Goal: Task Accomplishment & Management: Complete application form

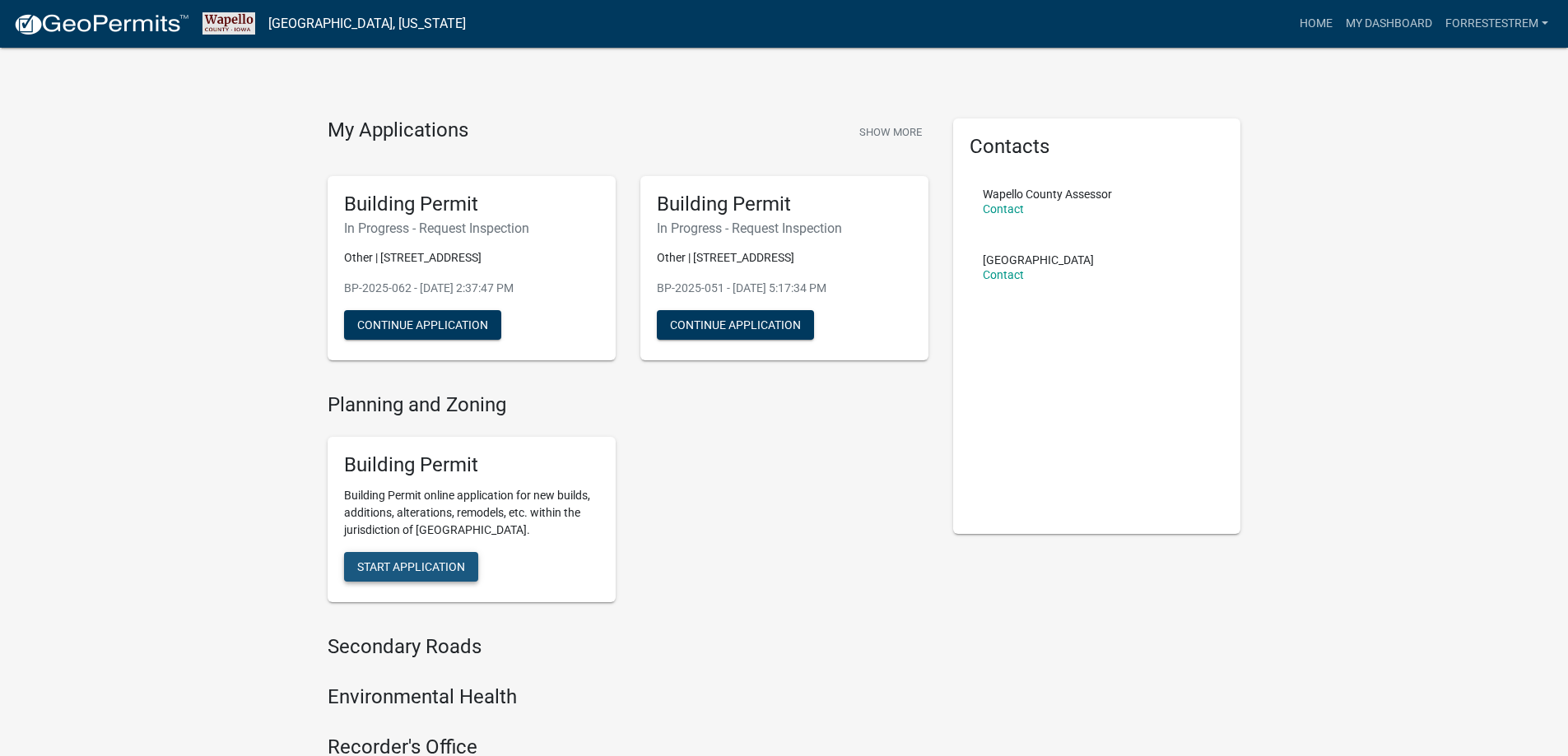
click at [441, 567] on span "Start Application" at bounding box center [411, 567] width 108 height 14
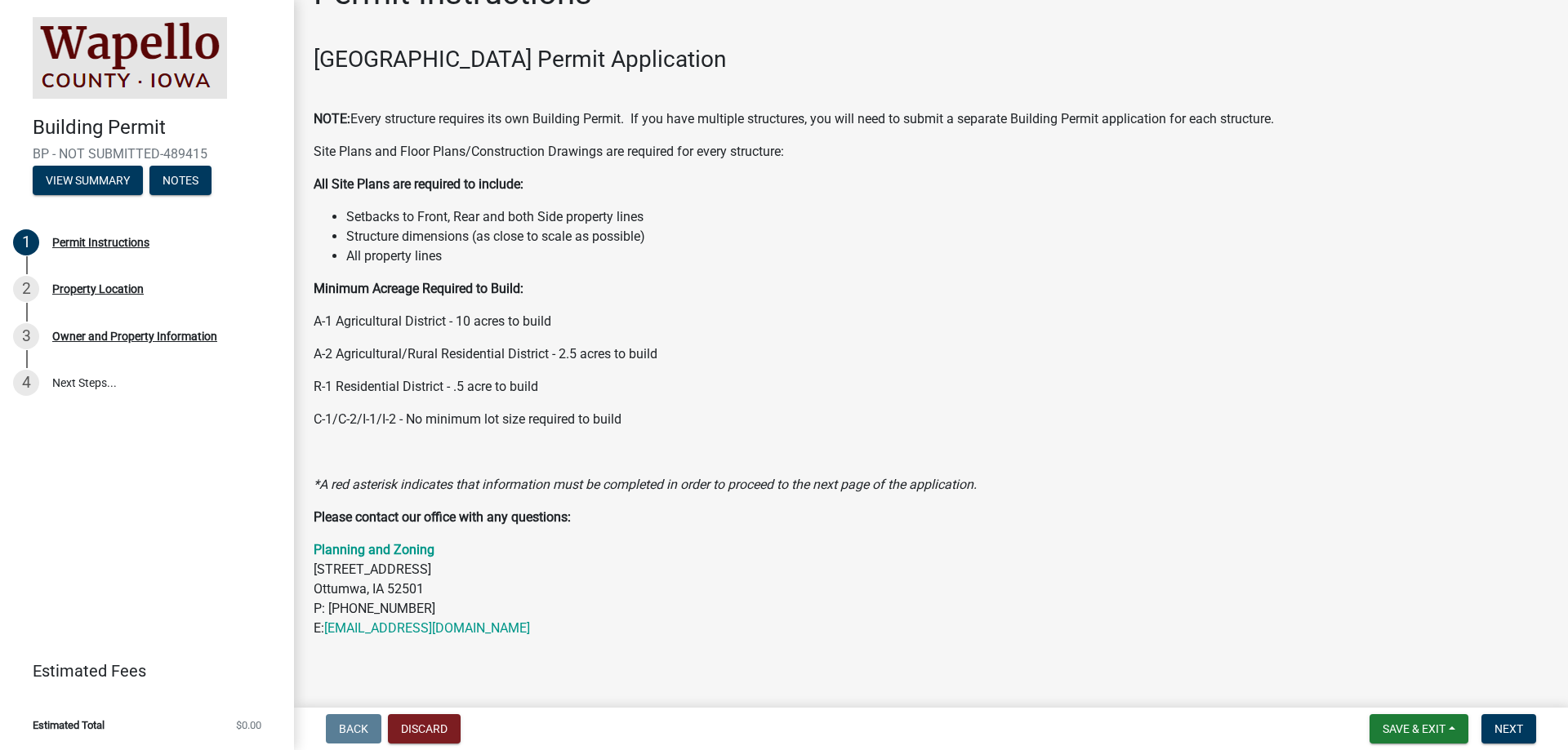
scroll to position [92, 0]
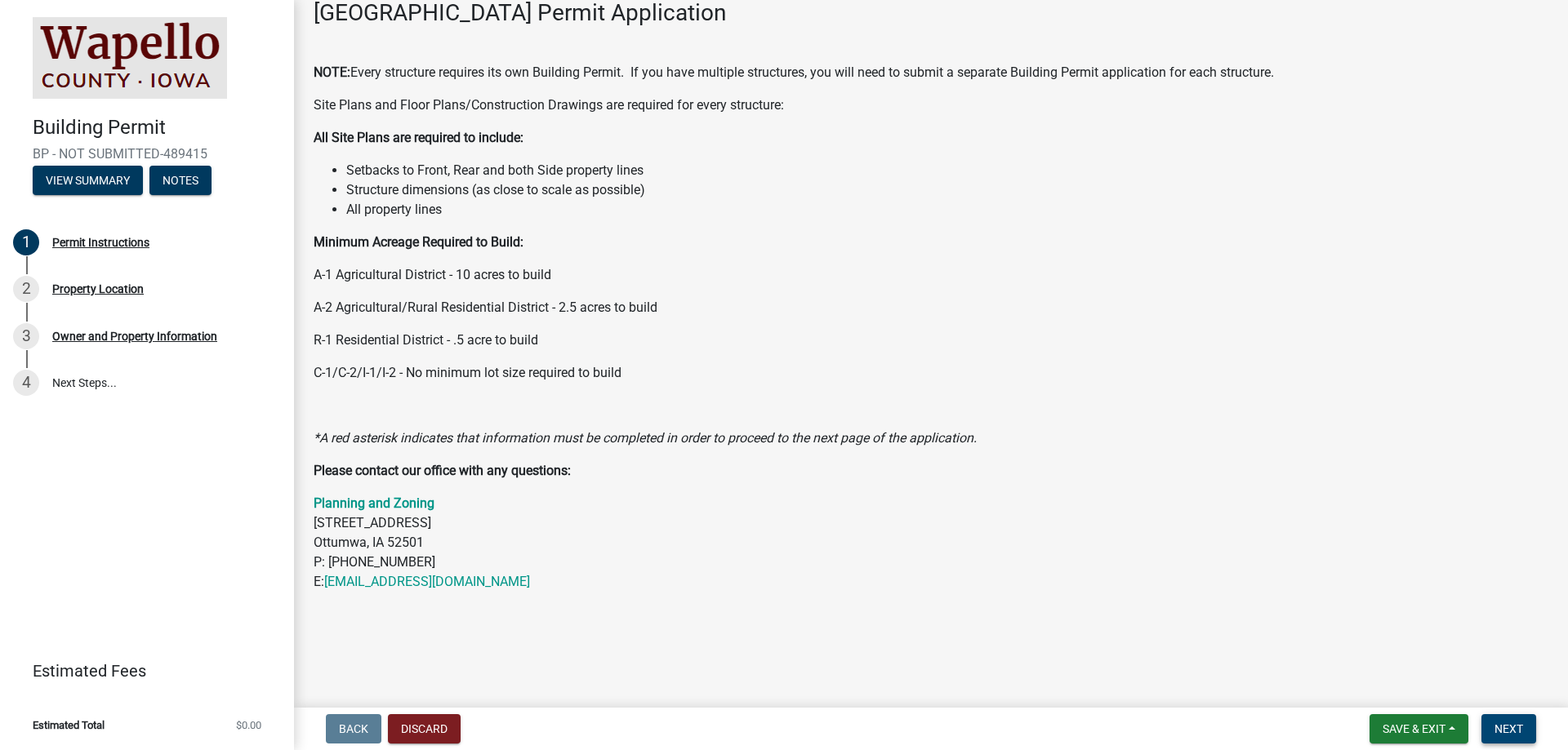
click at [1510, 722] on span "Next" at bounding box center [1509, 729] width 28 height 13
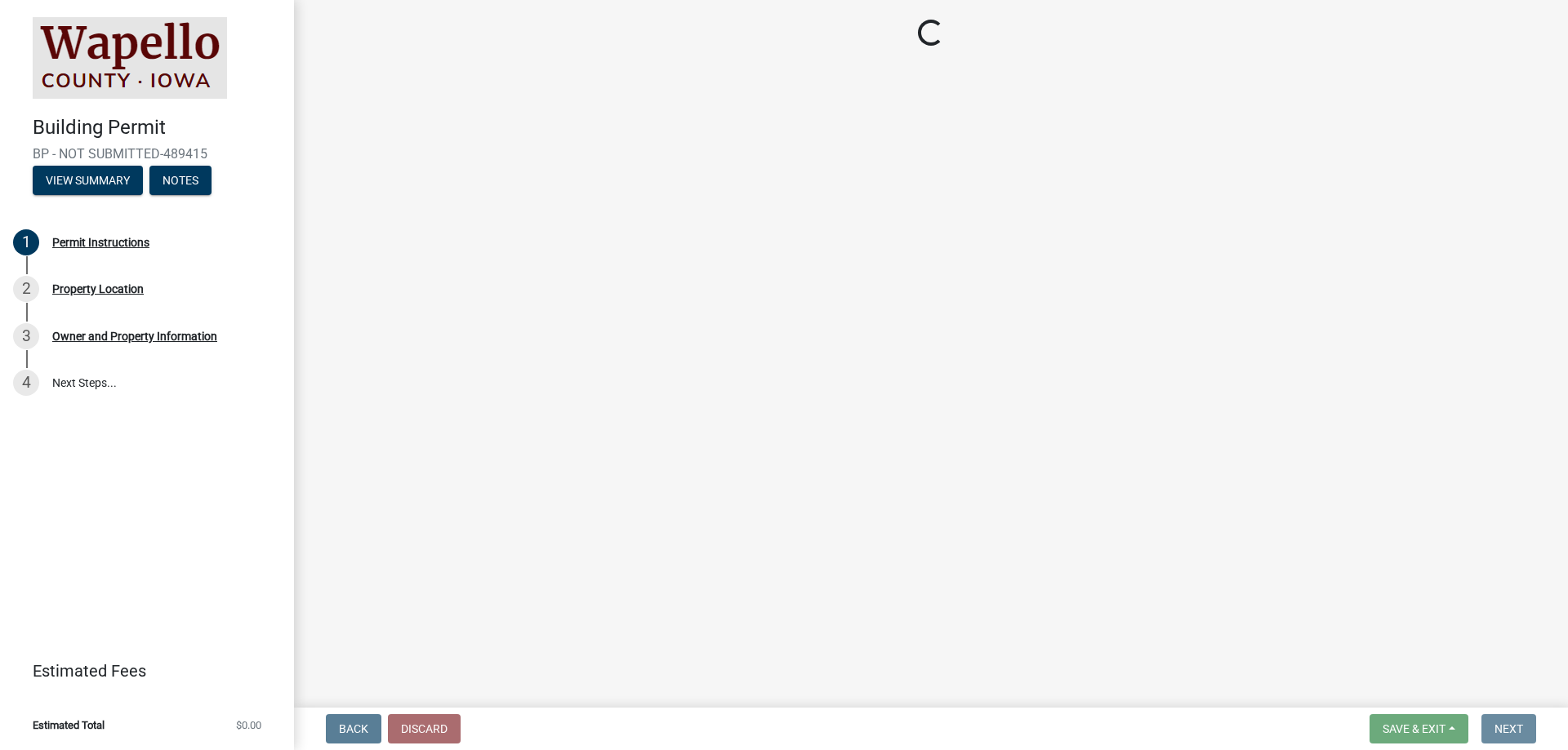
scroll to position [0, 0]
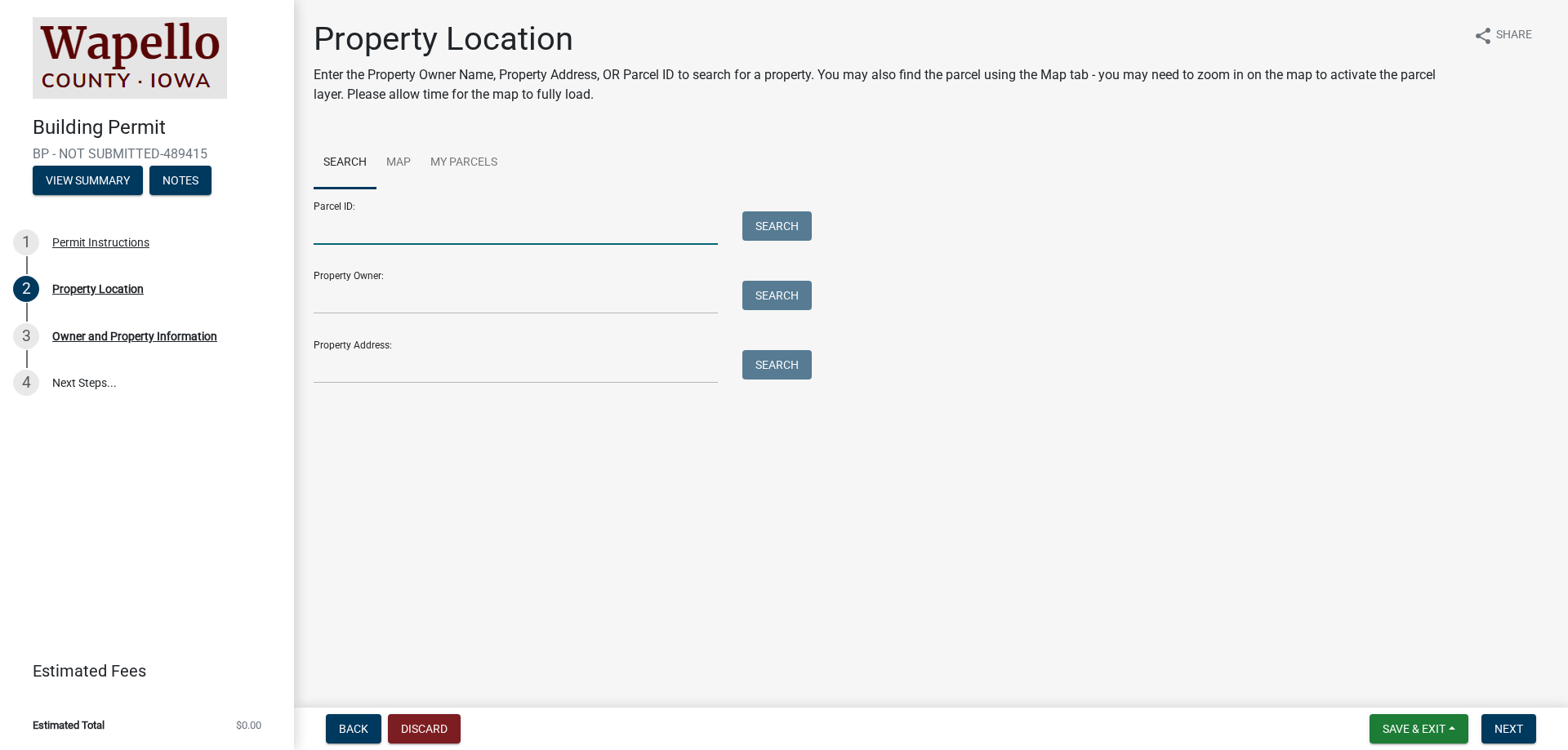
click at [358, 223] on input "Parcel ID:" at bounding box center [515, 229] width 405 height 33
click at [367, 301] on input "Property Owner:" at bounding box center [515, 297] width 405 height 33
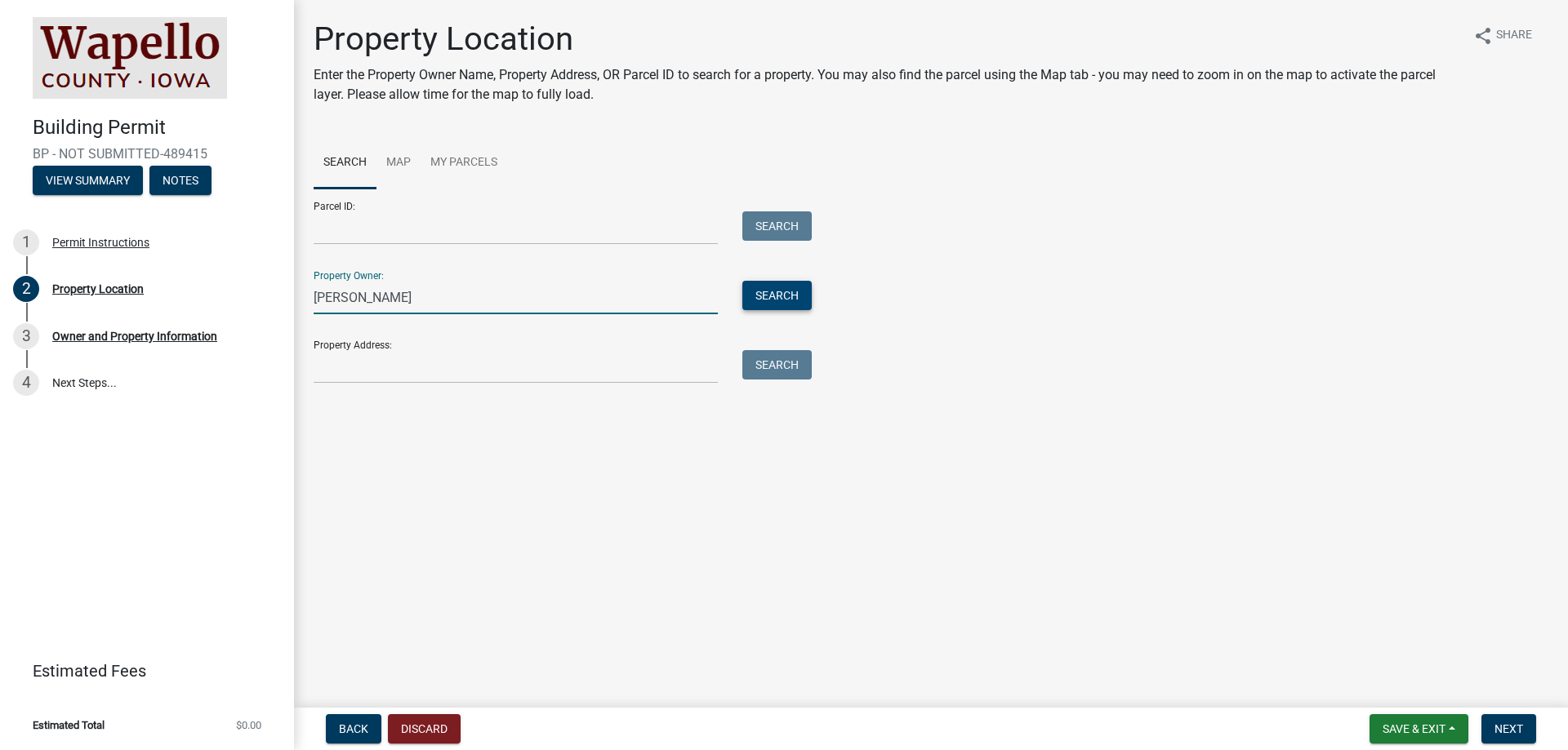
type input "[PERSON_NAME]"
click at [766, 301] on button "Search" at bounding box center [776, 295] width 70 height 29
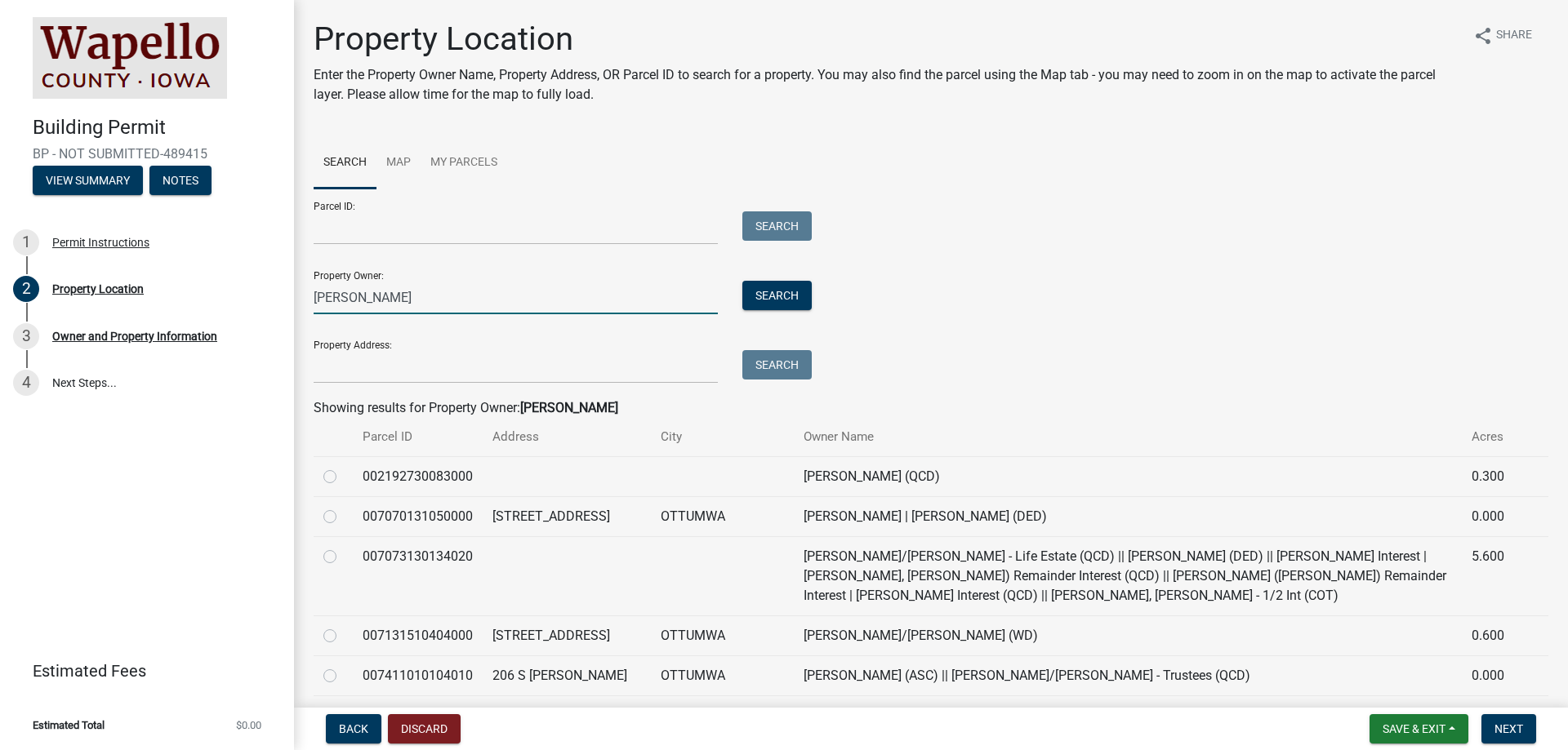
click at [374, 302] on input "[PERSON_NAME]" at bounding box center [515, 297] width 405 height 33
click at [348, 376] on input "Property Address:" at bounding box center [515, 367] width 405 height 33
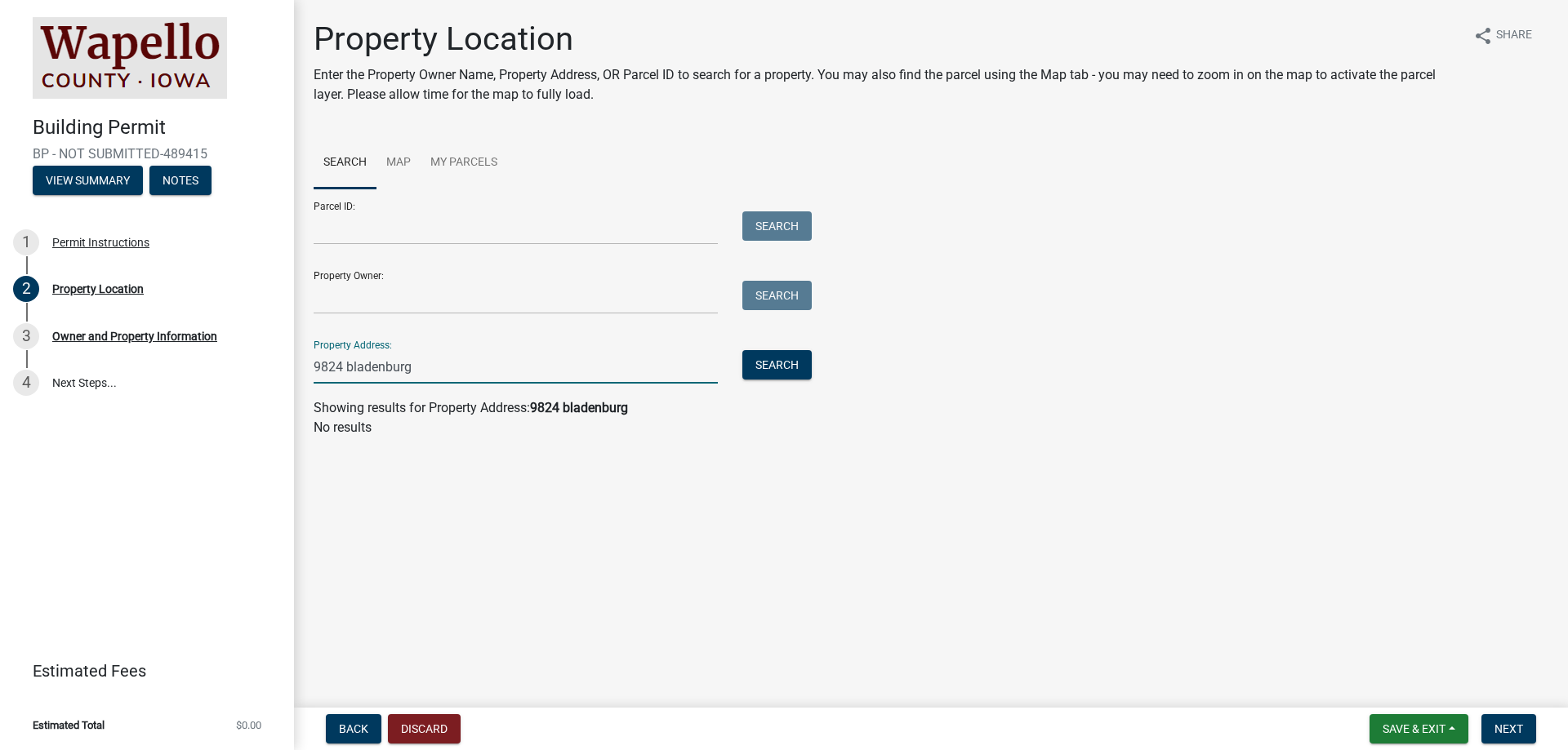
click at [416, 371] on input "9824 bladenburg" at bounding box center [515, 367] width 405 height 33
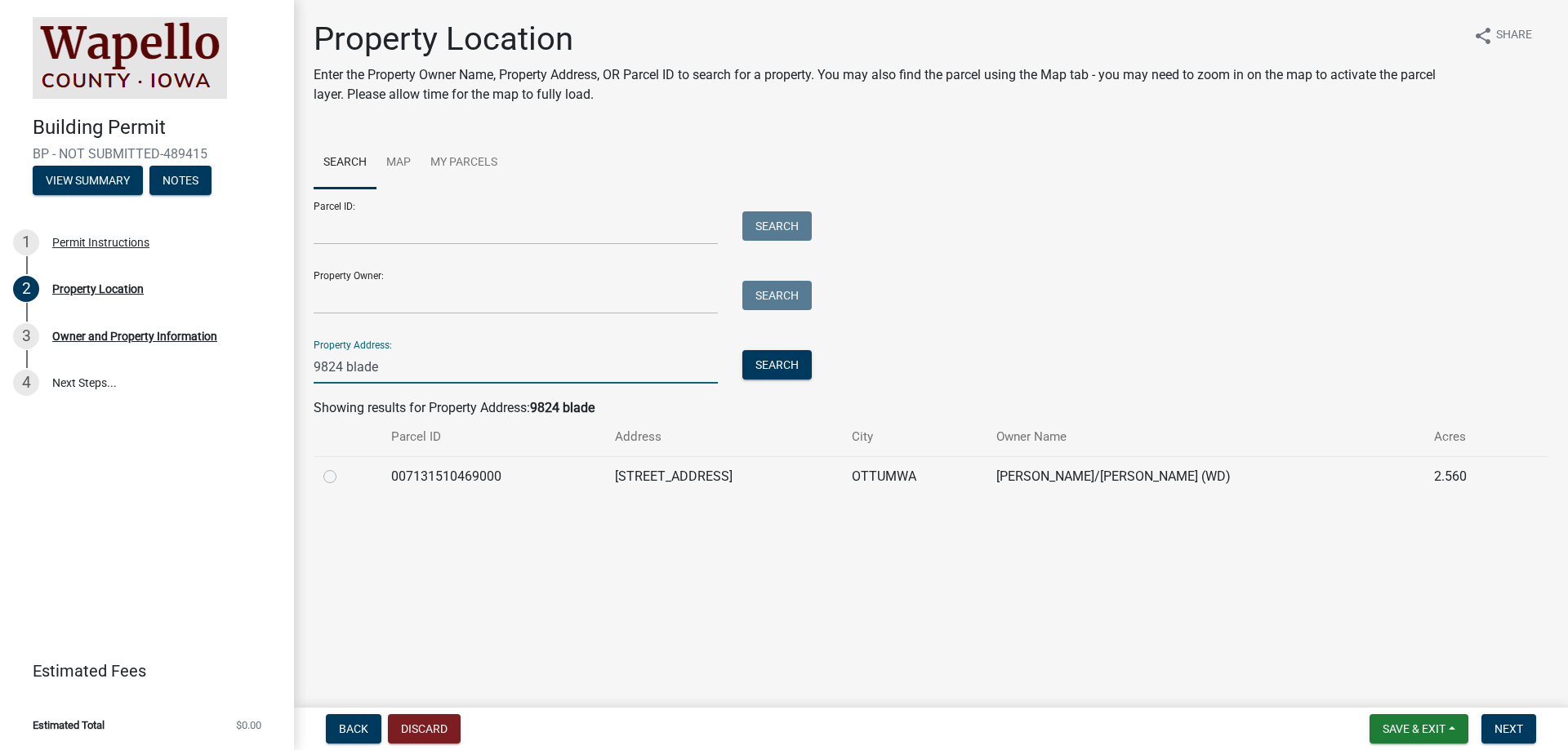
type input "9824 blade"
click at [343, 467] on label at bounding box center [343, 467] width 0 height 0
click at [343, 477] on input "radio" at bounding box center [348, 472] width 11 height 11
radio input "true"
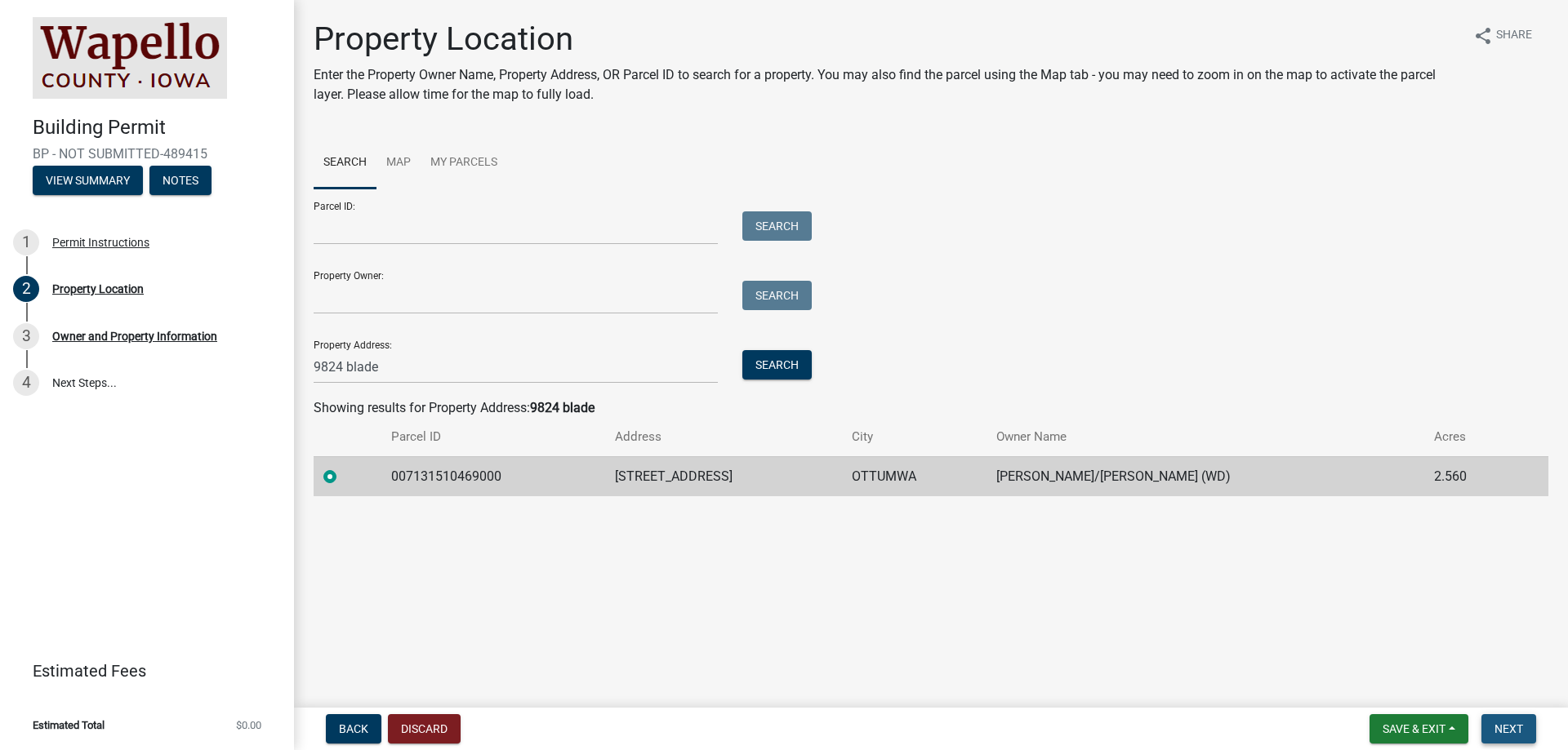
click at [1496, 727] on span "Next" at bounding box center [1509, 729] width 28 height 13
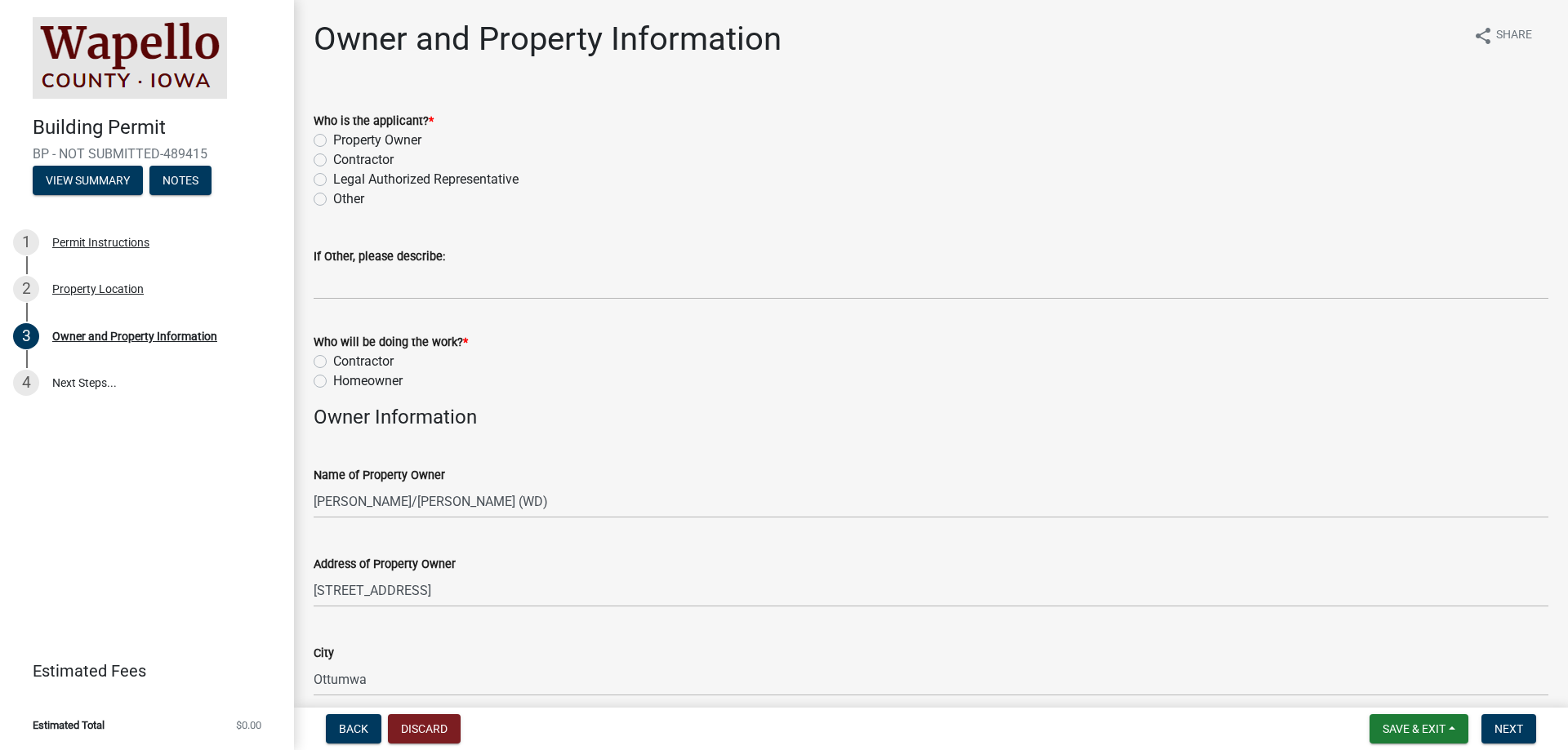
drag, startPoint x: 321, startPoint y: 160, endPoint x: 336, endPoint y: 188, distance: 31.8
click at [333, 160] on label "Contractor" at bounding box center [364, 159] width 60 height 19
click at [333, 160] on input "Contractor" at bounding box center [338, 155] width 11 height 11
radio input "true"
click at [333, 365] on label "Contractor" at bounding box center [364, 361] width 60 height 19
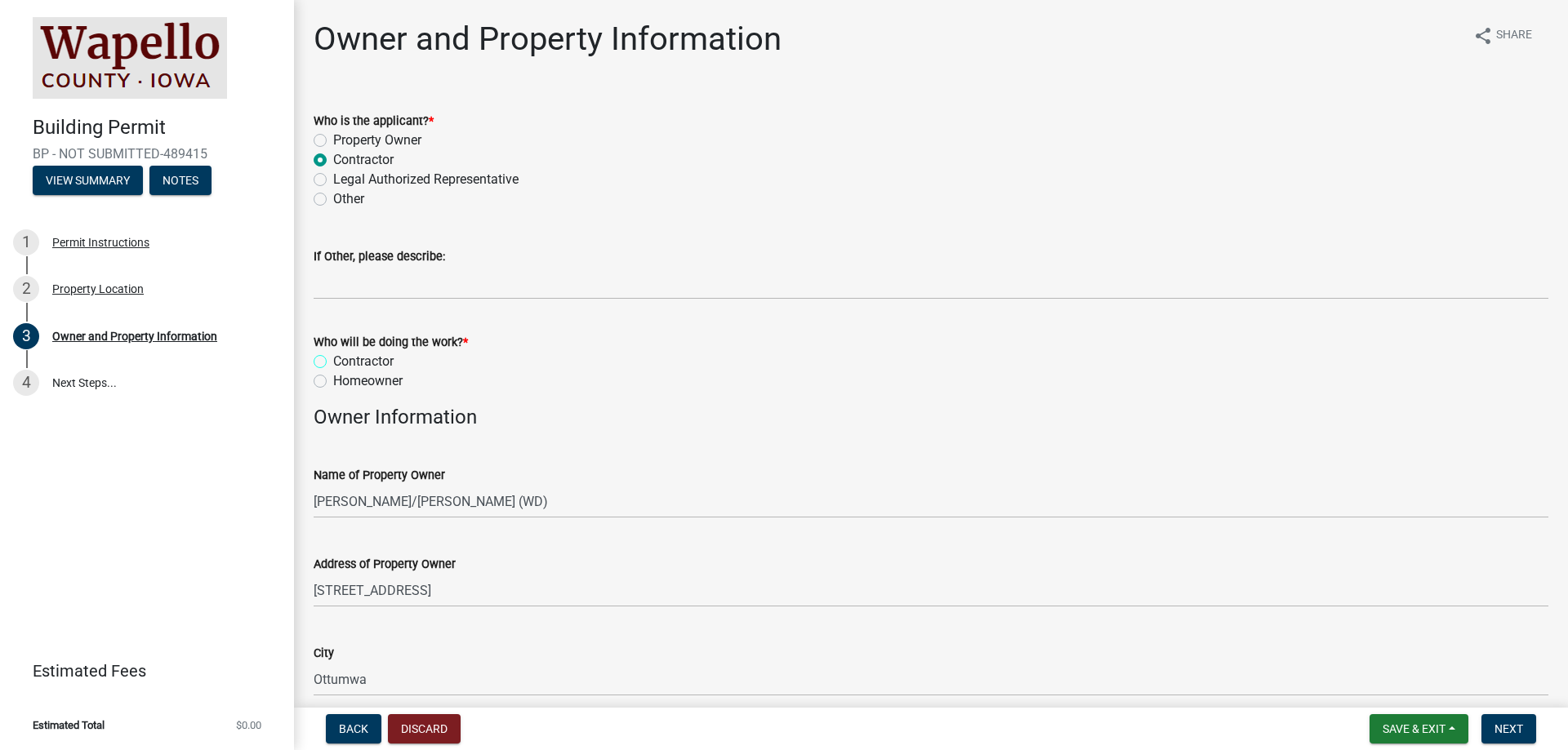
click at [333, 362] on input "Contractor" at bounding box center [338, 357] width 11 height 11
radio input "true"
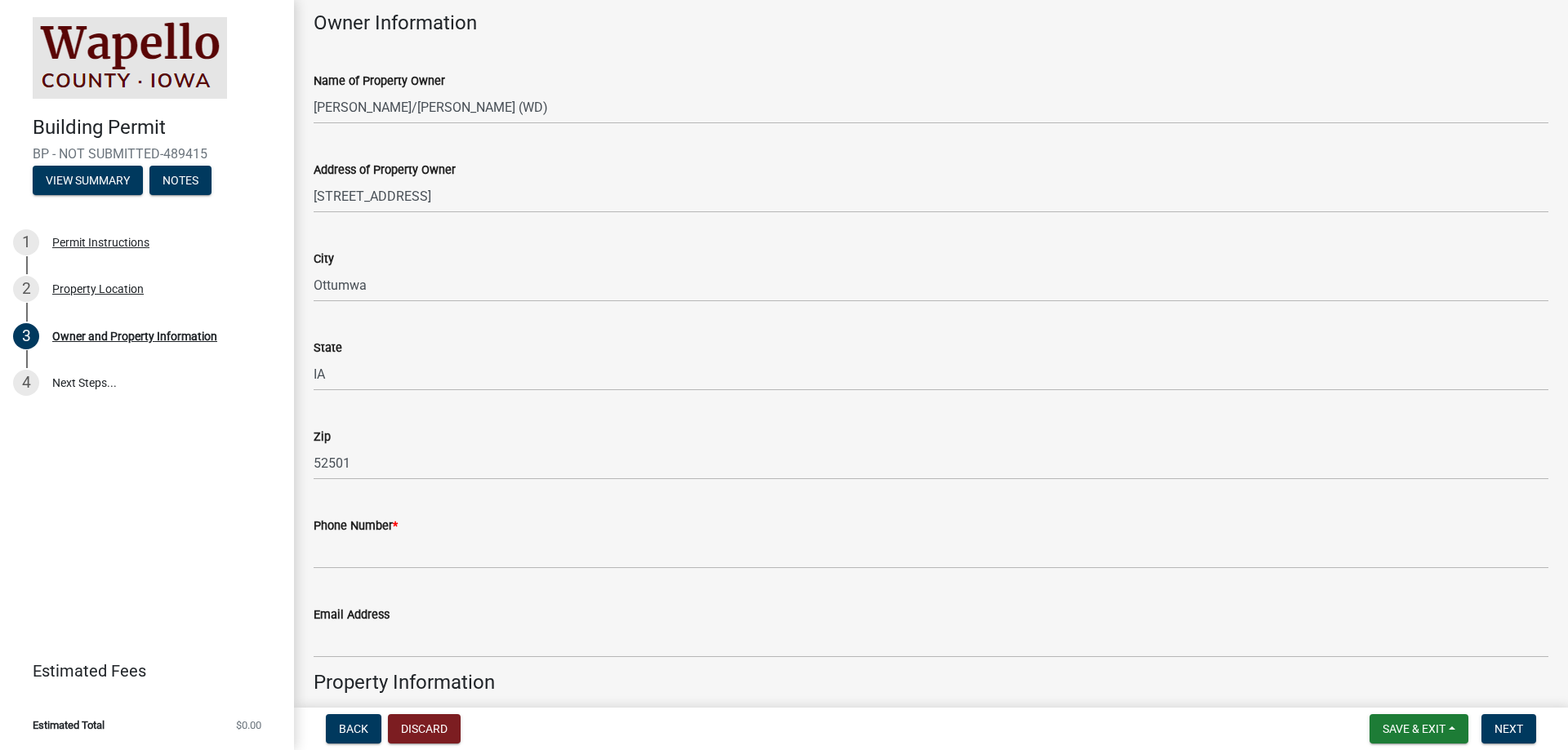
scroll to position [490, 0]
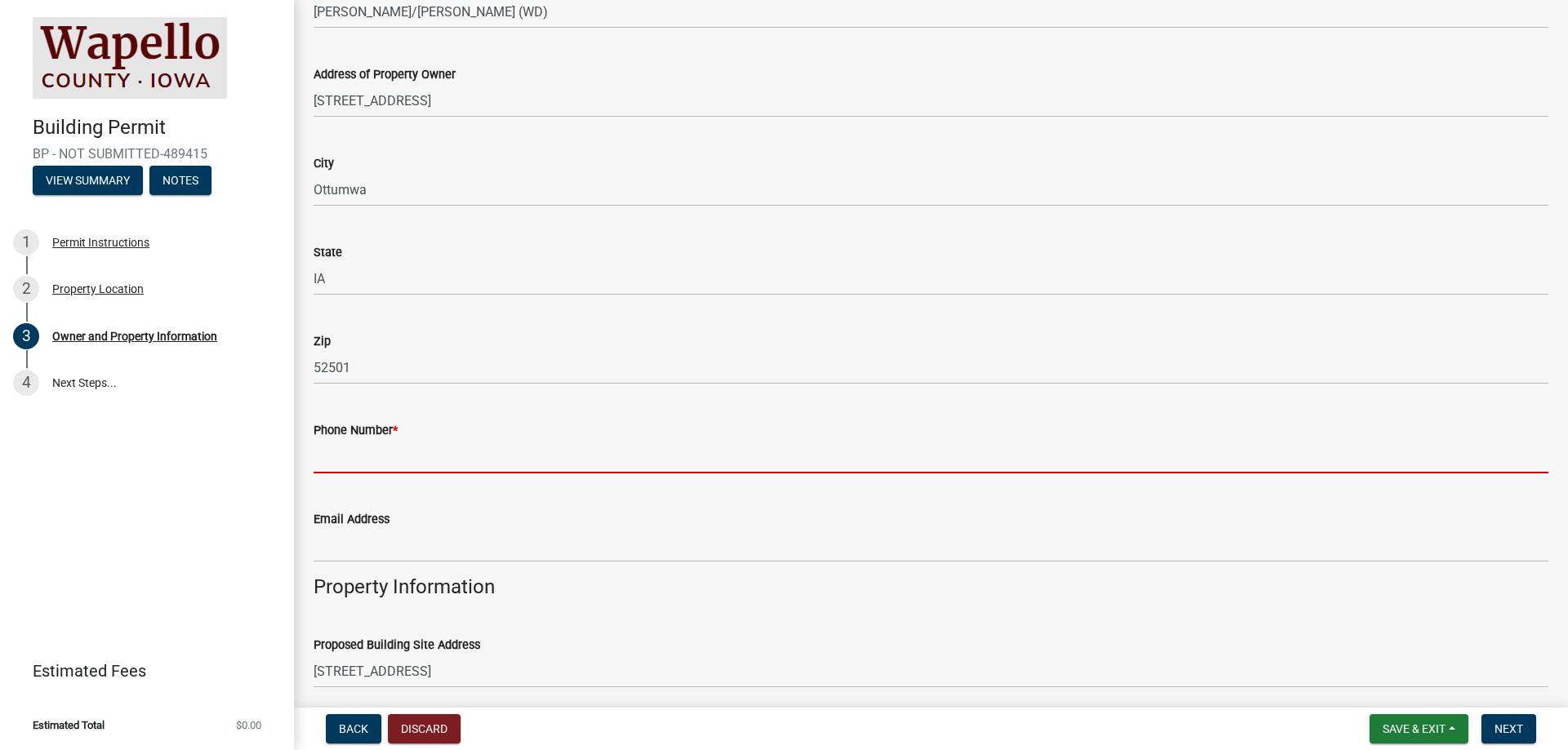
drag, startPoint x: 349, startPoint y: 465, endPoint x: 338, endPoint y: 464, distance: 11.0
click at [349, 465] on input "Phone Number *" at bounding box center [931, 457] width 1235 height 33
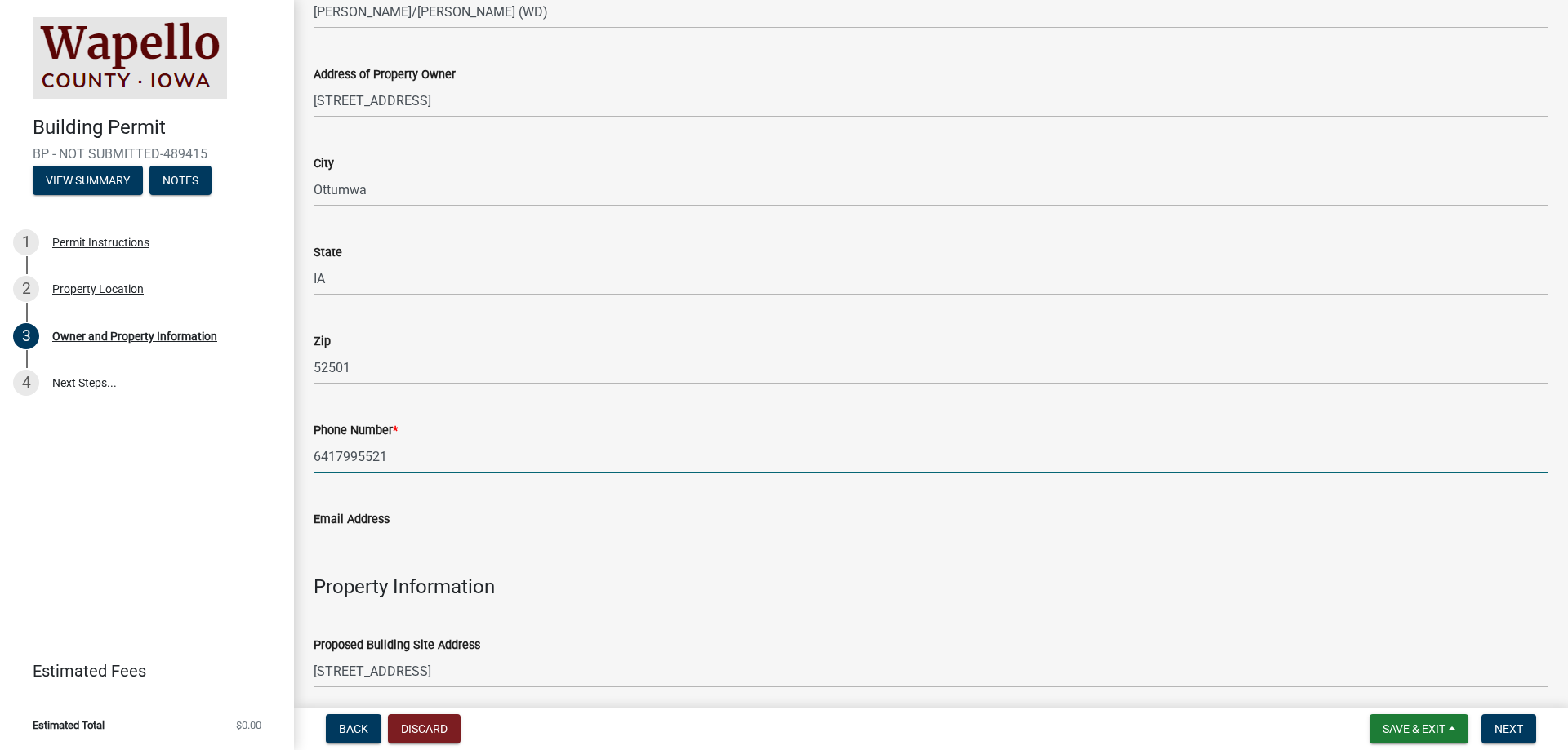
type input "6417995521"
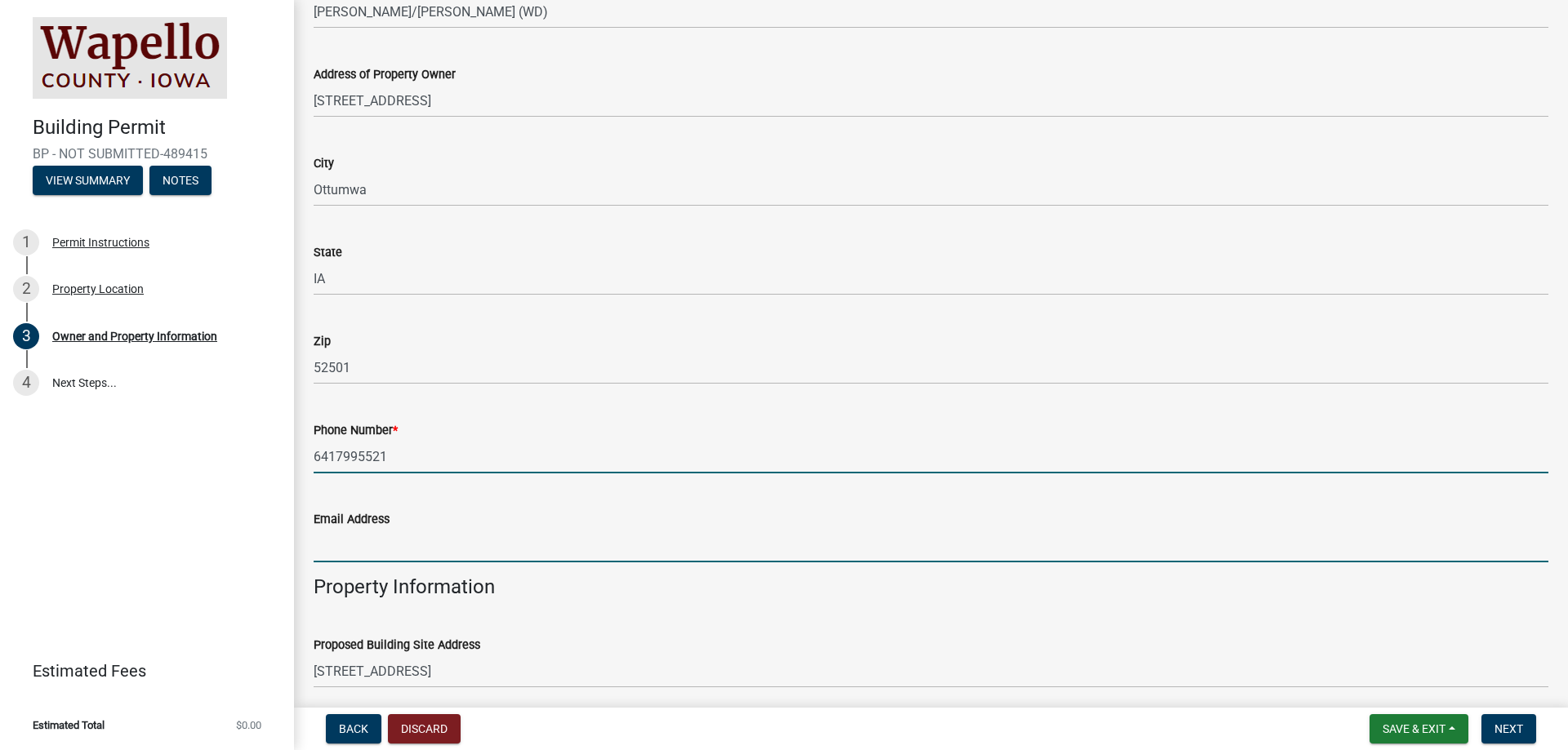
click at [348, 545] on input "Email Address" at bounding box center [931, 546] width 1235 height 33
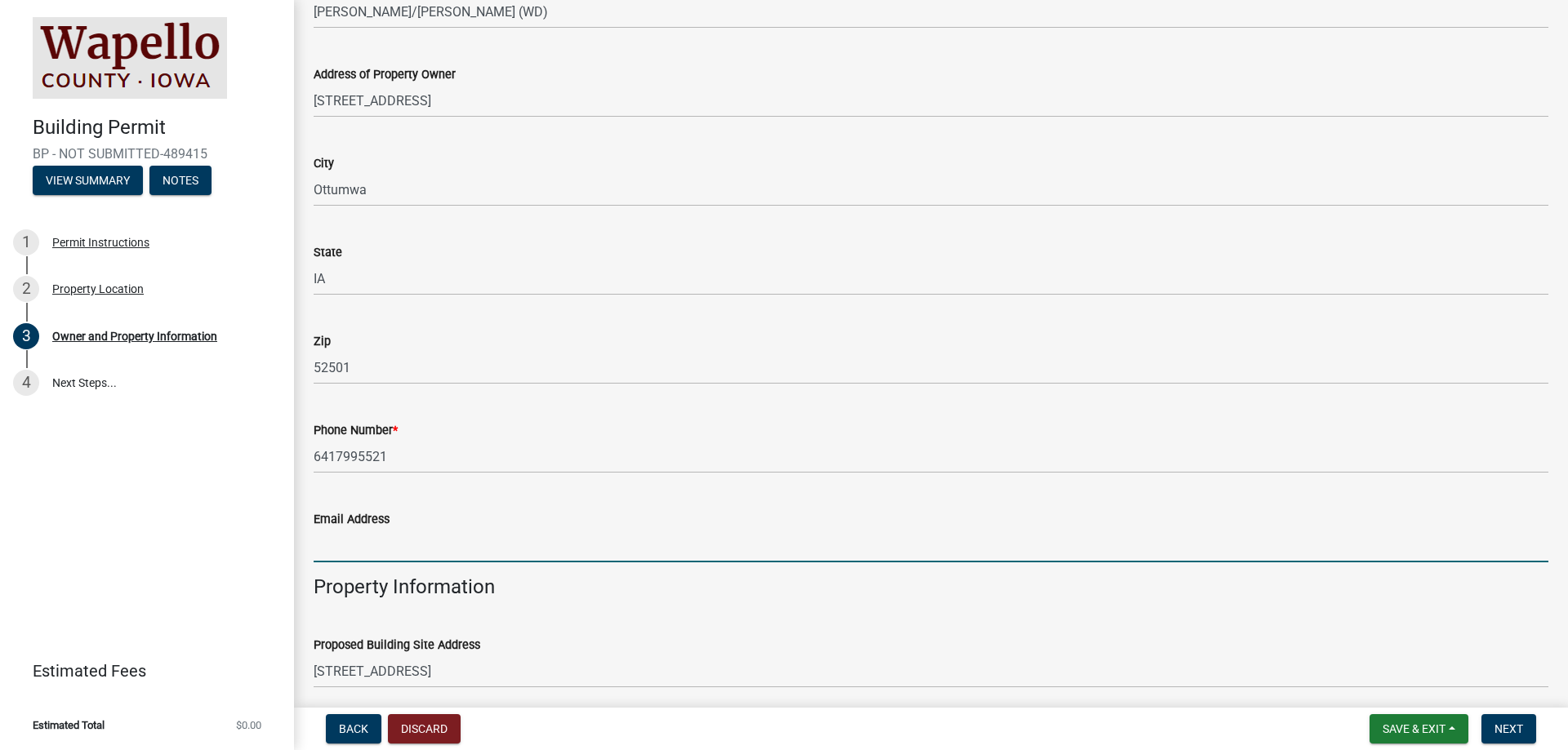
click at [345, 552] on input "Email Address" at bounding box center [931, 546] width 1235 height 33
paste input "[PERSON_NAME][EMAIL_ADDRESS][PERSON_NAME][DOMAIN_NAME]"
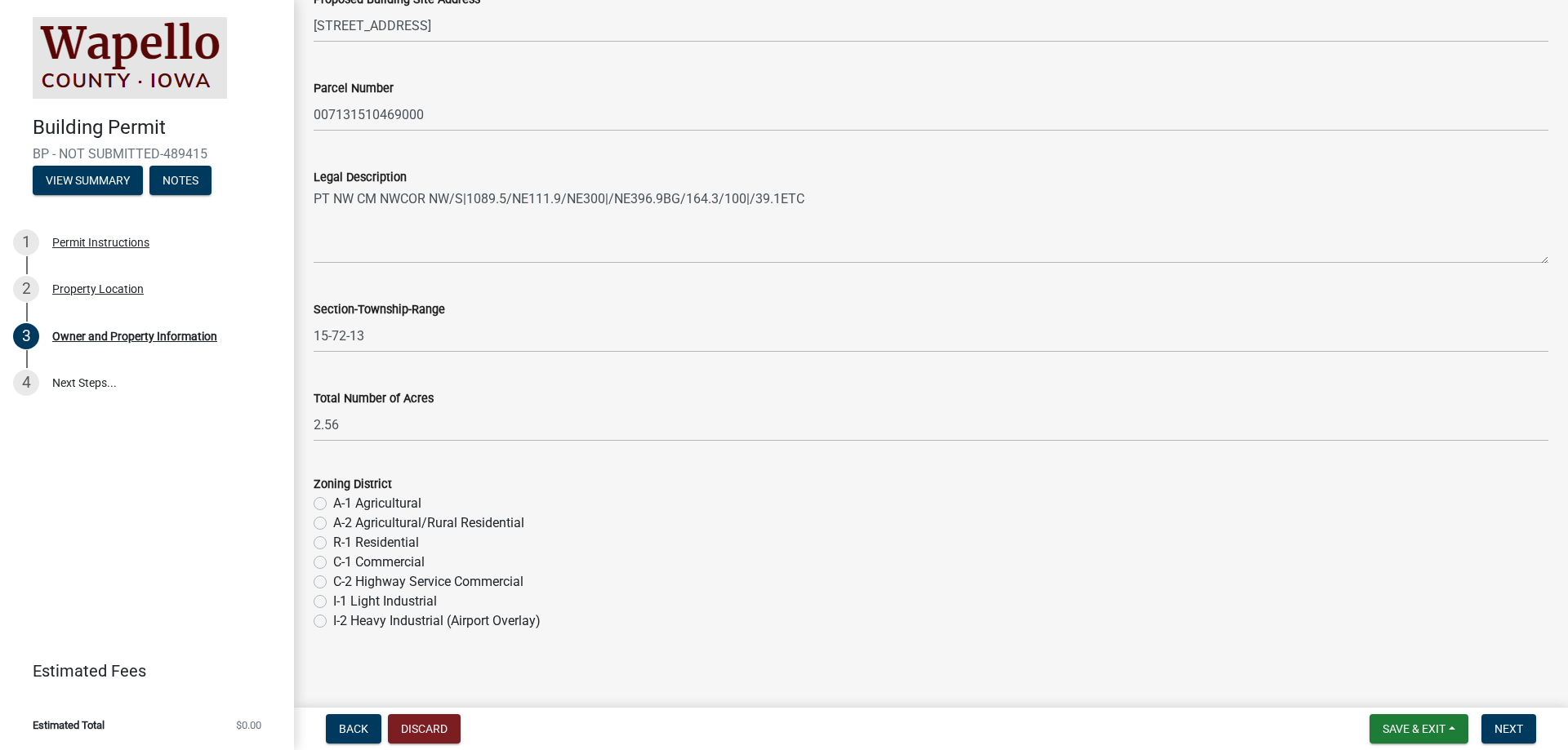
scroll to position [1143, 0]
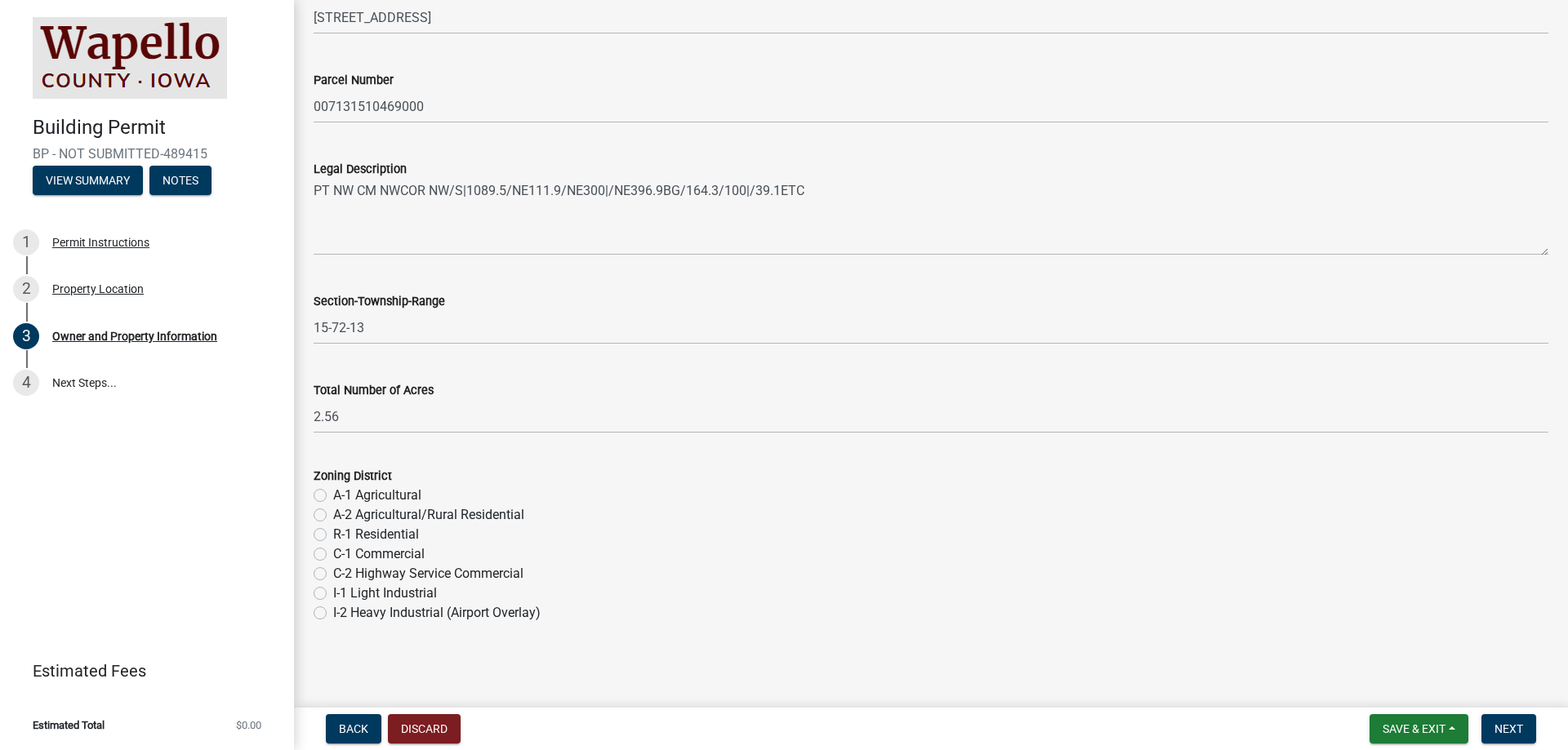
type input "[PERSON_NAME][EMAIL_ADDRESS][PERSON_NAME][DOMAIN_NAME]"
click at [333, 537] on label "R-1 Residential" at bounding box center [376, 534] width 85 height 19
click at [333, 536] on input "R-1 Residential" at bounding box center [338, 530] width 11 height 11
radio input "true"
click at [1511, 728] on span "Next" at bounding box center [1509, 729] width 28 height 13
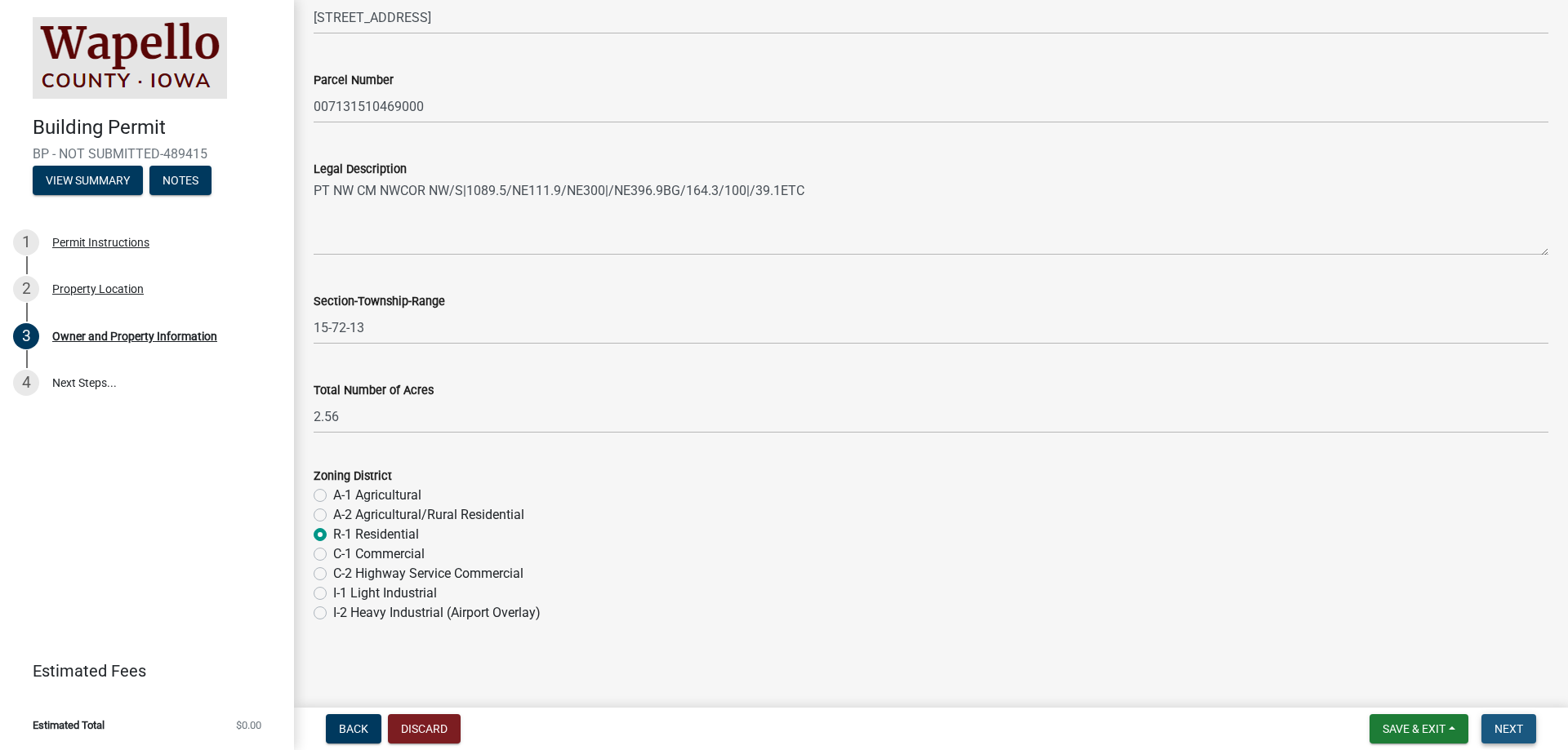
scroll to position [0, 0]
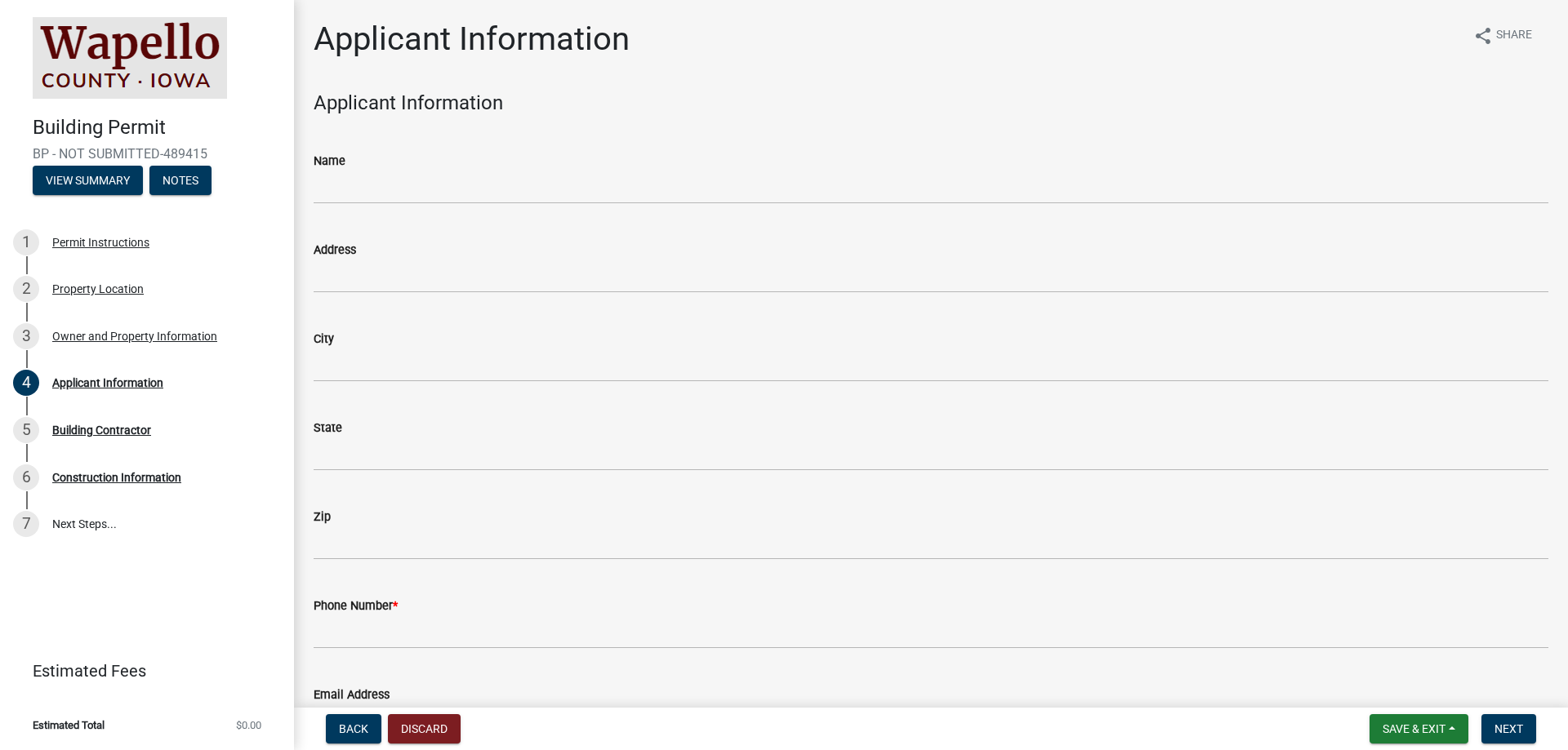
click at [338, 204] on wm-data-entity-input "Name" at bounding box center [931, 172] width 1235 height 89
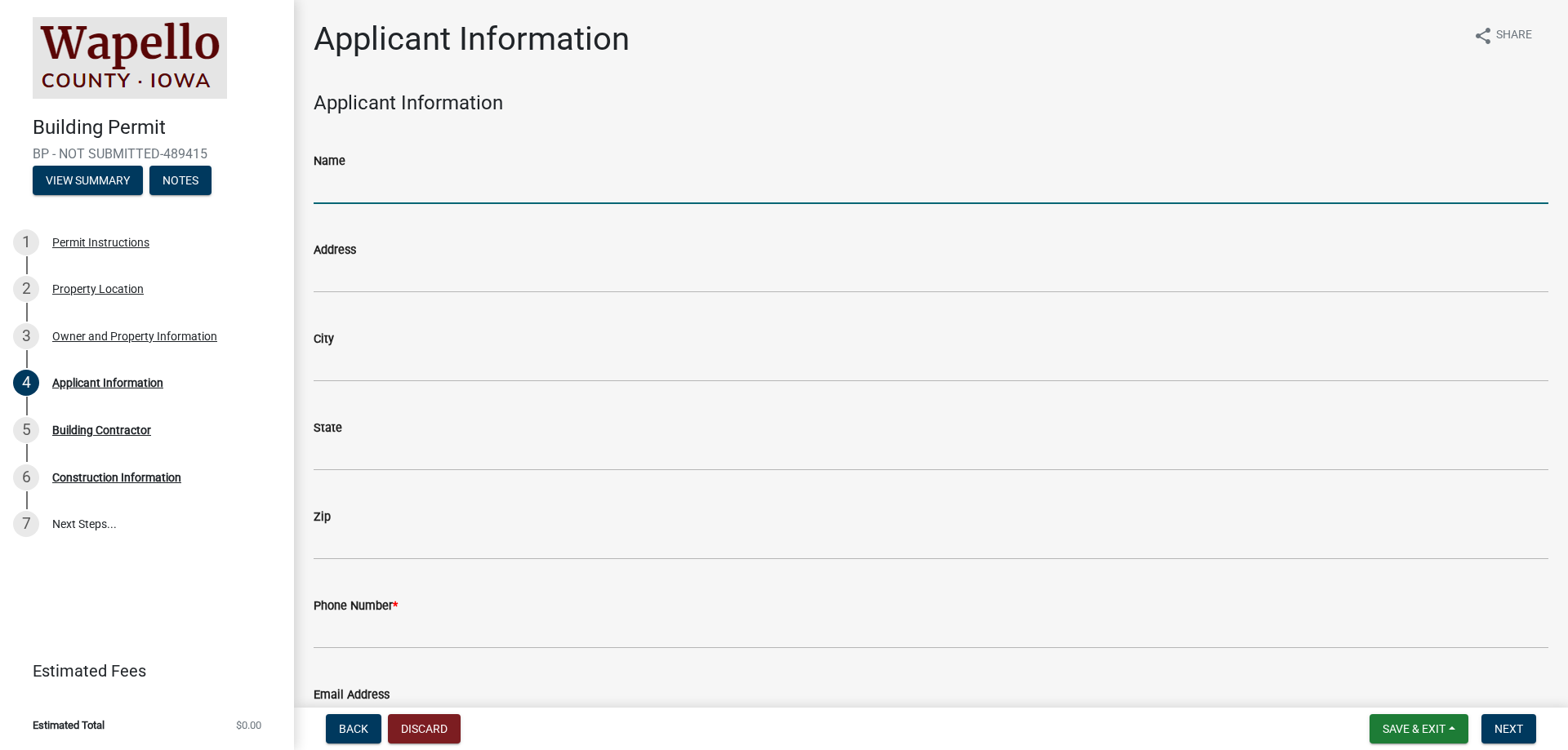
click at [338, 194] on input "Name" at bounding box center [931, 188] width 1235 height 33
type input "[PERSON_NAME]"
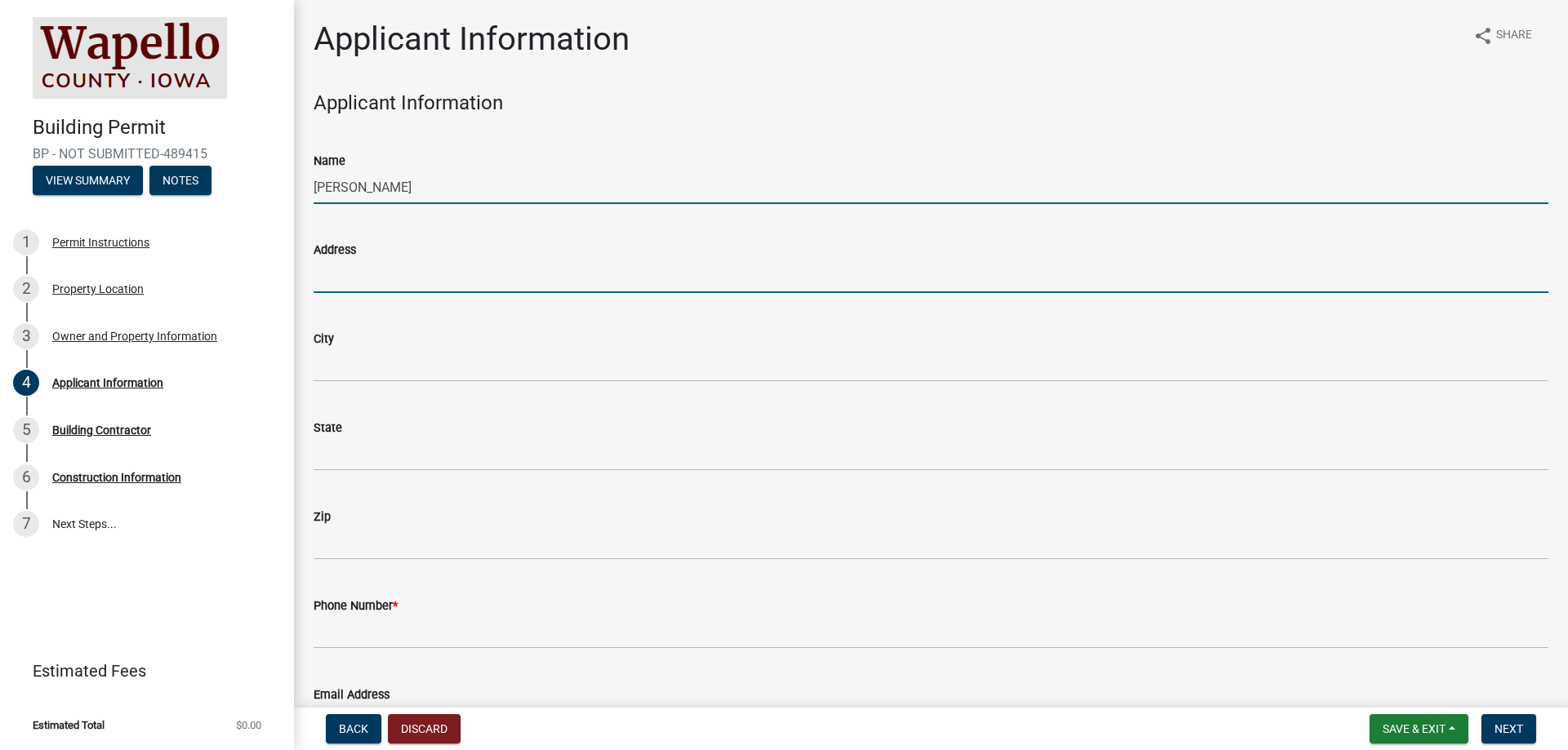
type input "[STREET_ADDRESS]"
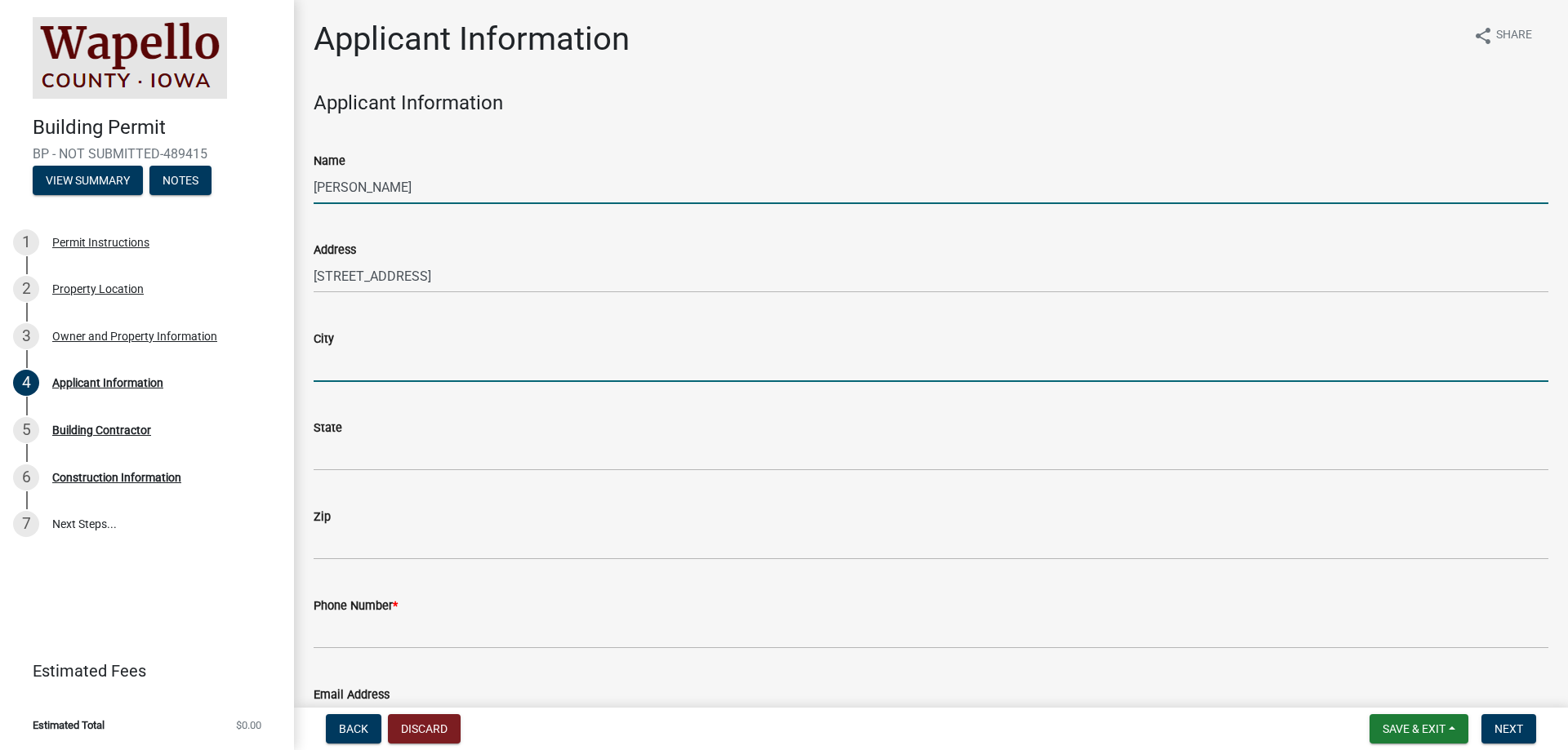
type input "[GEOGRAPHIC_DATA]"
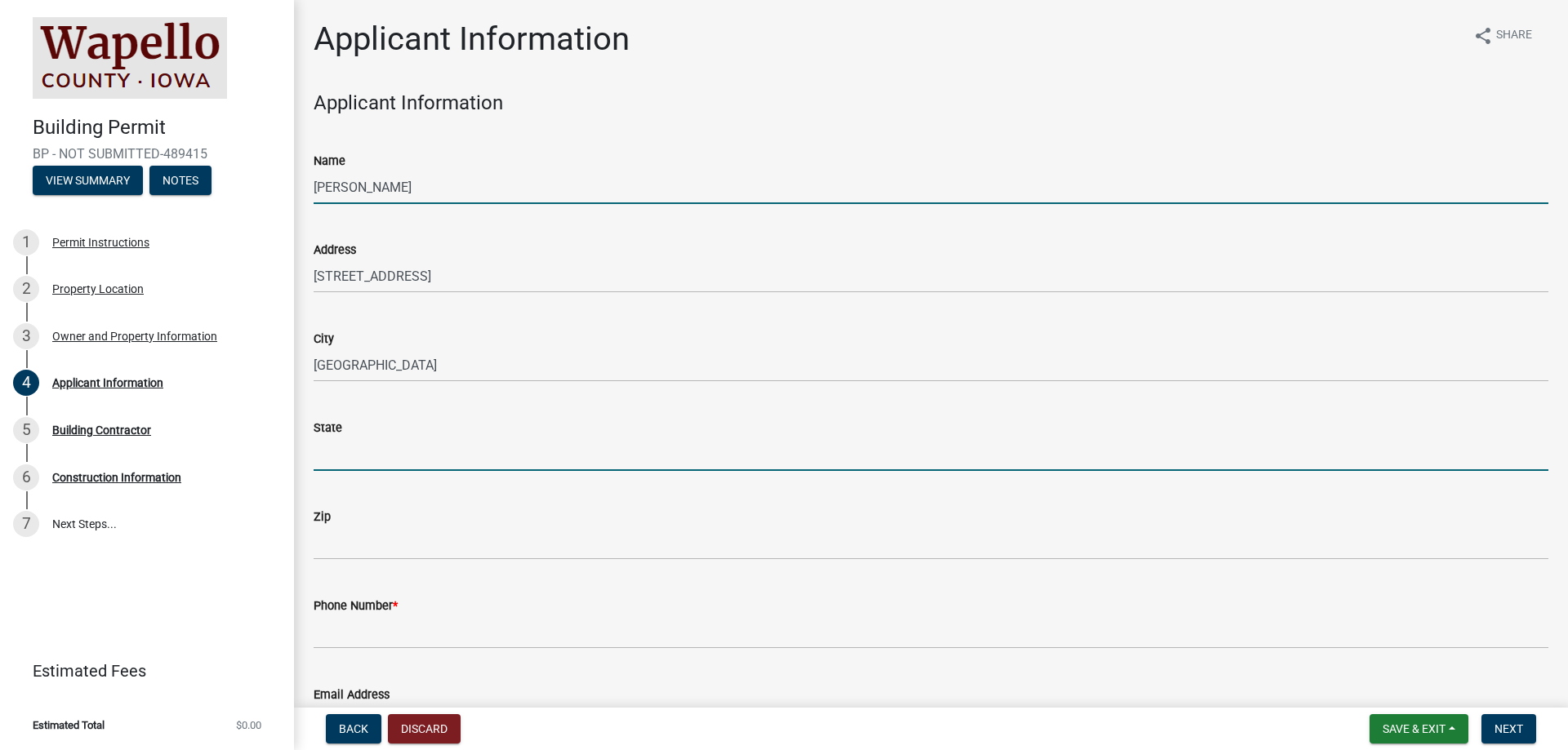
type input "IA"
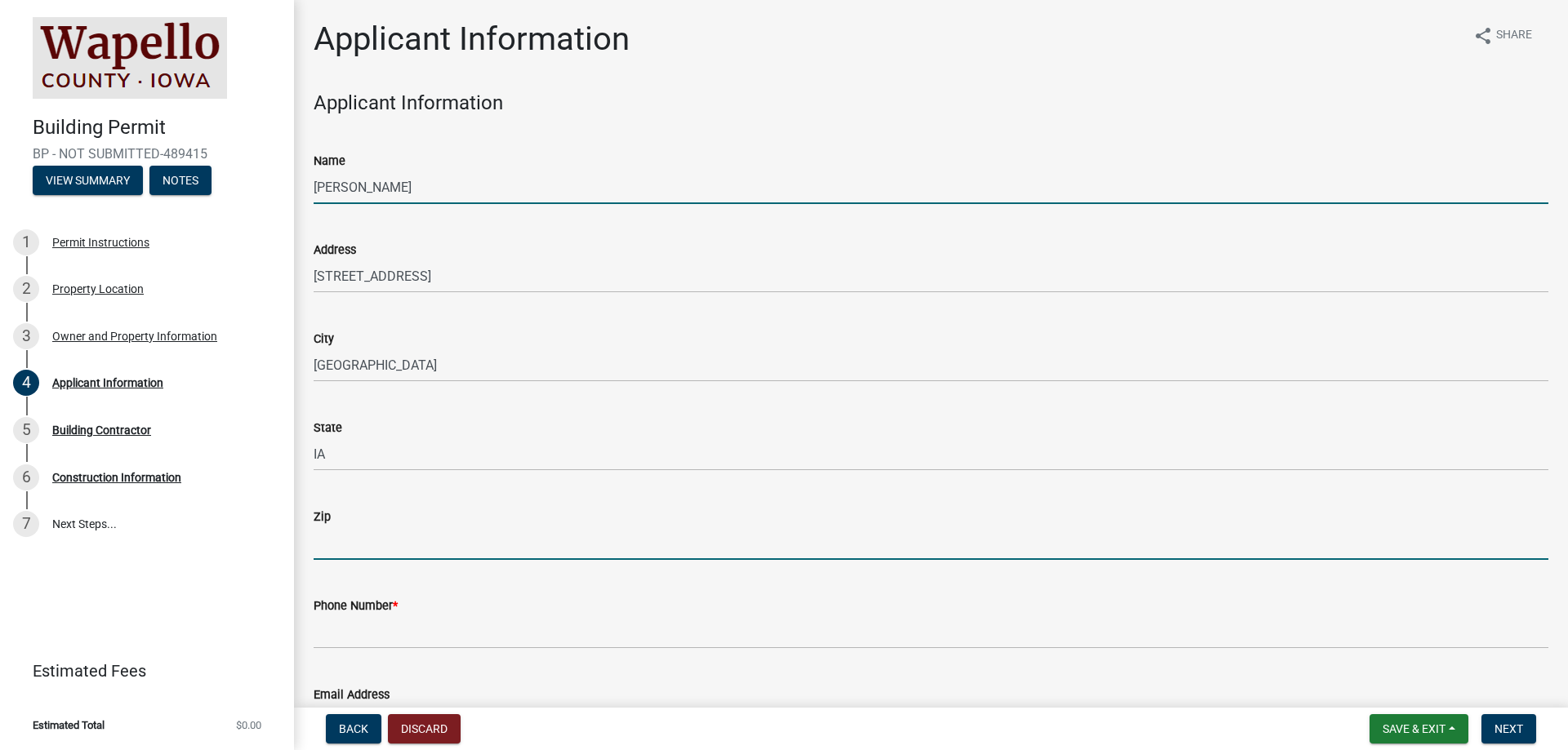
type input "50701"
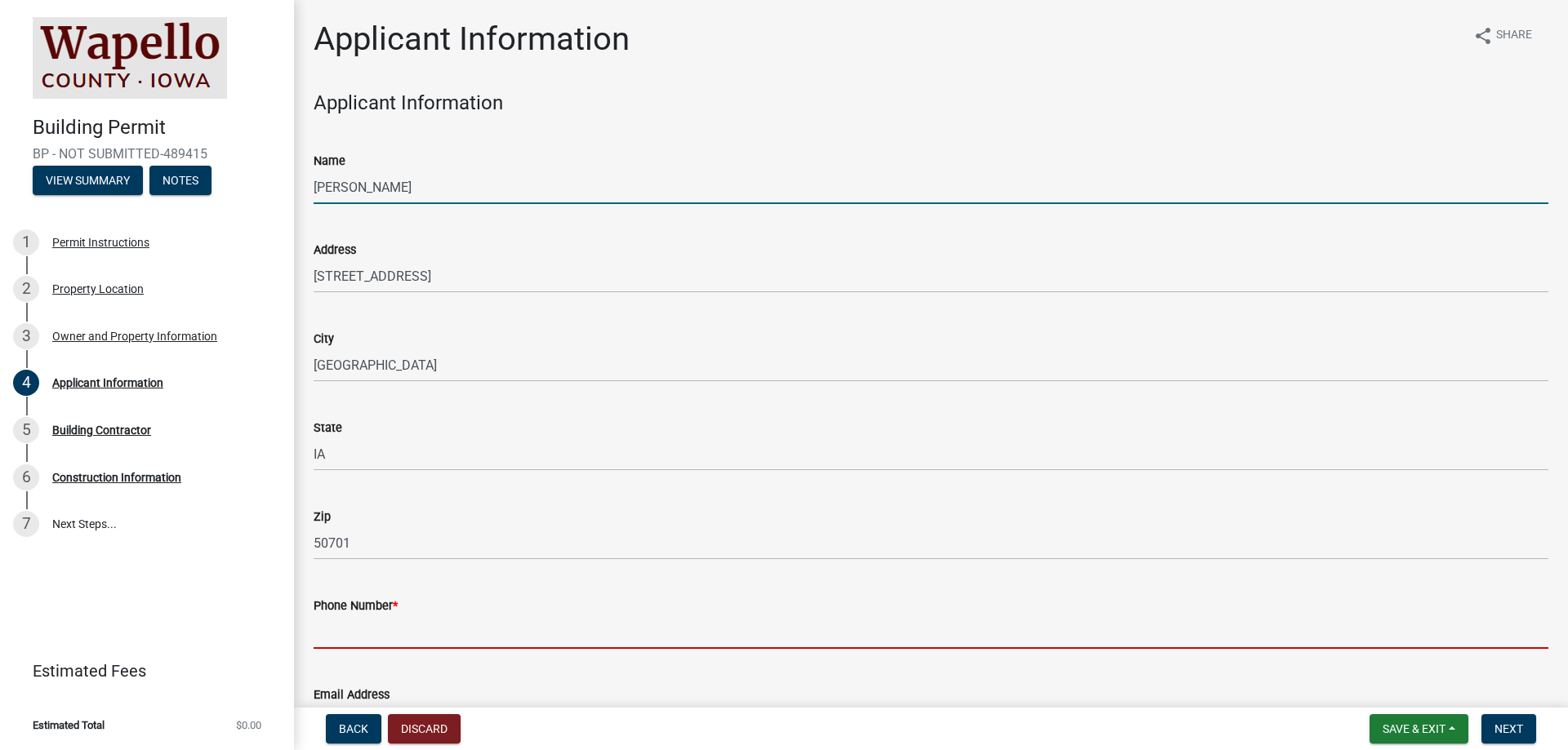
type input "3199009090"
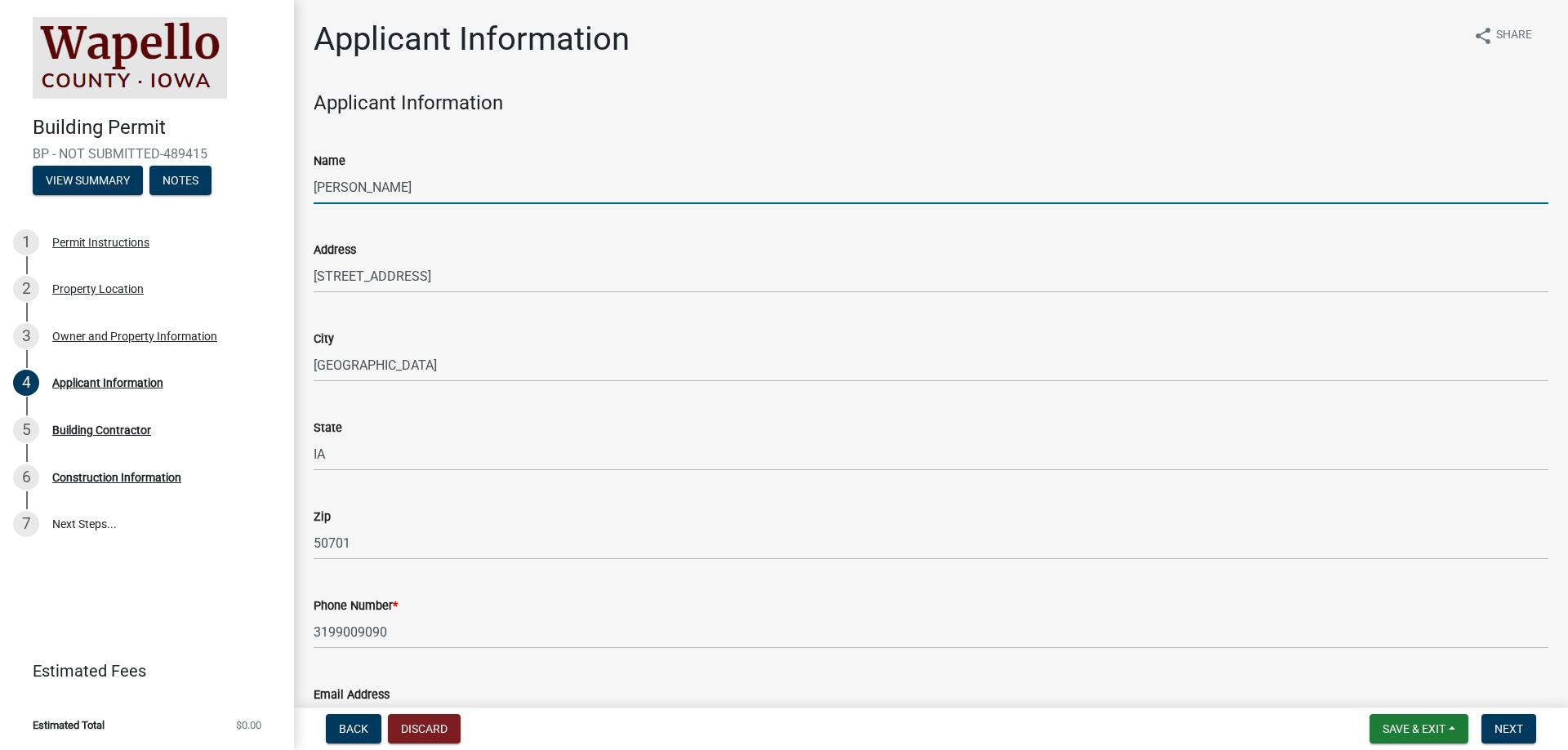
type input "[EMAIL_ADDRESS][DOMAIN_NAME]"
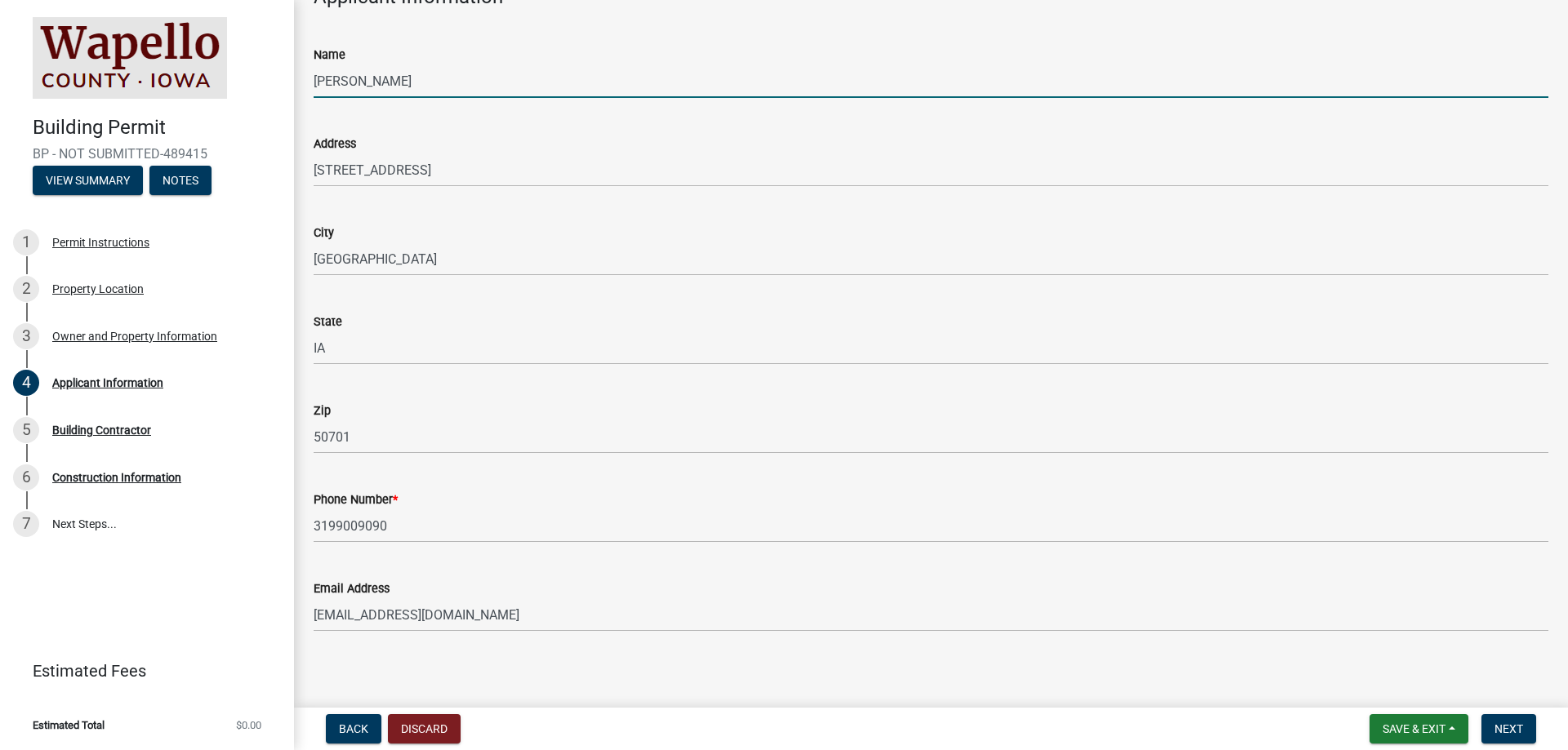
scroll to position [114, 0]
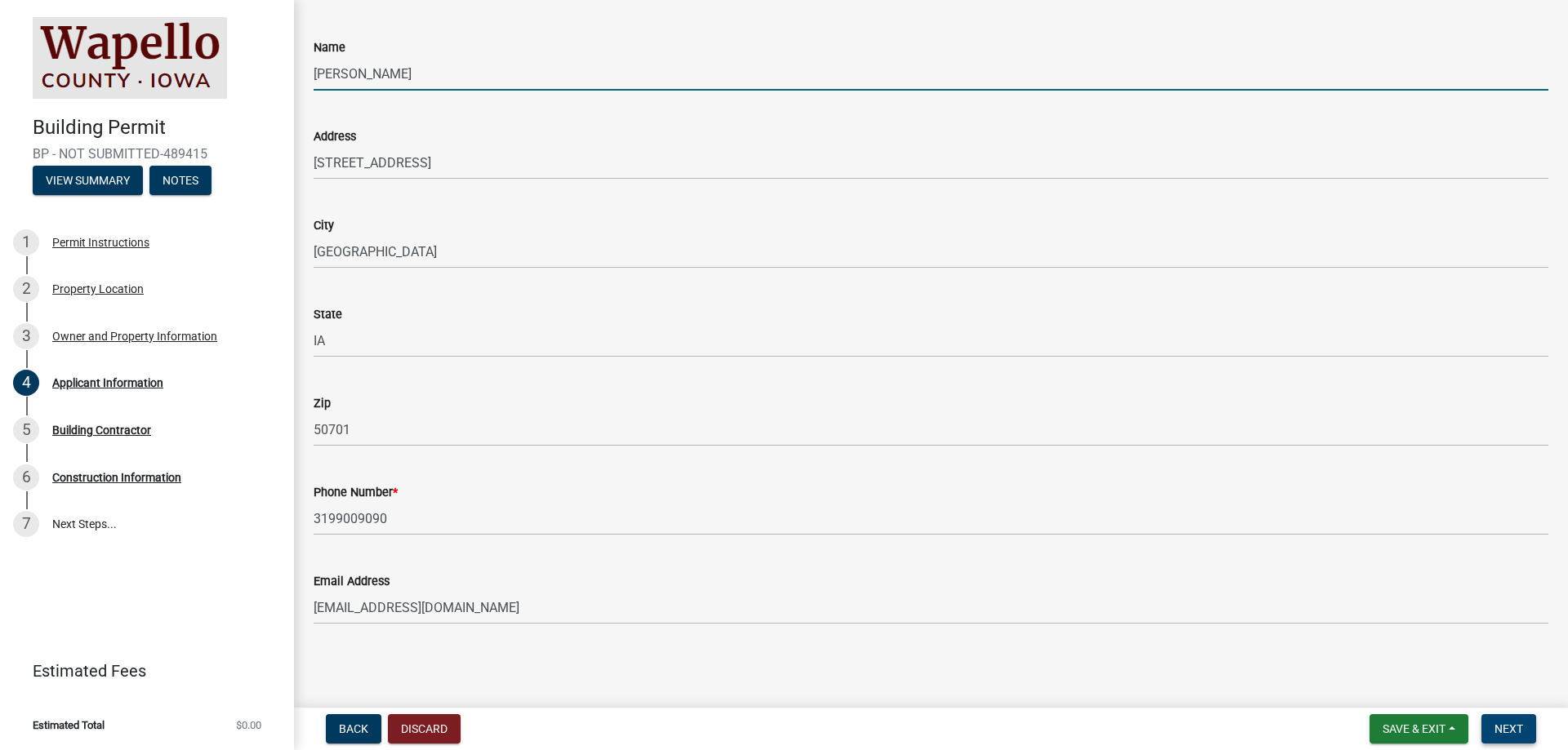
click at [1493, 729] on button "Next" at bounding box center [1509, 728] width 54 height 29
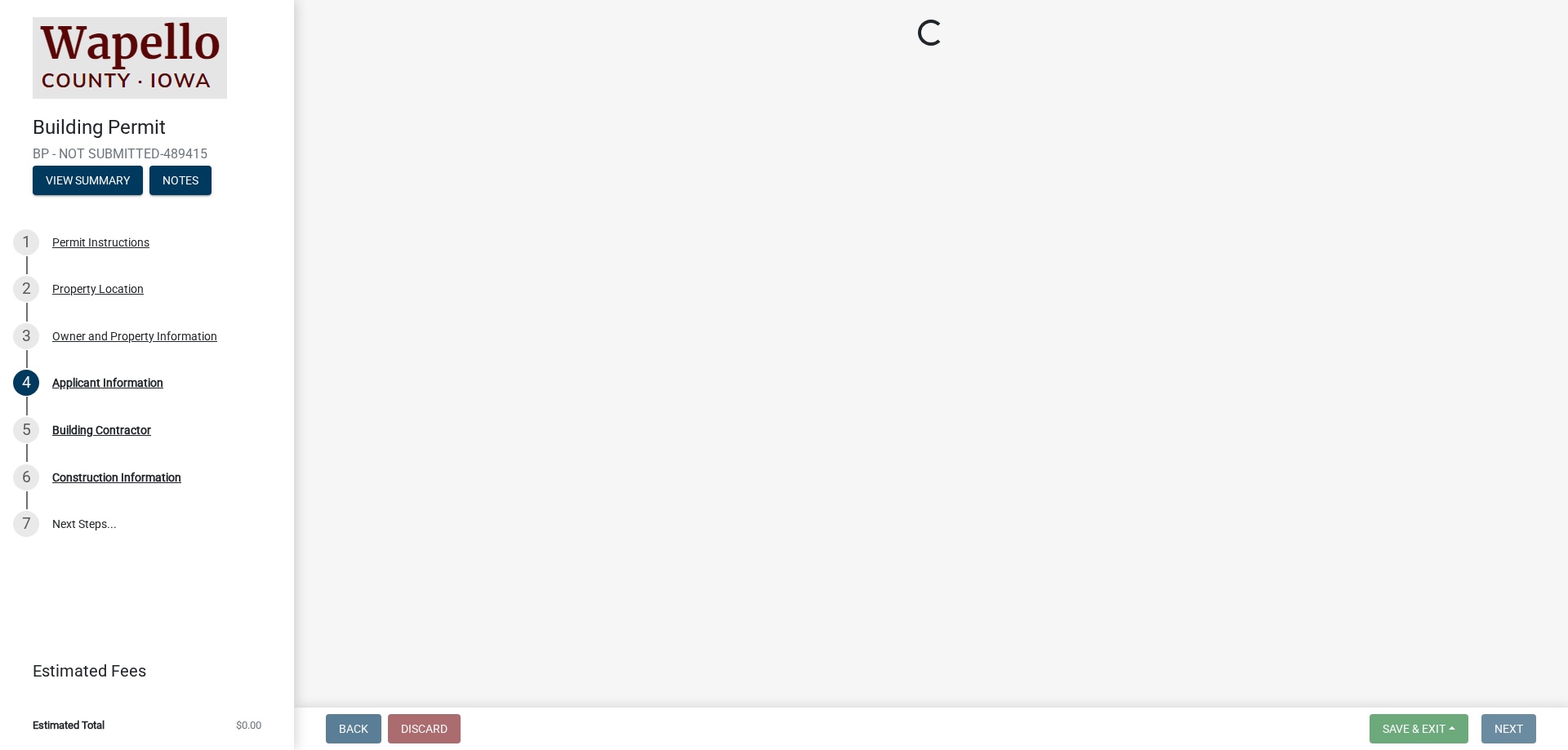
scroll to position [0, 0]
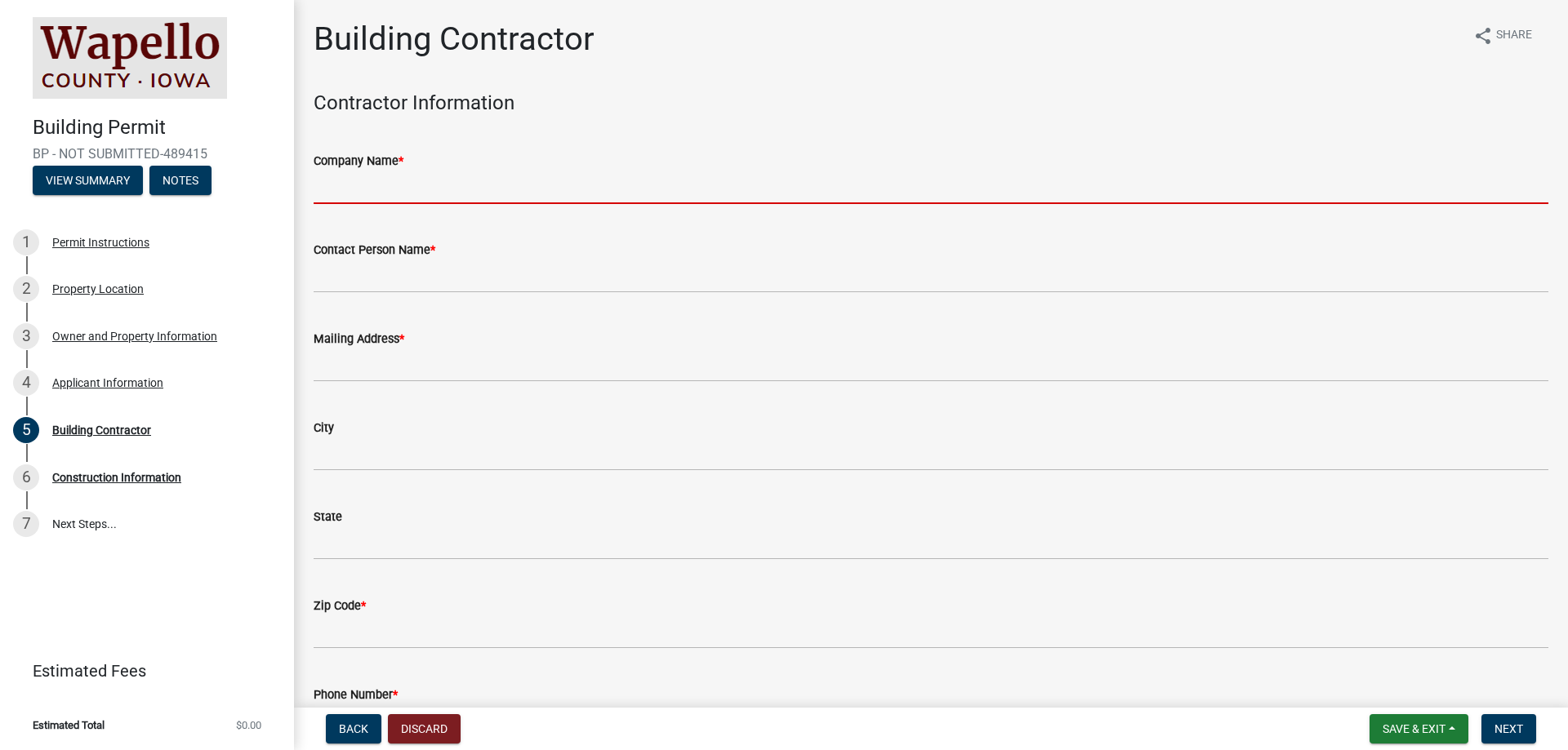
click at [354, 198] on input "Company Name *" at bounding box center [931, 188] width 1235 height 33
type input "Midwest Solar Installers"
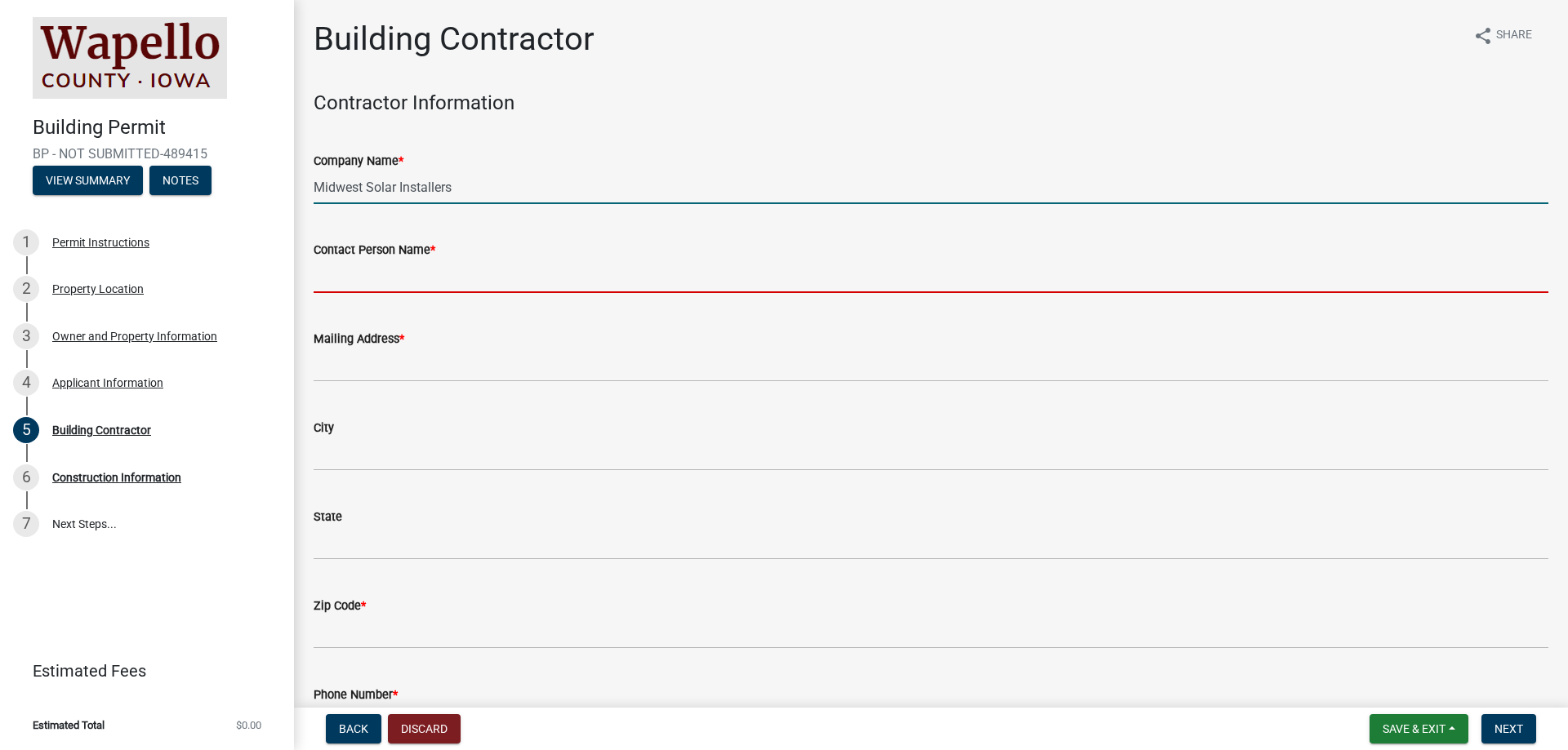
type input "[PERSON_NAME]"
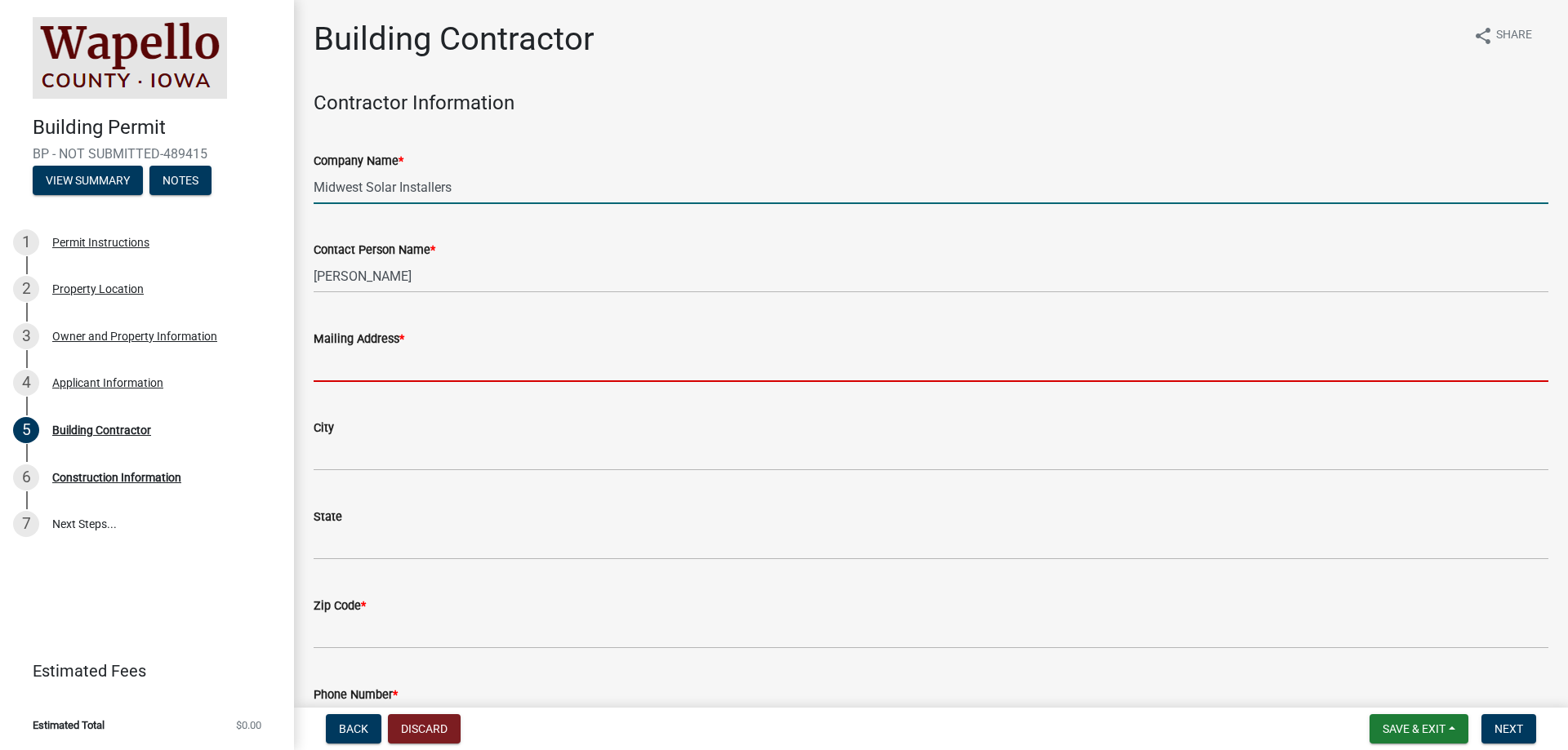
type input "[STREET_ADDRESS]"
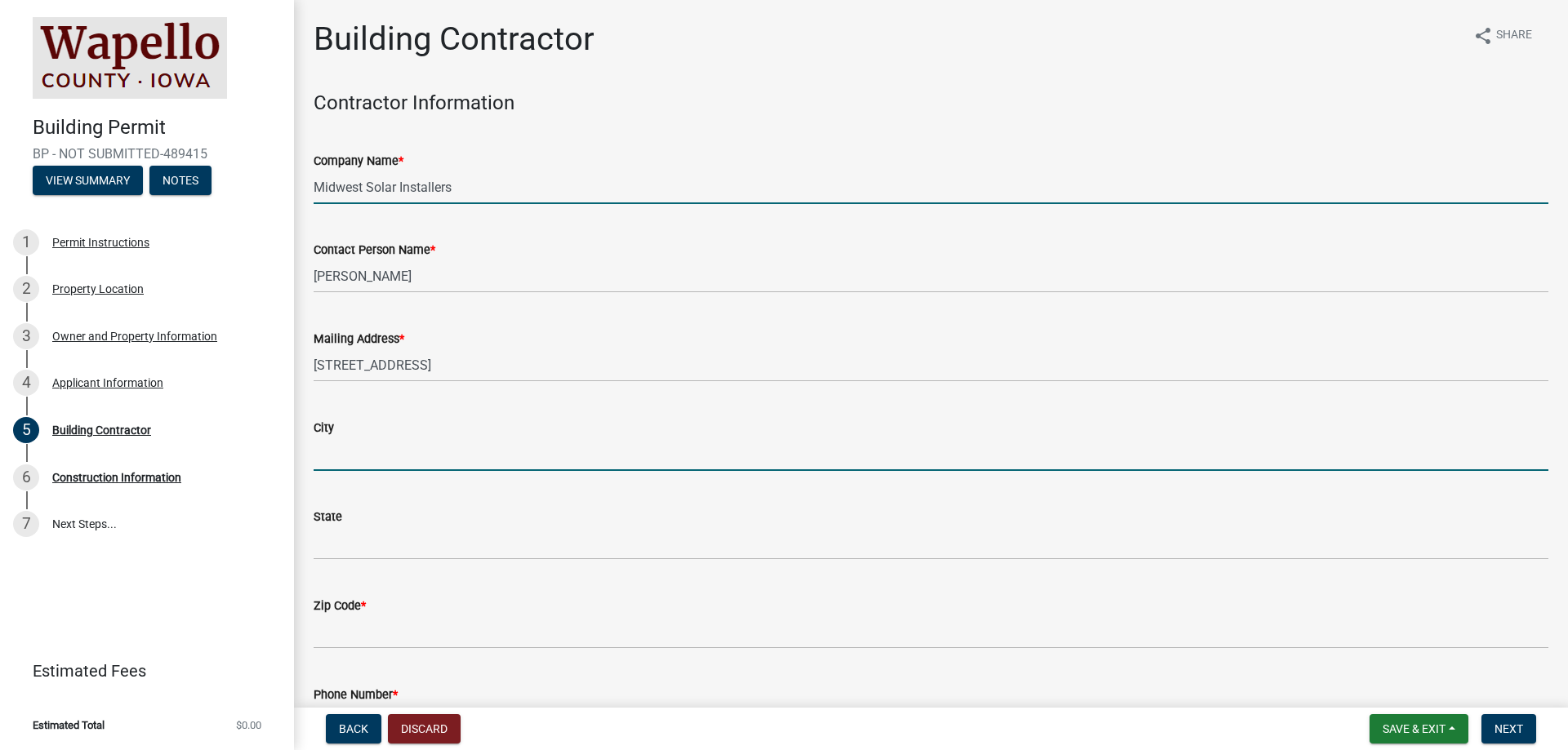
type input "[GEOGRAPHIC_DATA]"
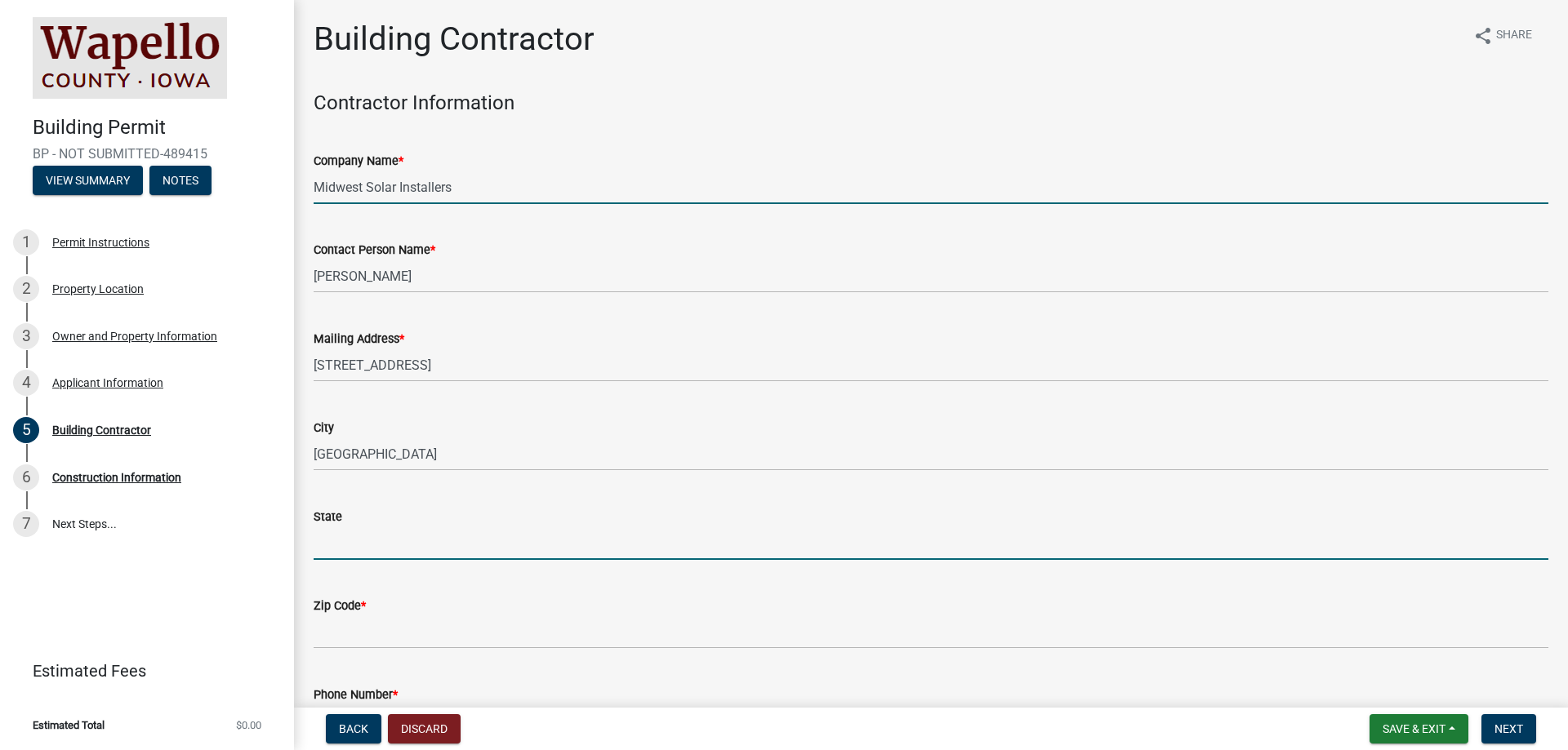
type input "IA"
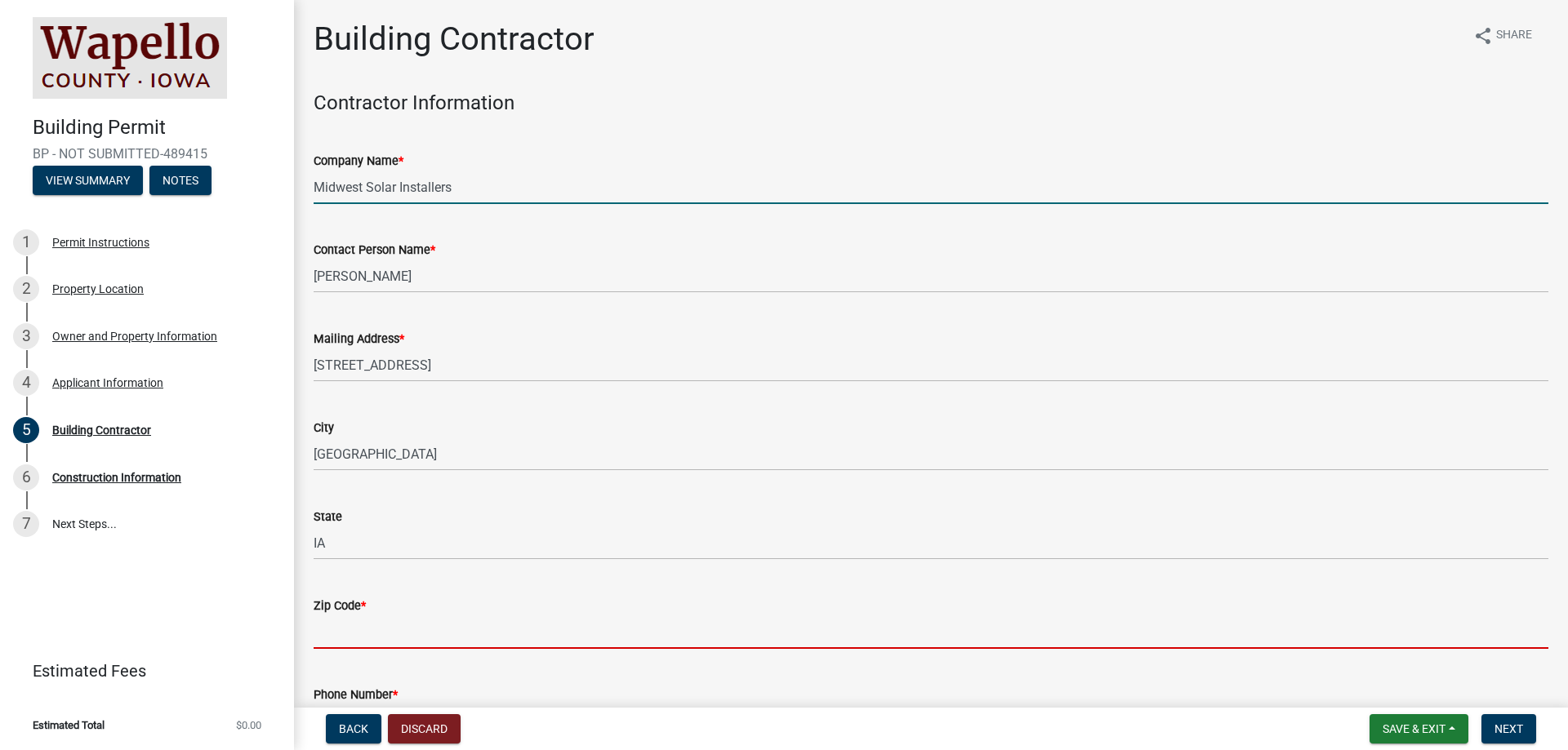
type input "50701"
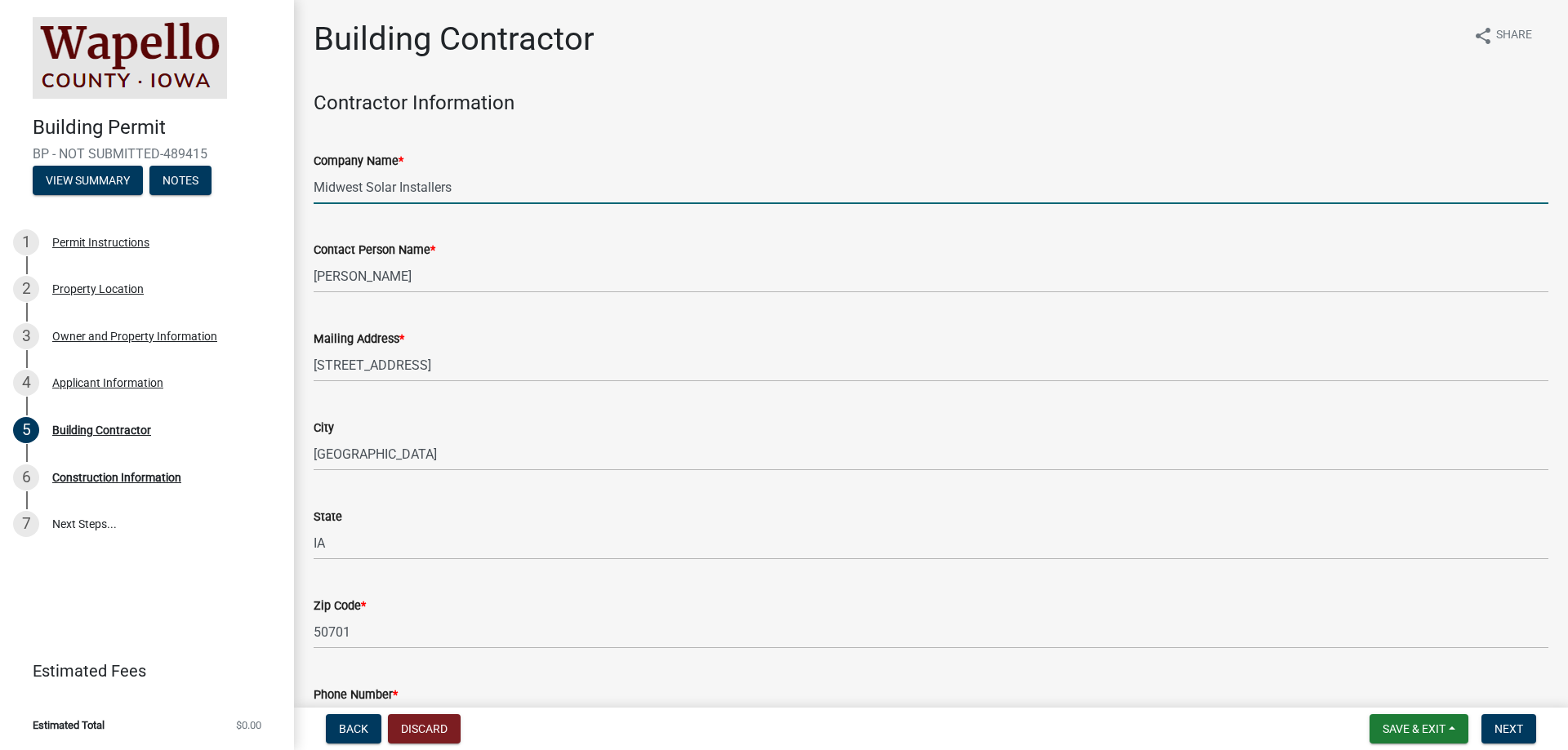
type input "3199009090"
type input "[EMAIL_ADDRESS][DOMAIN_NAME]"
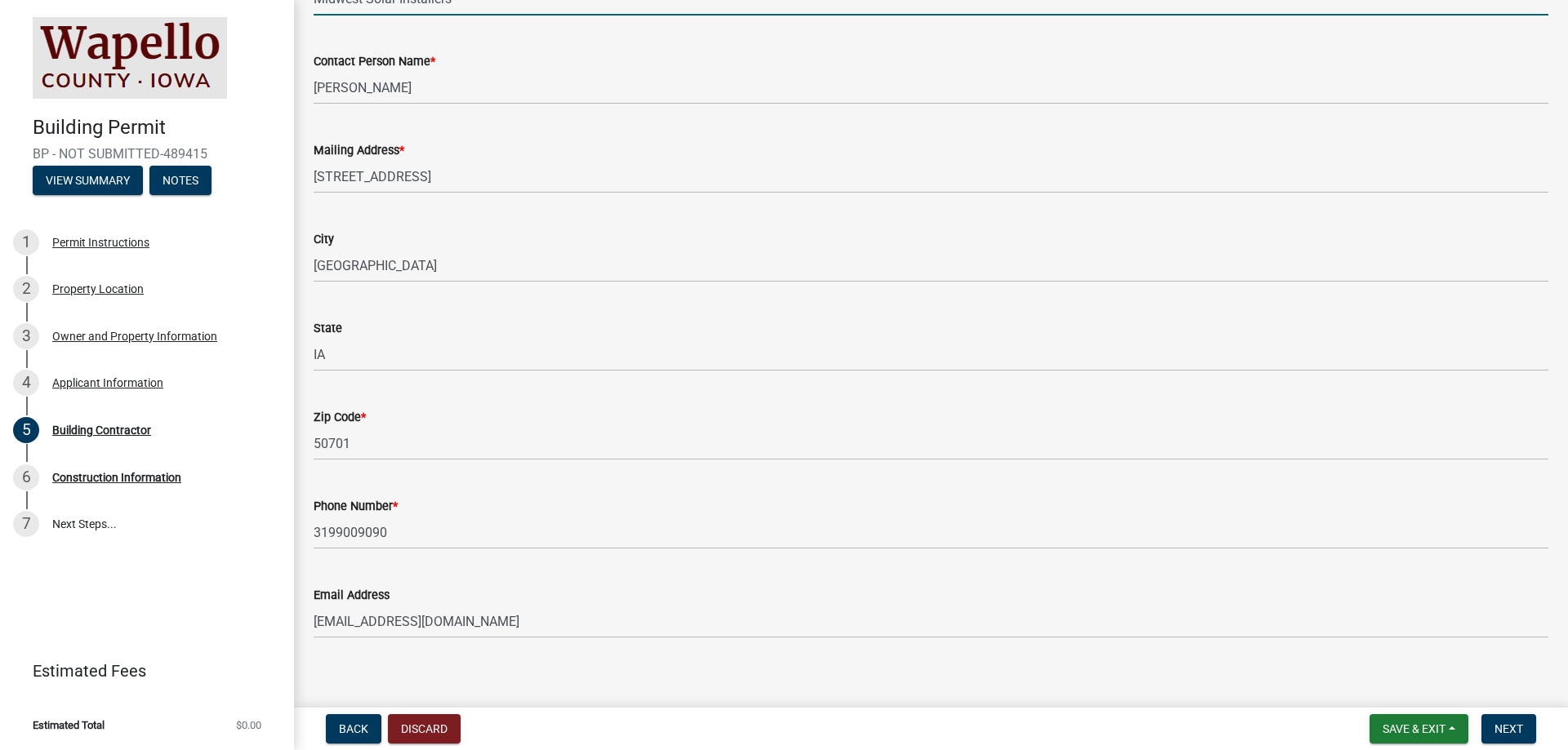
scroll to position [203, 0]
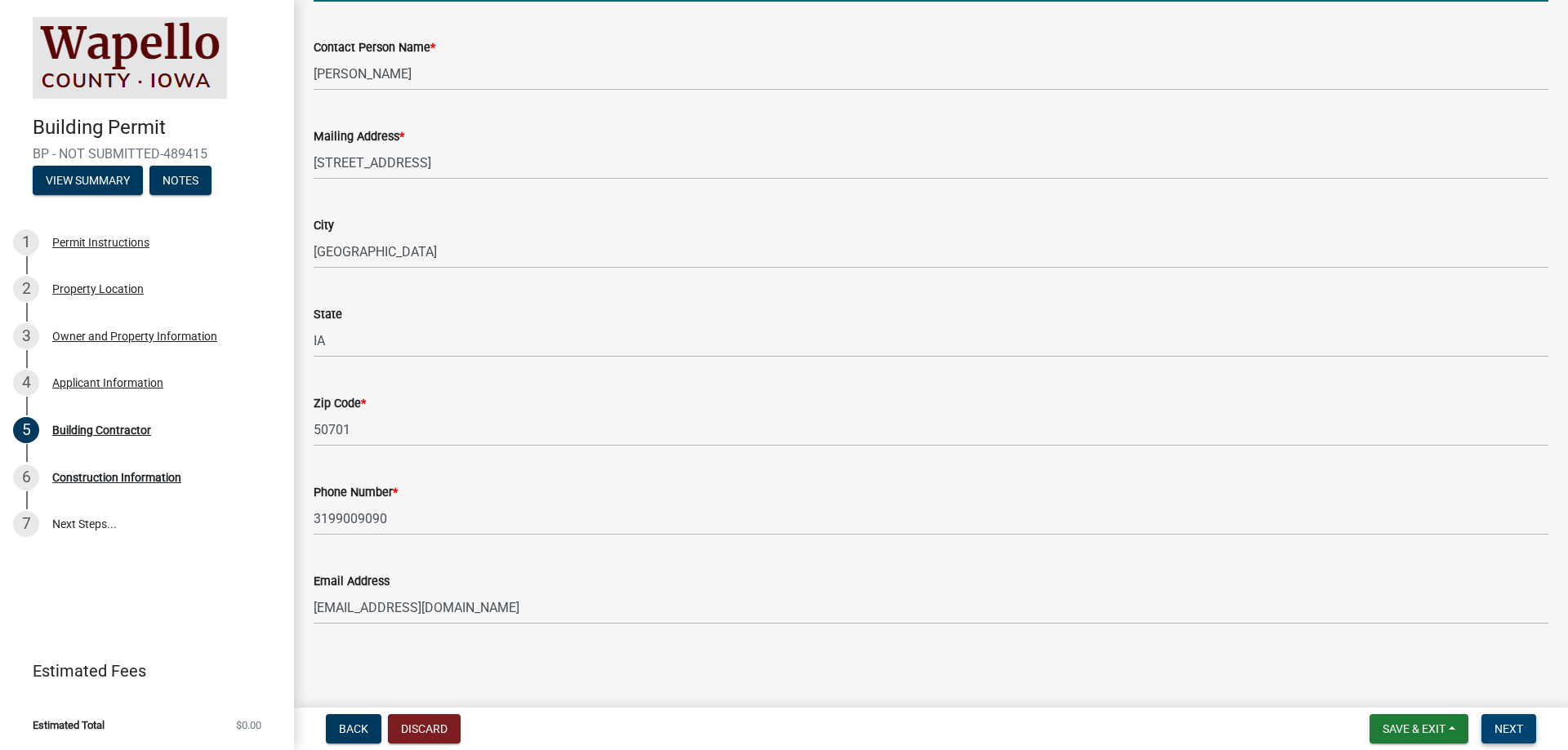
click at [1516, 719] on button "Next" at bounding box center [1509, 728] width 54 height 29
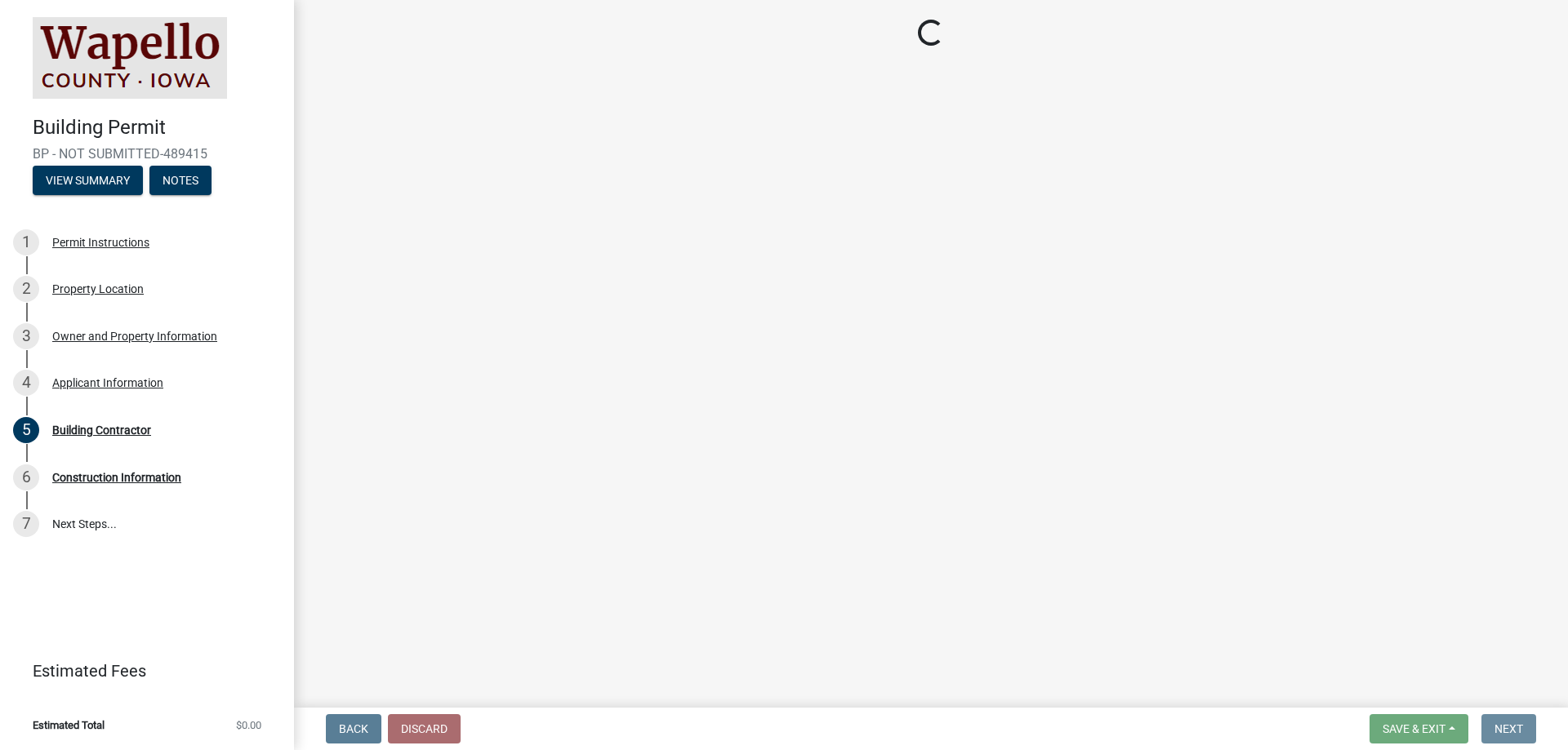
scroll to position [0, 0]
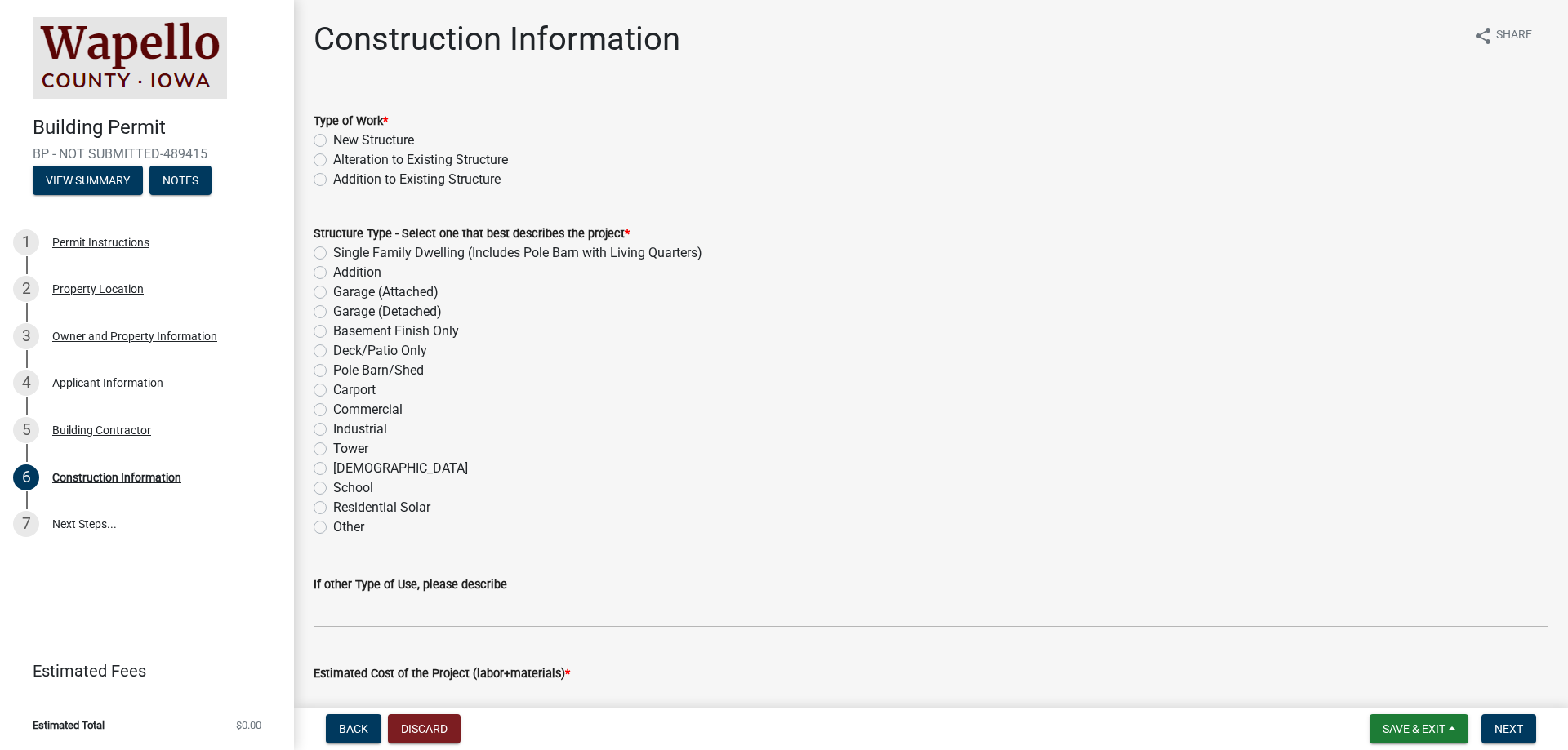
click at [333, 181] on label "Addition to Existing Structure" at bounding box center [417, 179] width 168 height 19
click at [333, 181] on input "Addition to Existing Structure" at bounding box center [338, 175] width 11 height 11
radio input "true"
click at [333, 508] on label "Residential Solar" at bounding box center [382, 507] width 97 height 19
click at [333, 508] on input "Residential Solar" at bounding box center [338, 503] width 11 height 11
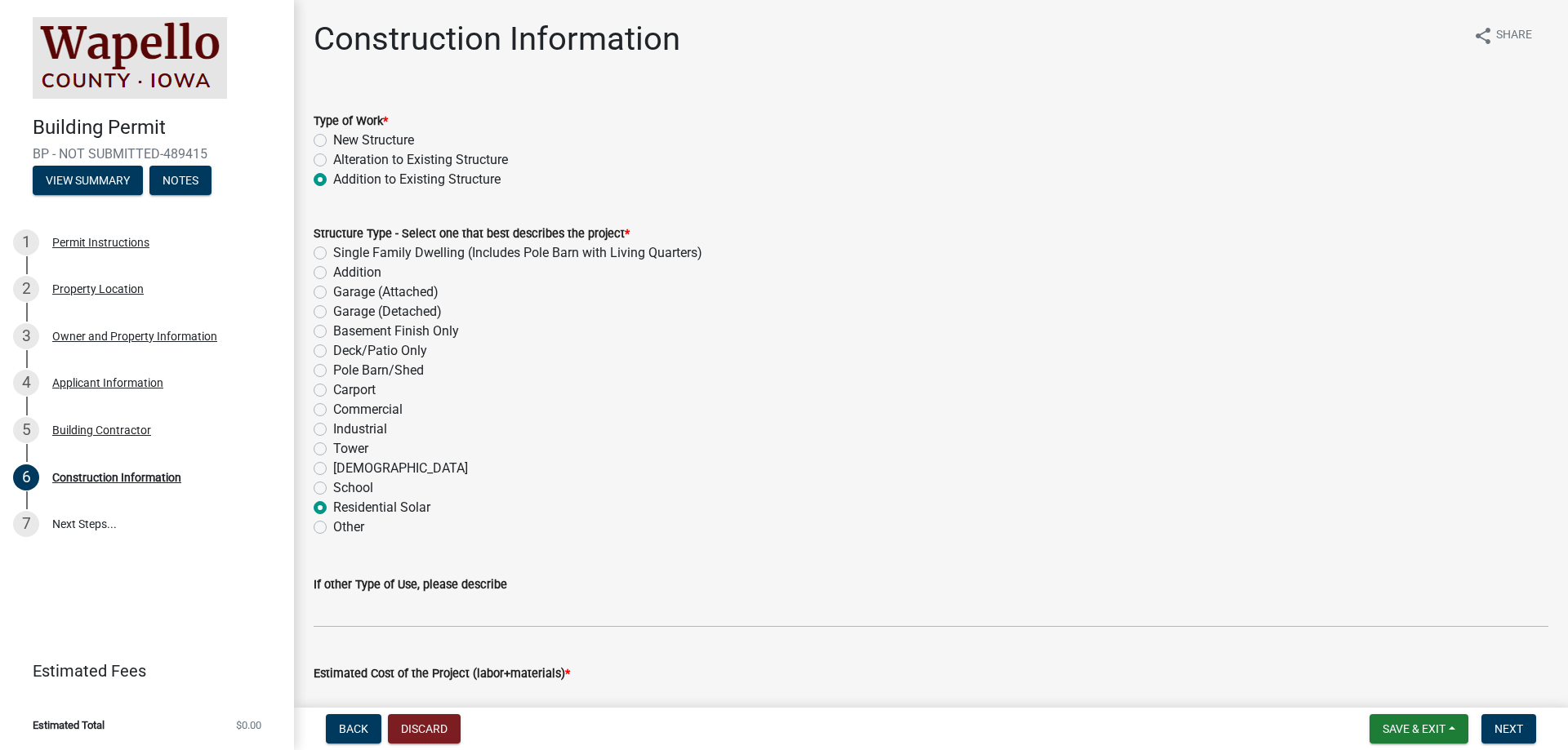
radio input "true"
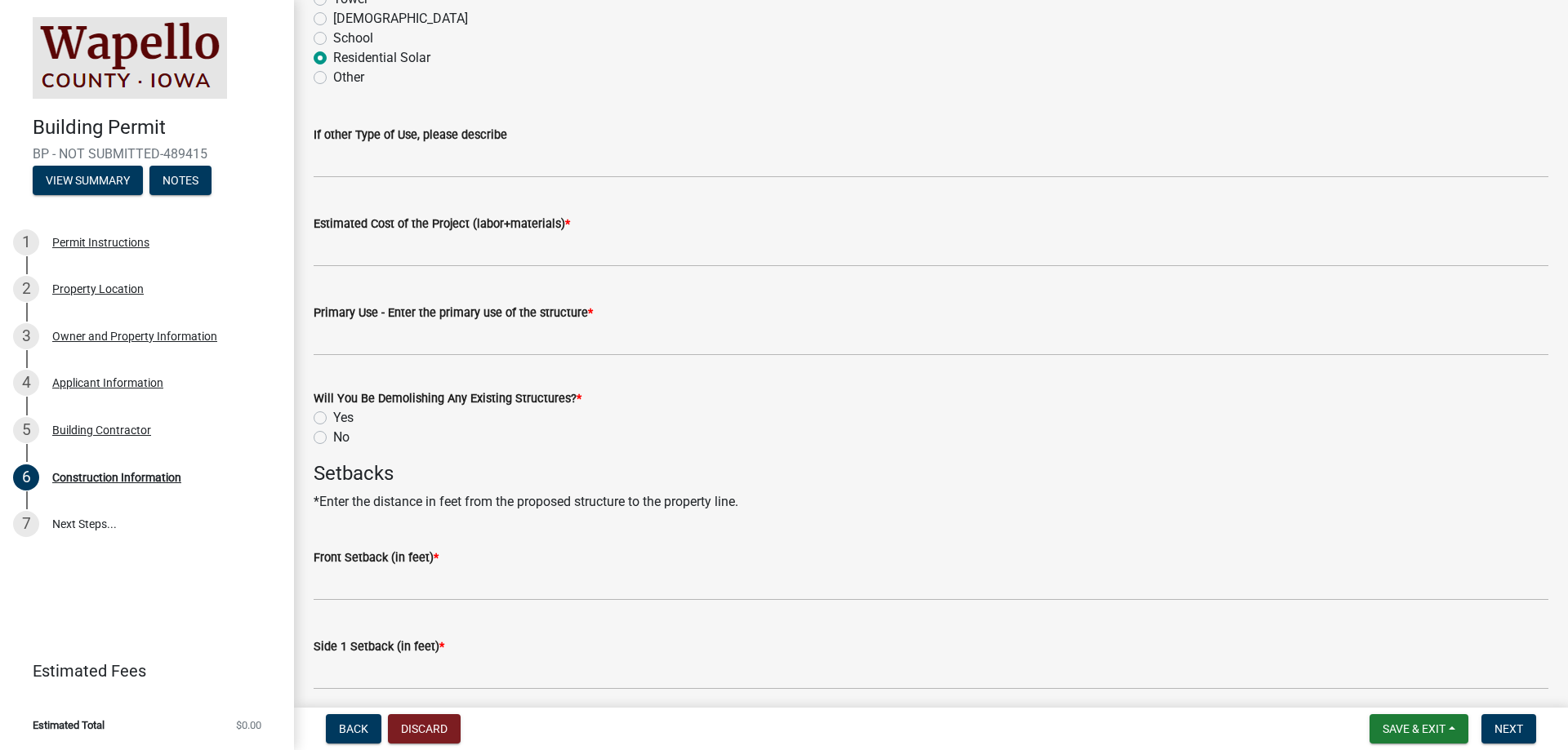
scroll to position [490, 0]
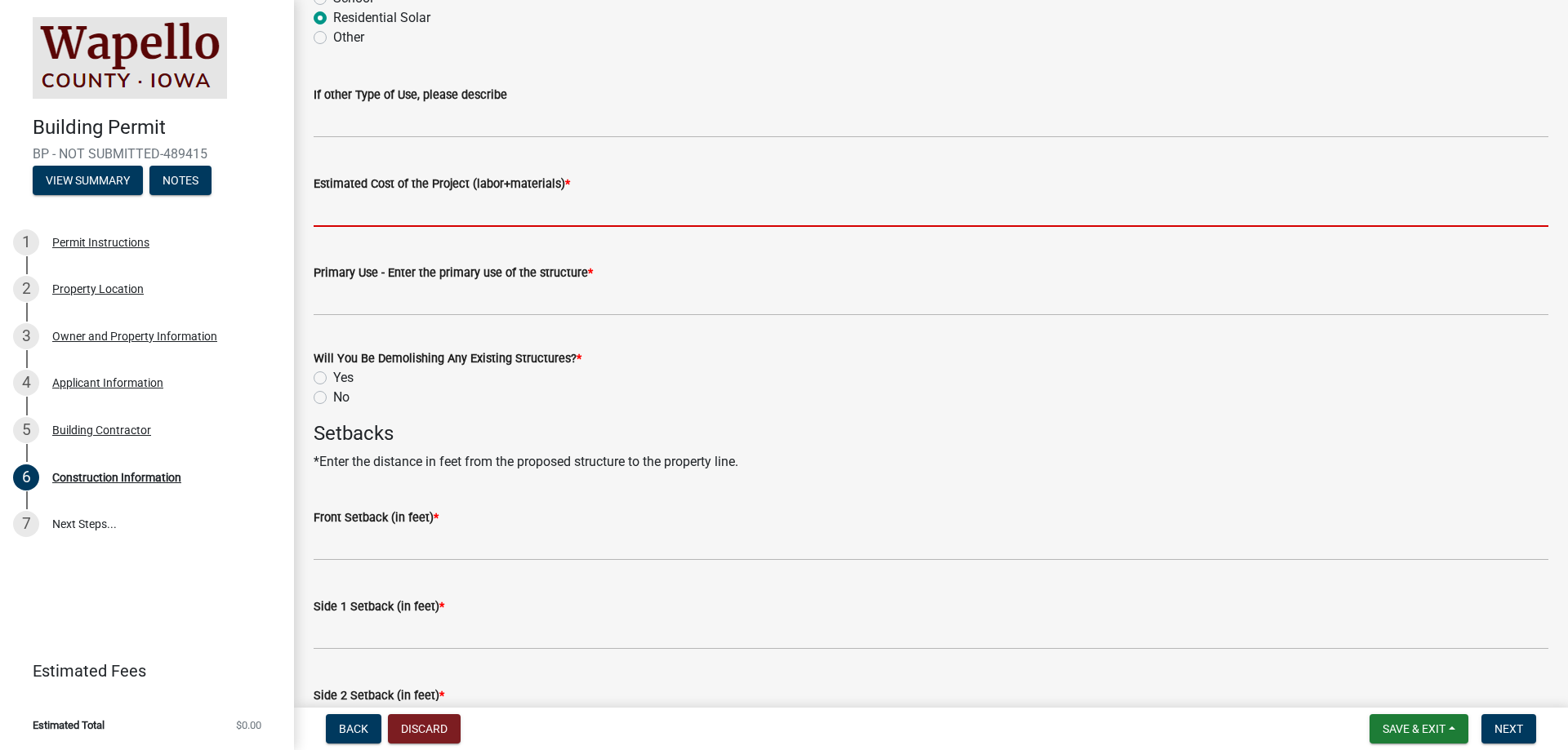
click at [351, 213] on input "Estimated Cost of the Project (labor+materials) *" at bounding box center [931, 210] width 1235 height 33
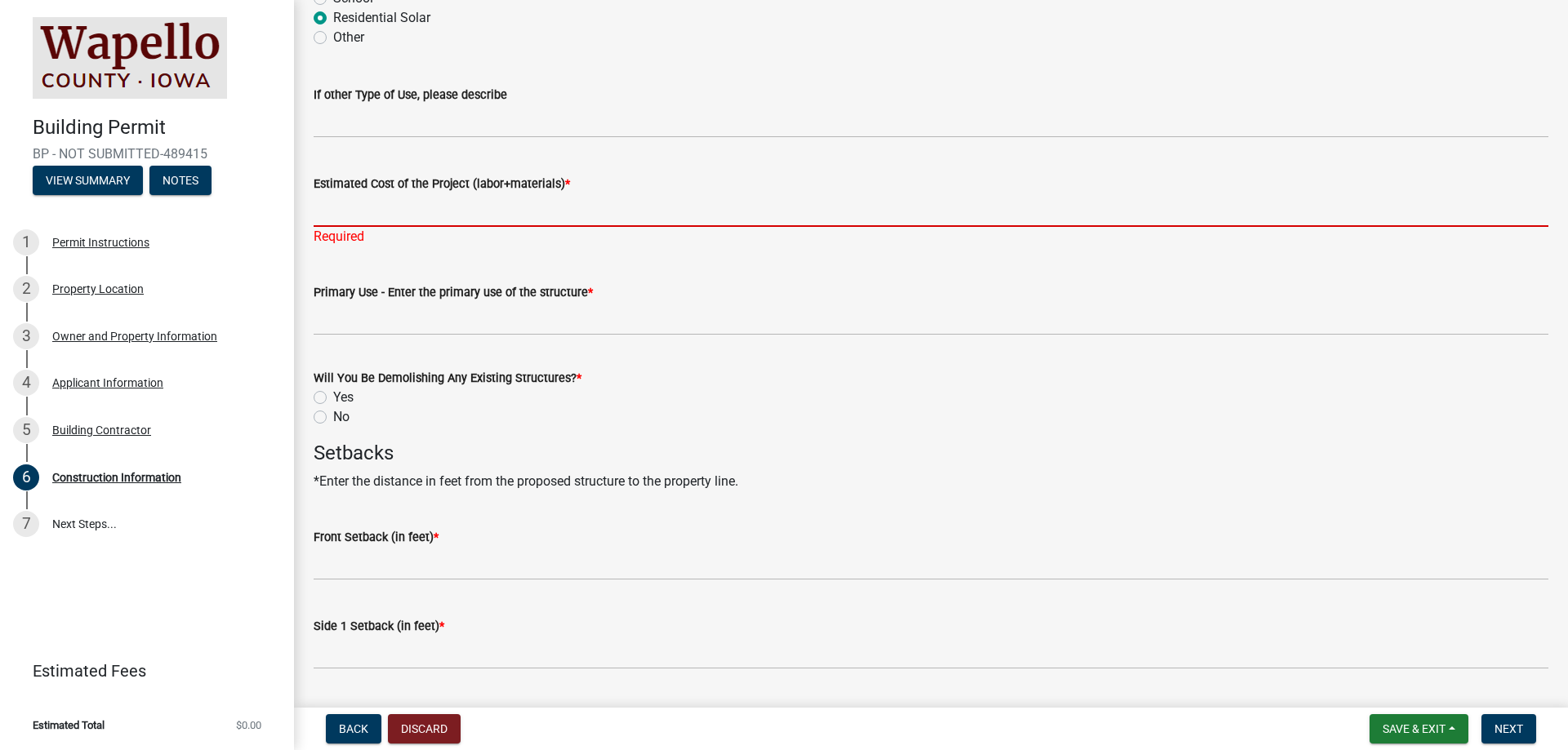
click at [367, 209] on input "Estimated Cost of the Project (labor+materials) *" at bounding box center [931, 210] width 1235 height 33
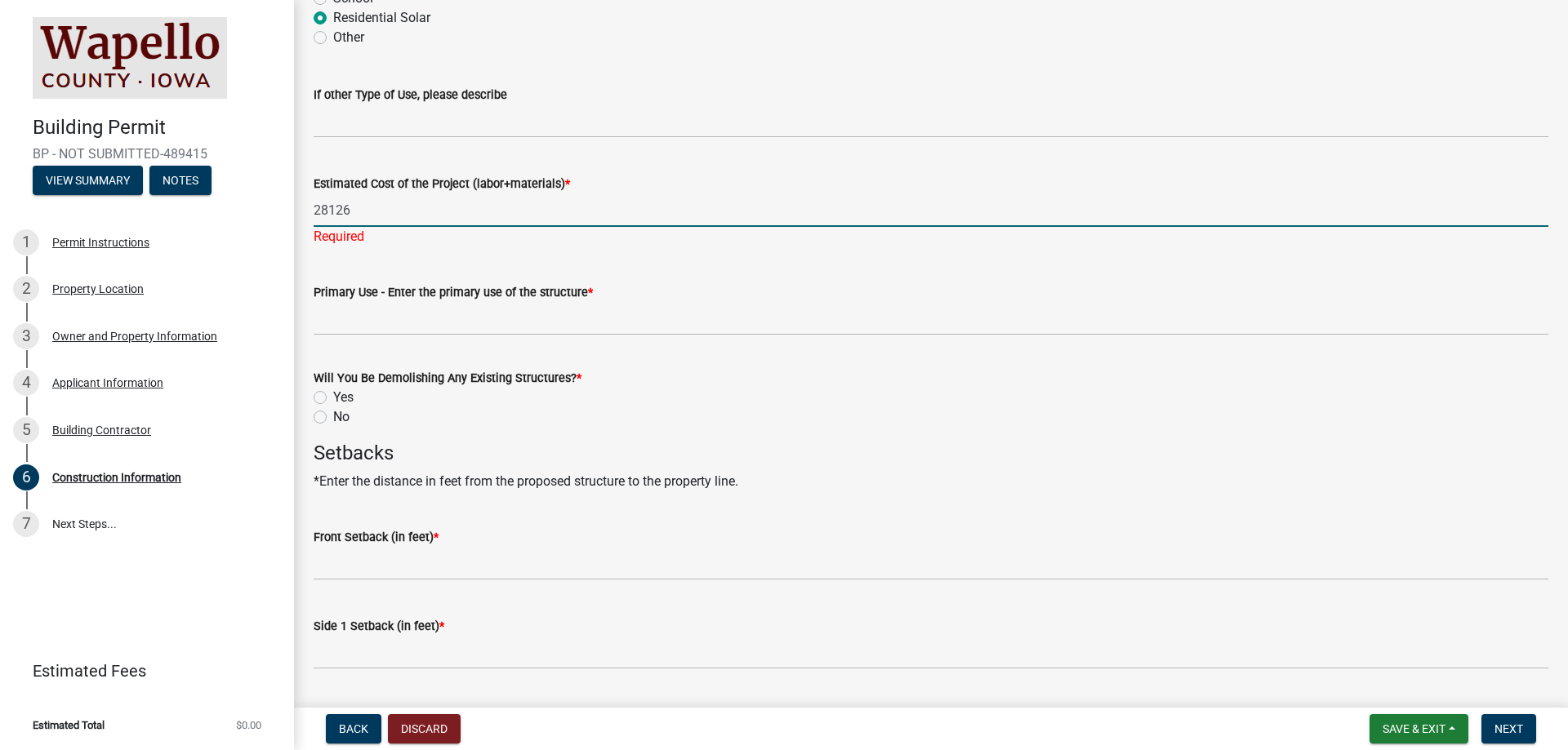
type input "28126"
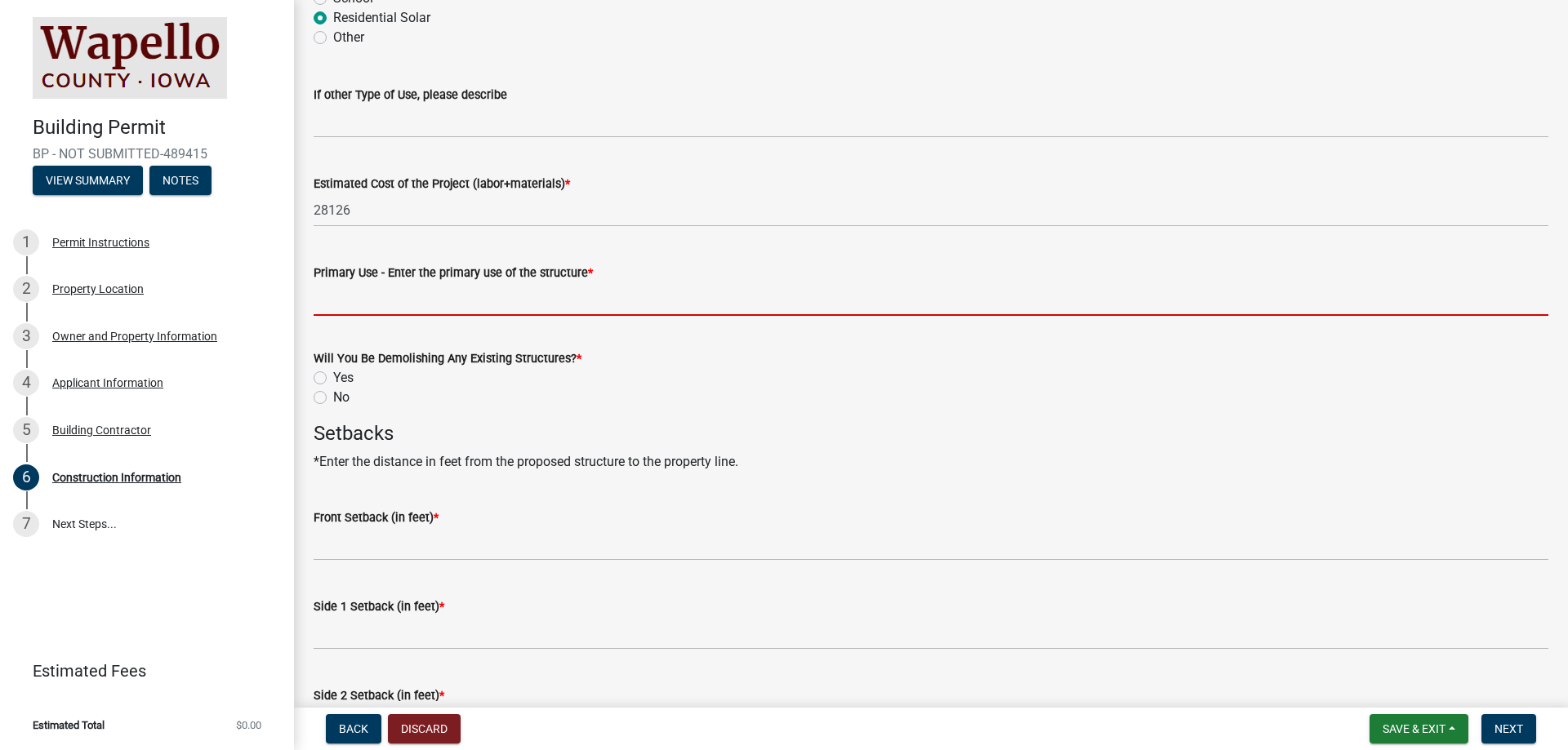
click at [371, 318] on wm-data-entity-input "Primary Use - Enter the primary use of the structure *" at bounding box center [931, 285] width 1235 height 89
type input "Offset the energy used on the property"
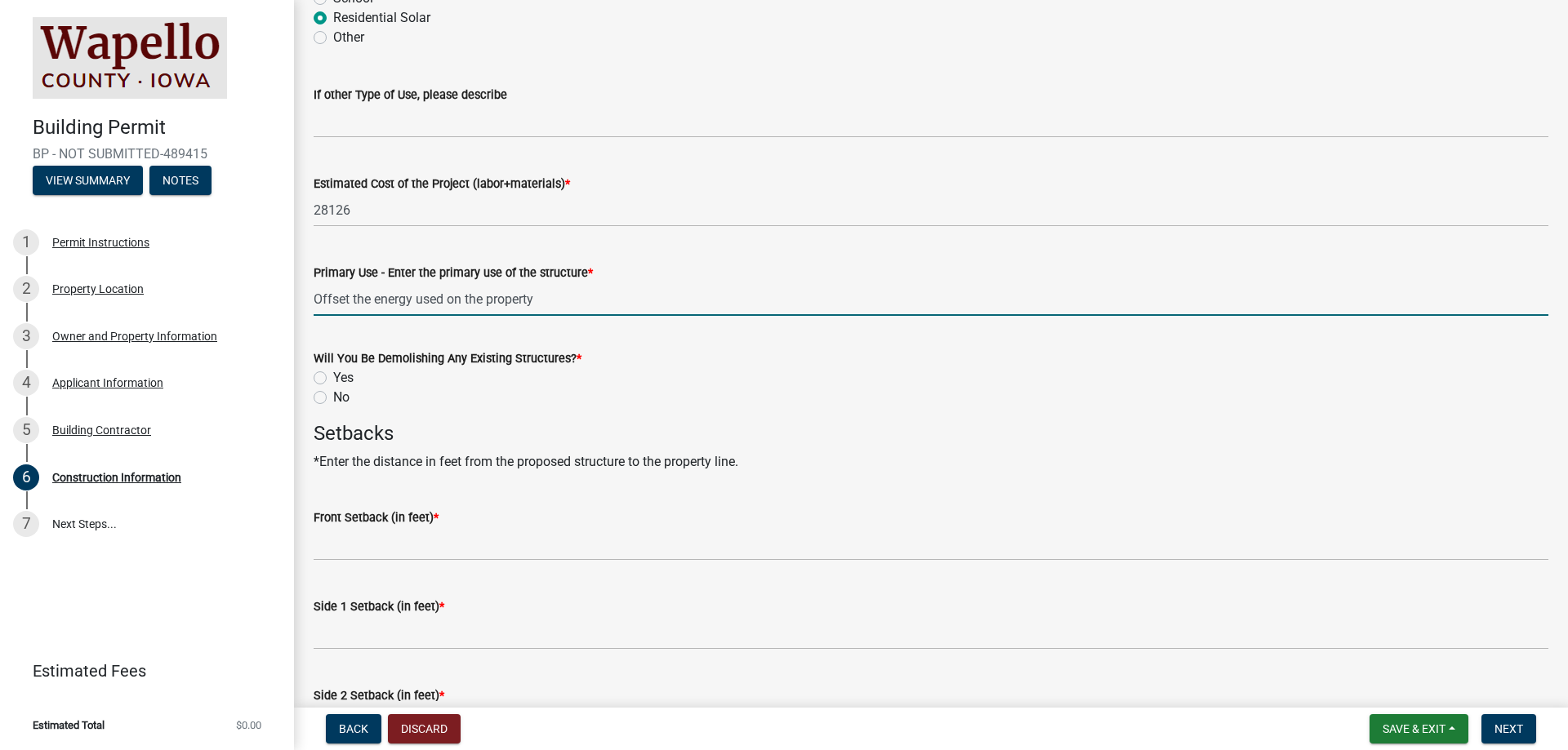
click at [333, 402] on label "No" at bounding box center [342, 397] width 17 height 19
click at [333, 398] on input "No" at bounding box center [338, 393] width 11 height 11
radio input "true"
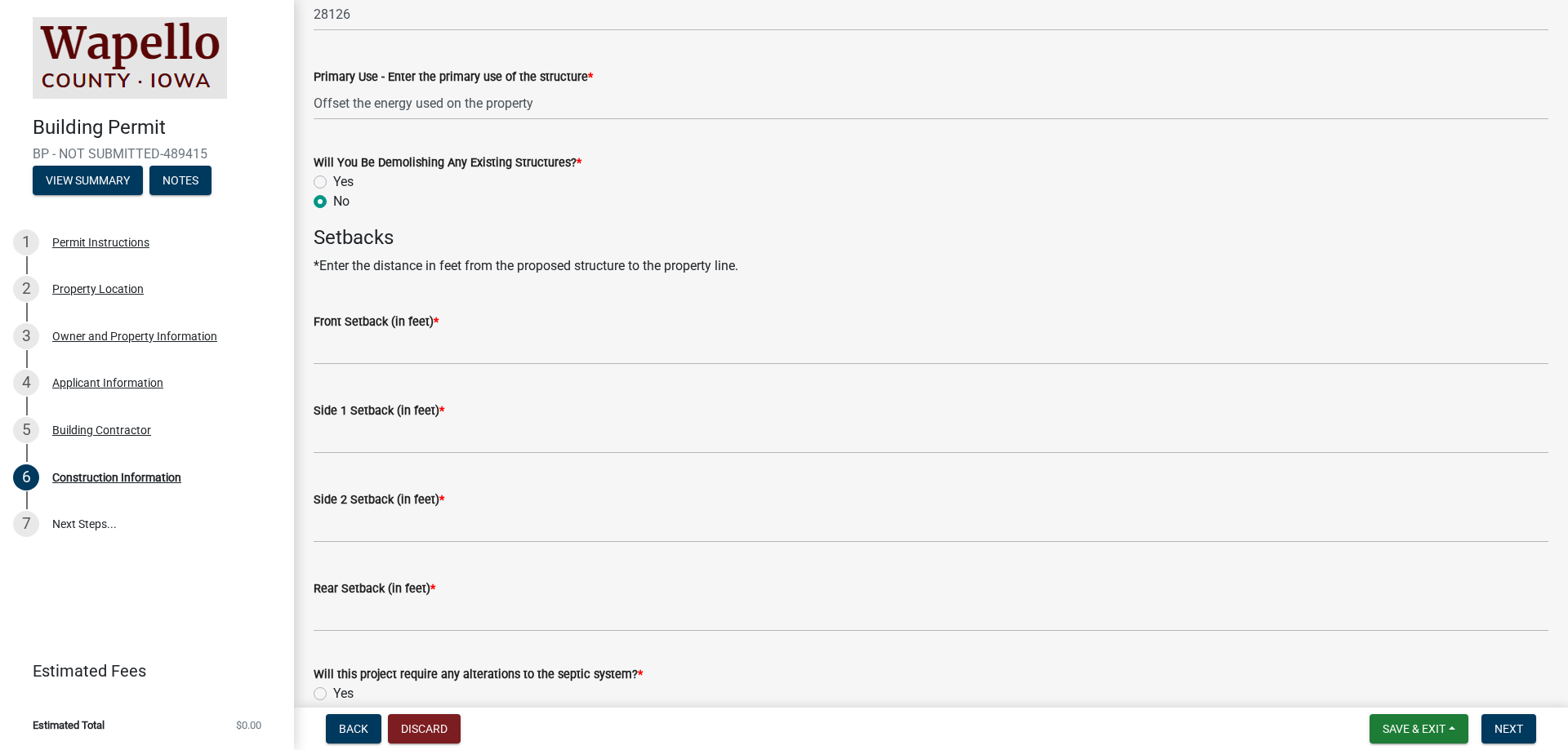
scroll to position [735, 0]
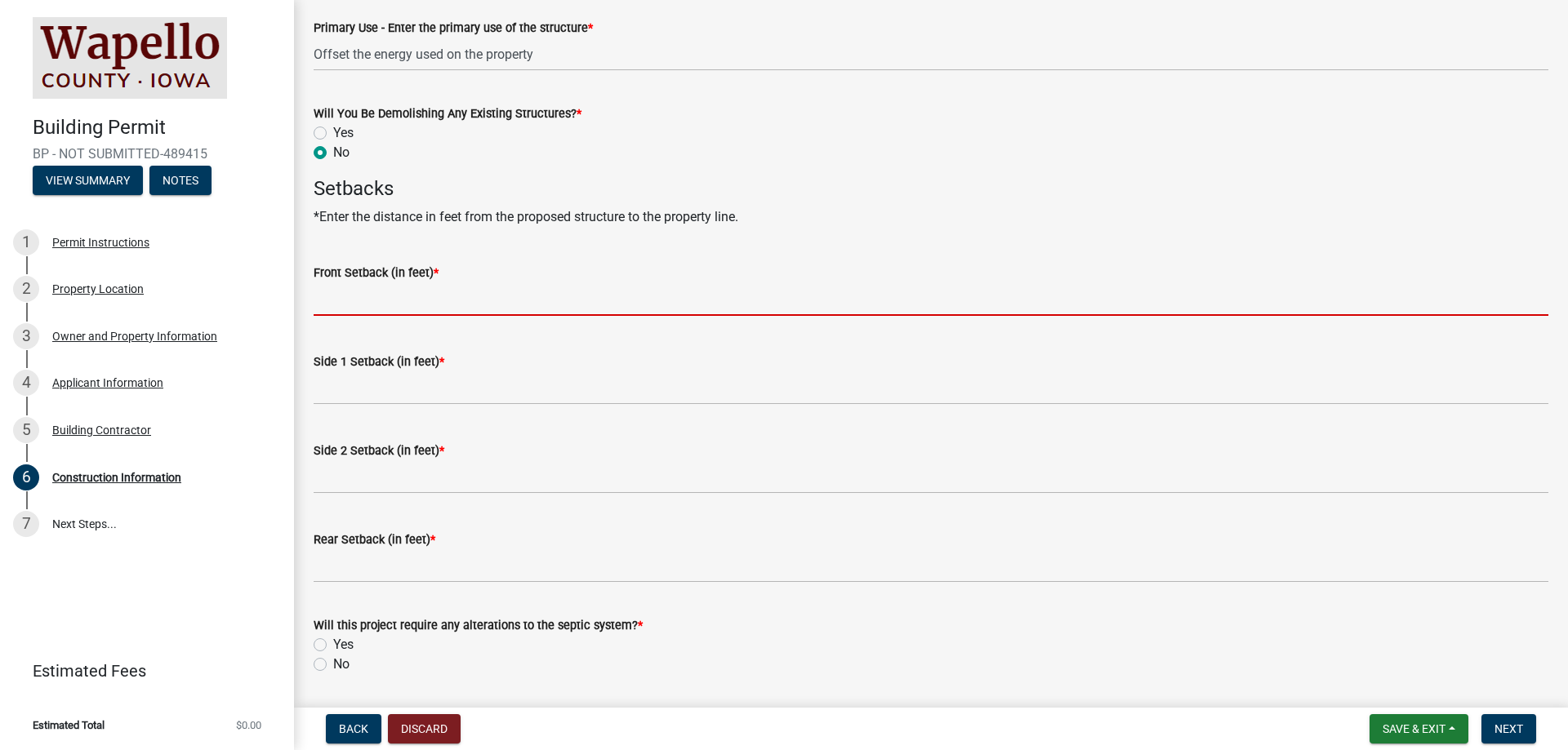
click at [339, 302] on input "Front Setback (in feet) *" at bounding box center [931, 299] width 1235 height 33
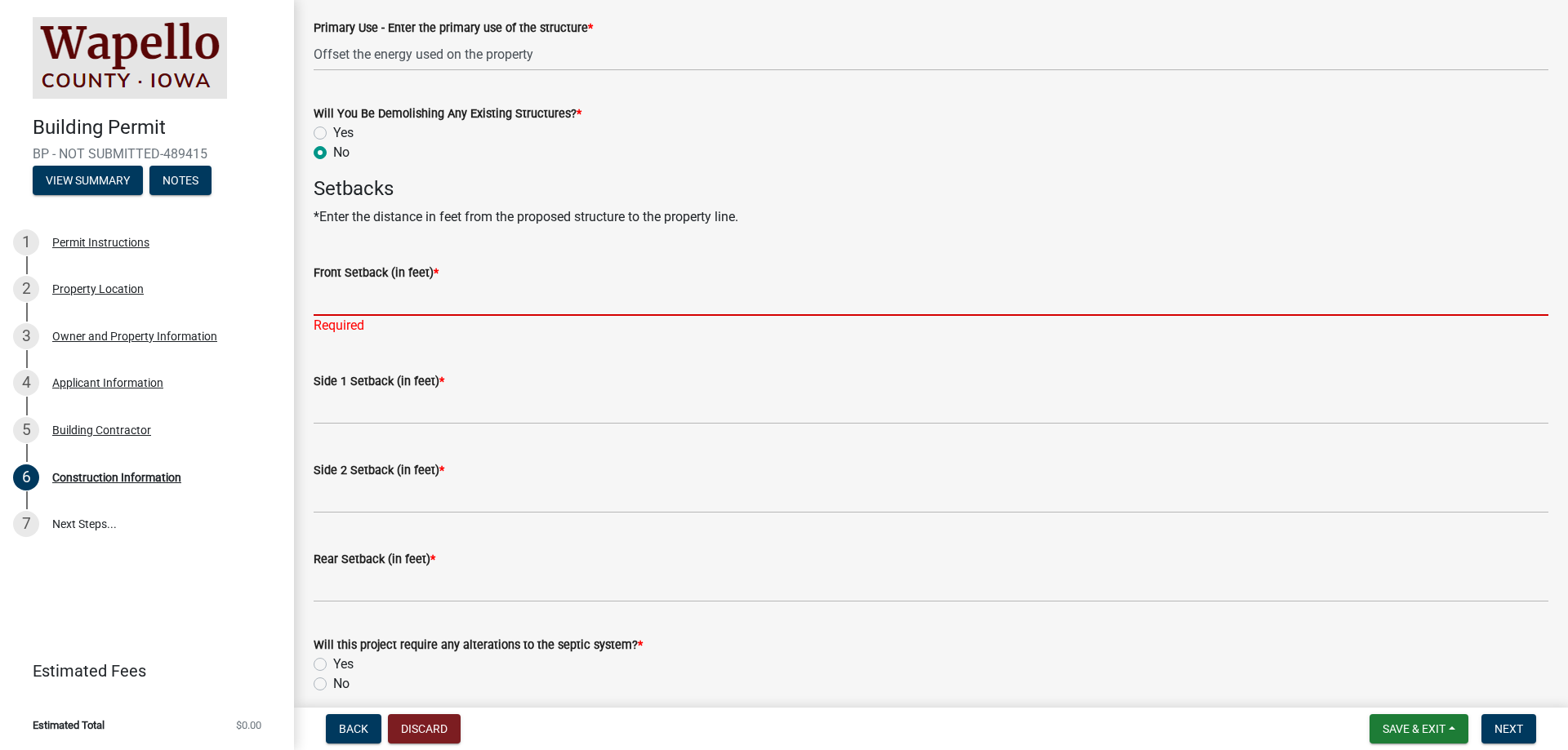
click at [366, 296] on input "Front Setback (in feet) *" at bounding box center [931, 299] width 1235 height 33
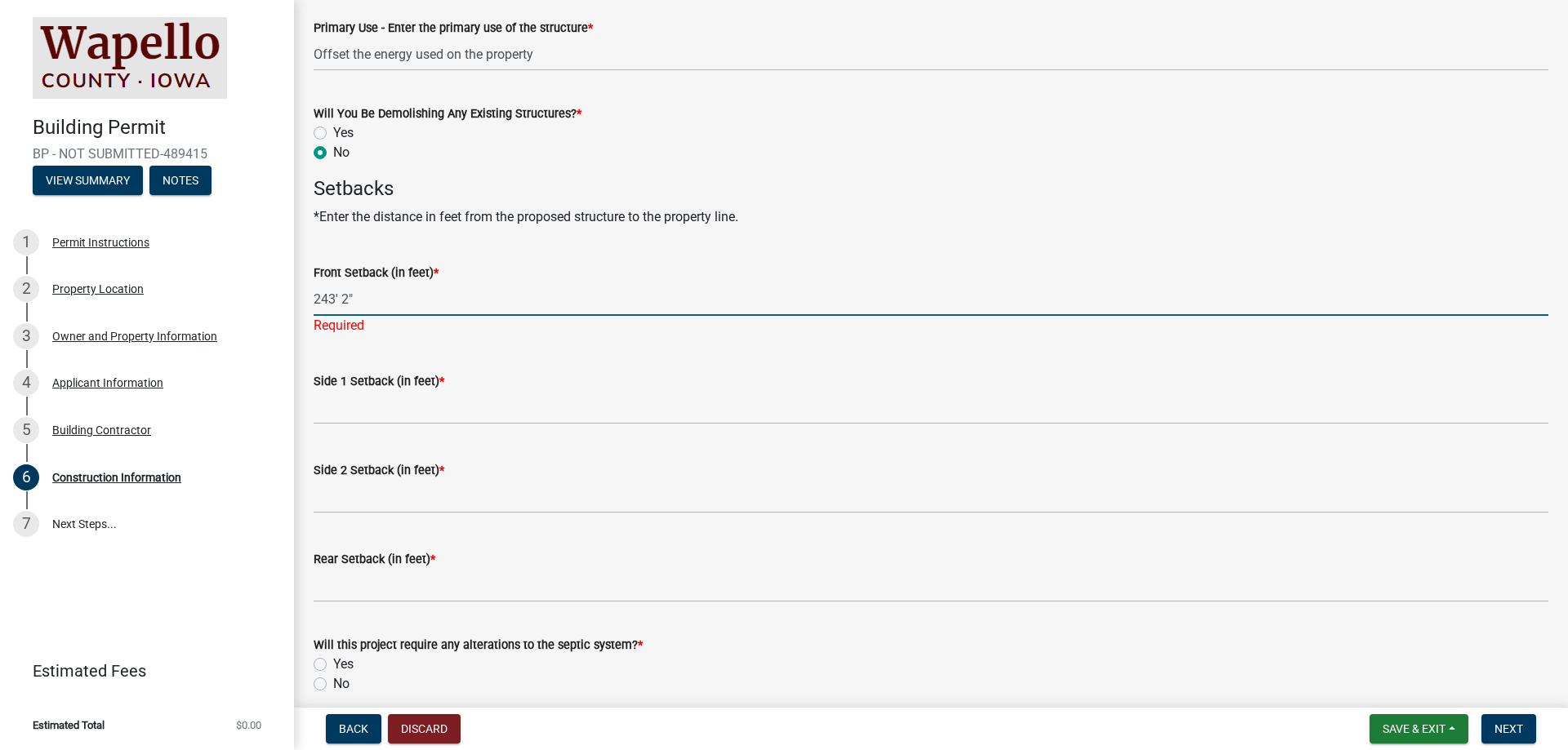
type input "243' 2""
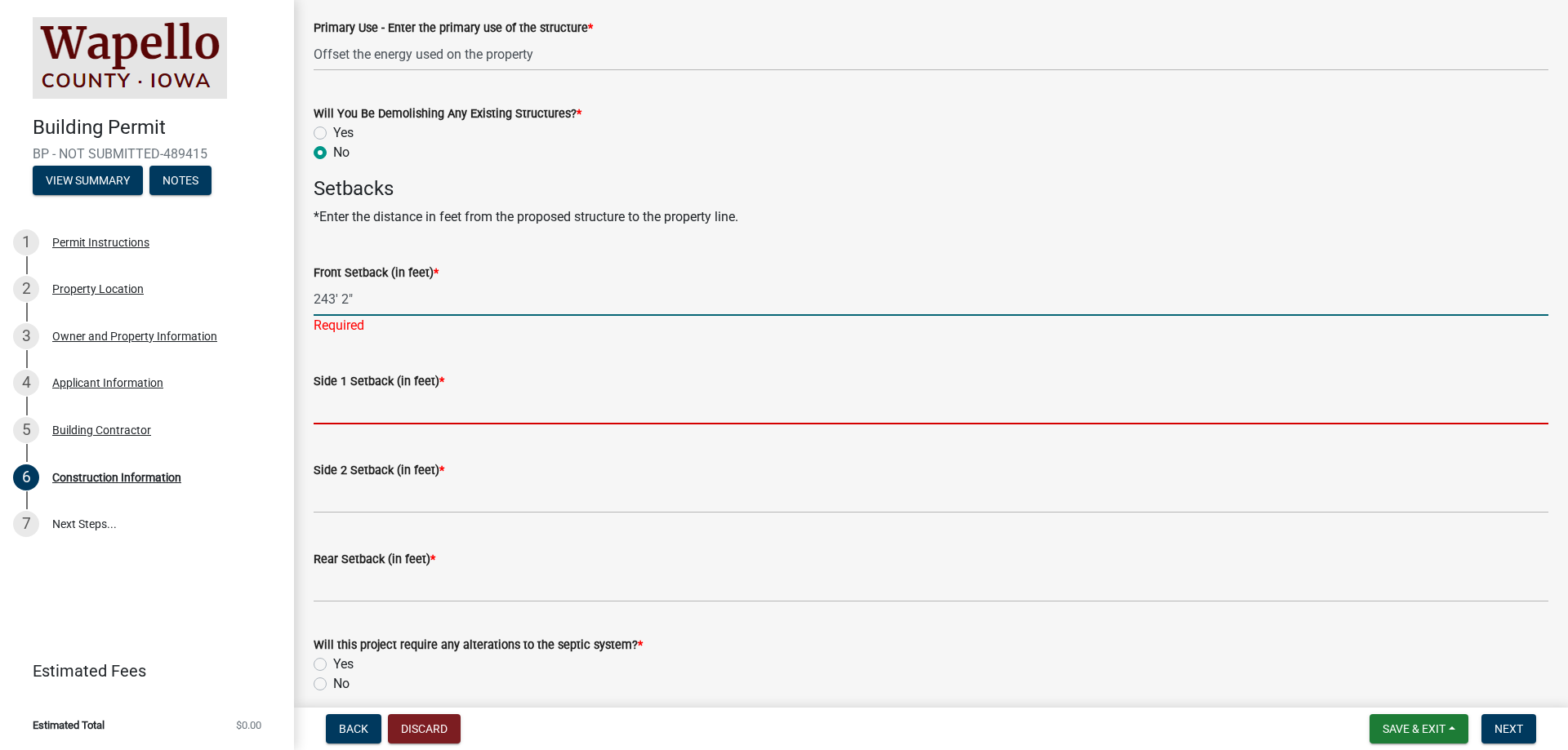
click at [345, 416] on wm-data-entity-input "Side 1 Setback (in feet) *" at bounding box center [931, 393] width 1235 height 89
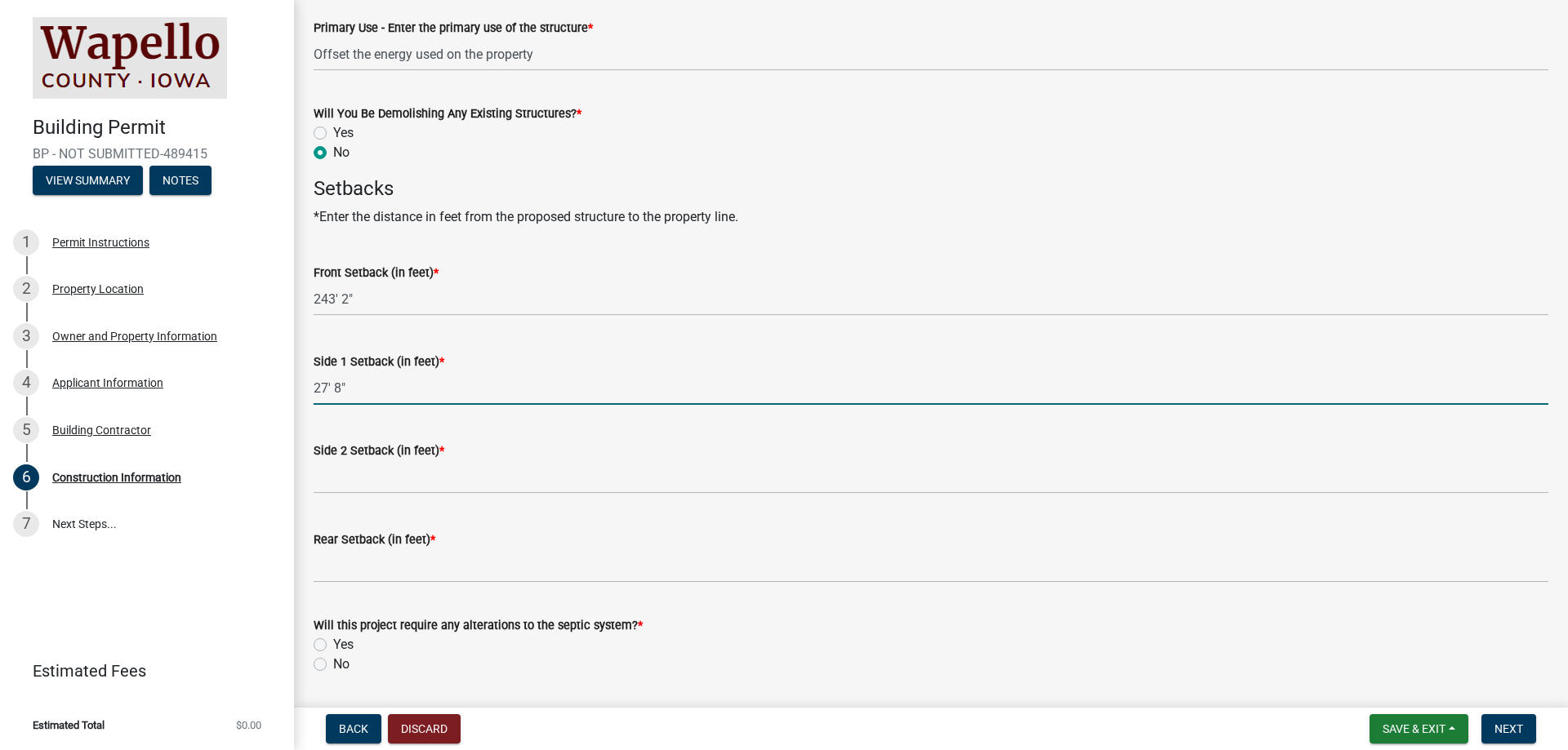
type input "27' 8""
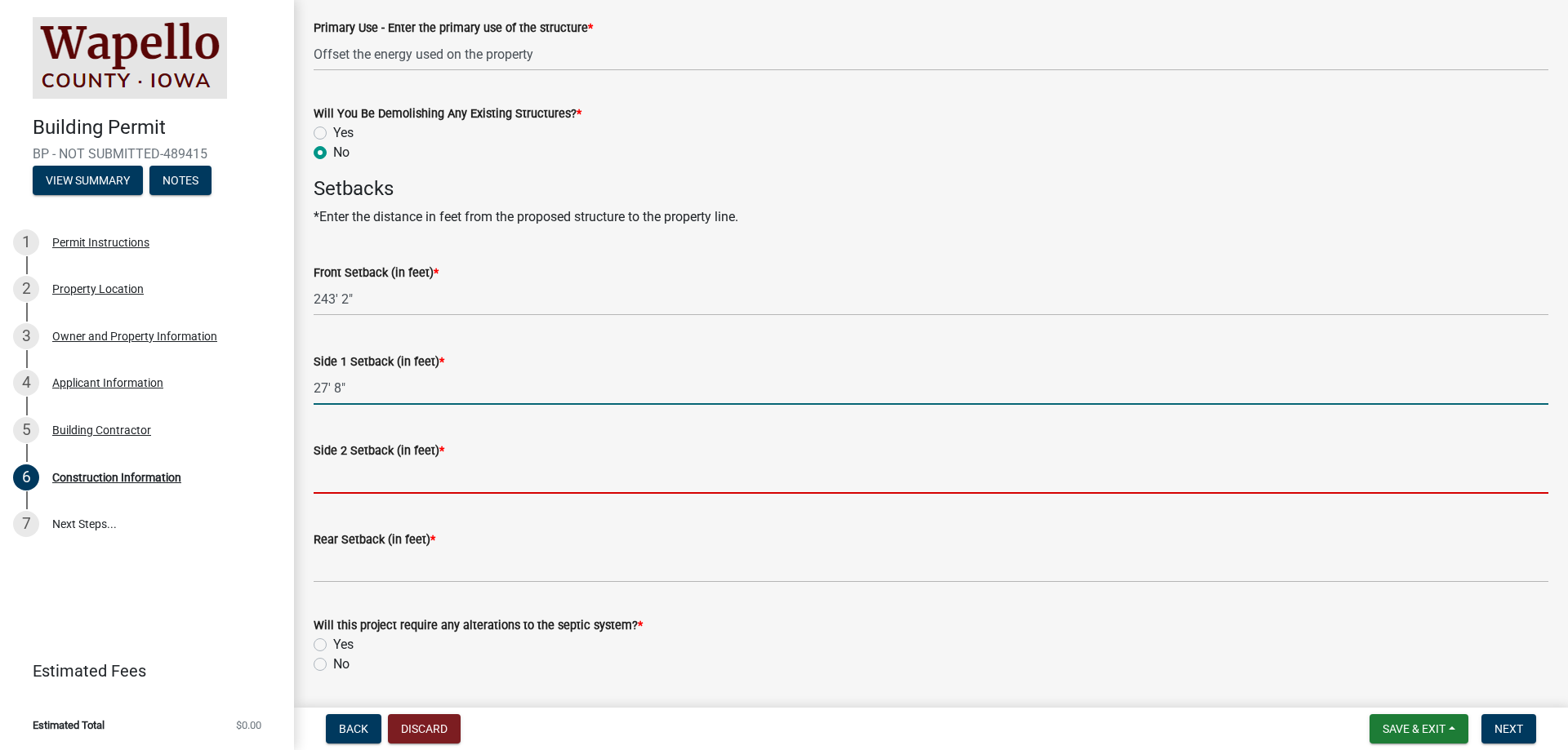
click at [322, 485] on input "Side 2 Setback (in feet) *" at bounding box center [931, 477] width 1235 height 33
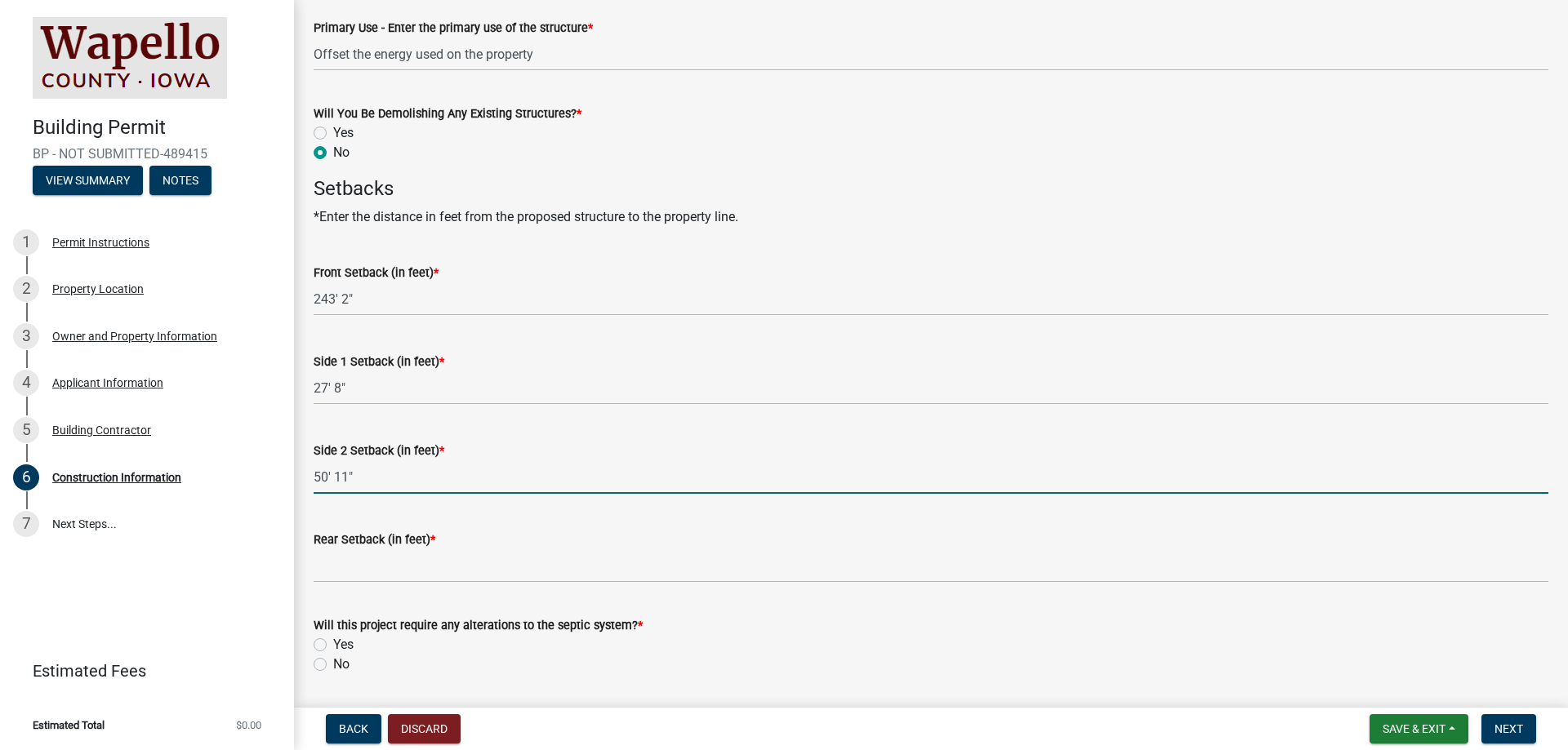
type input "50' 11""
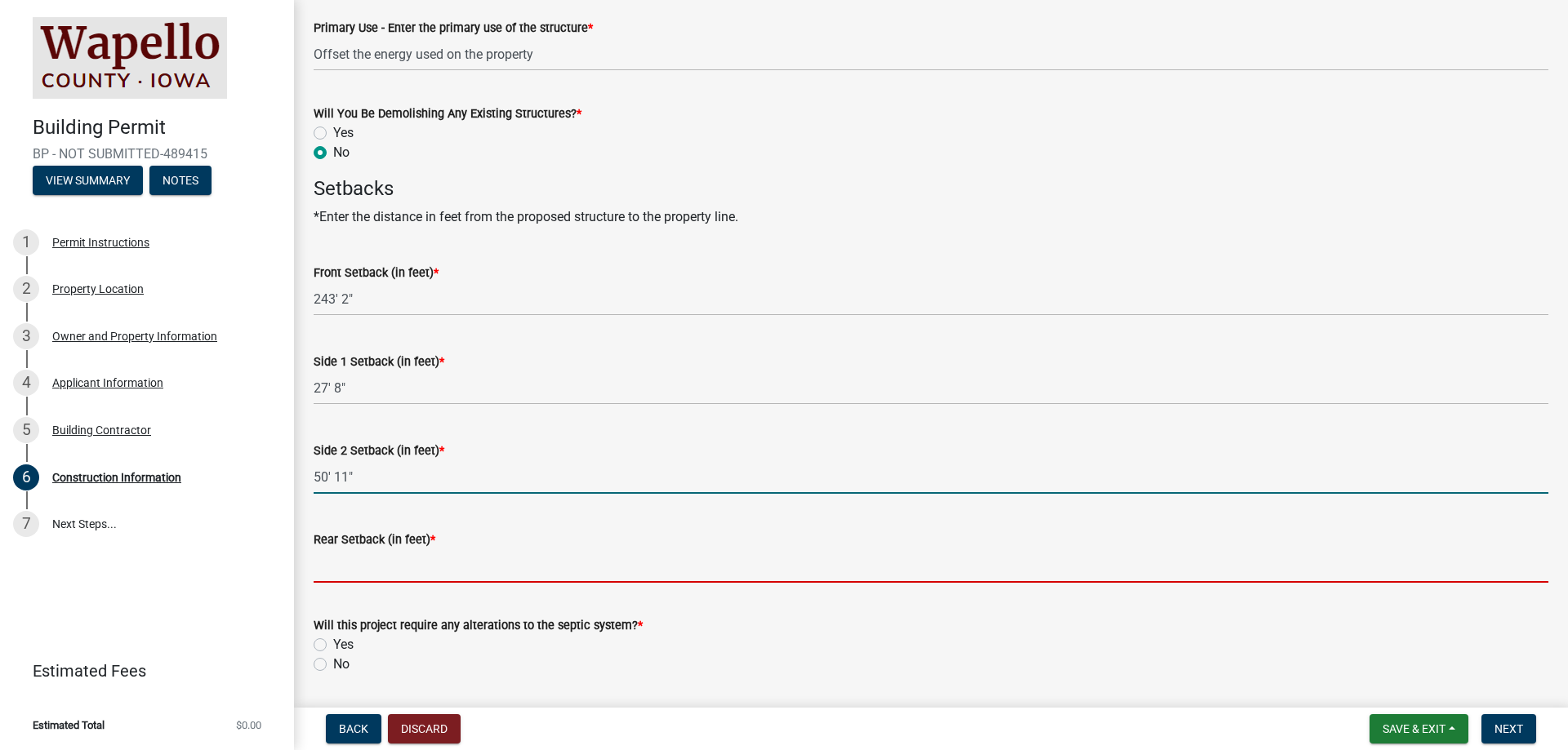
click at [346, 568] on input "Rear Setback (in feet) *" at bounding box center [931, 566] width 1235 height 33
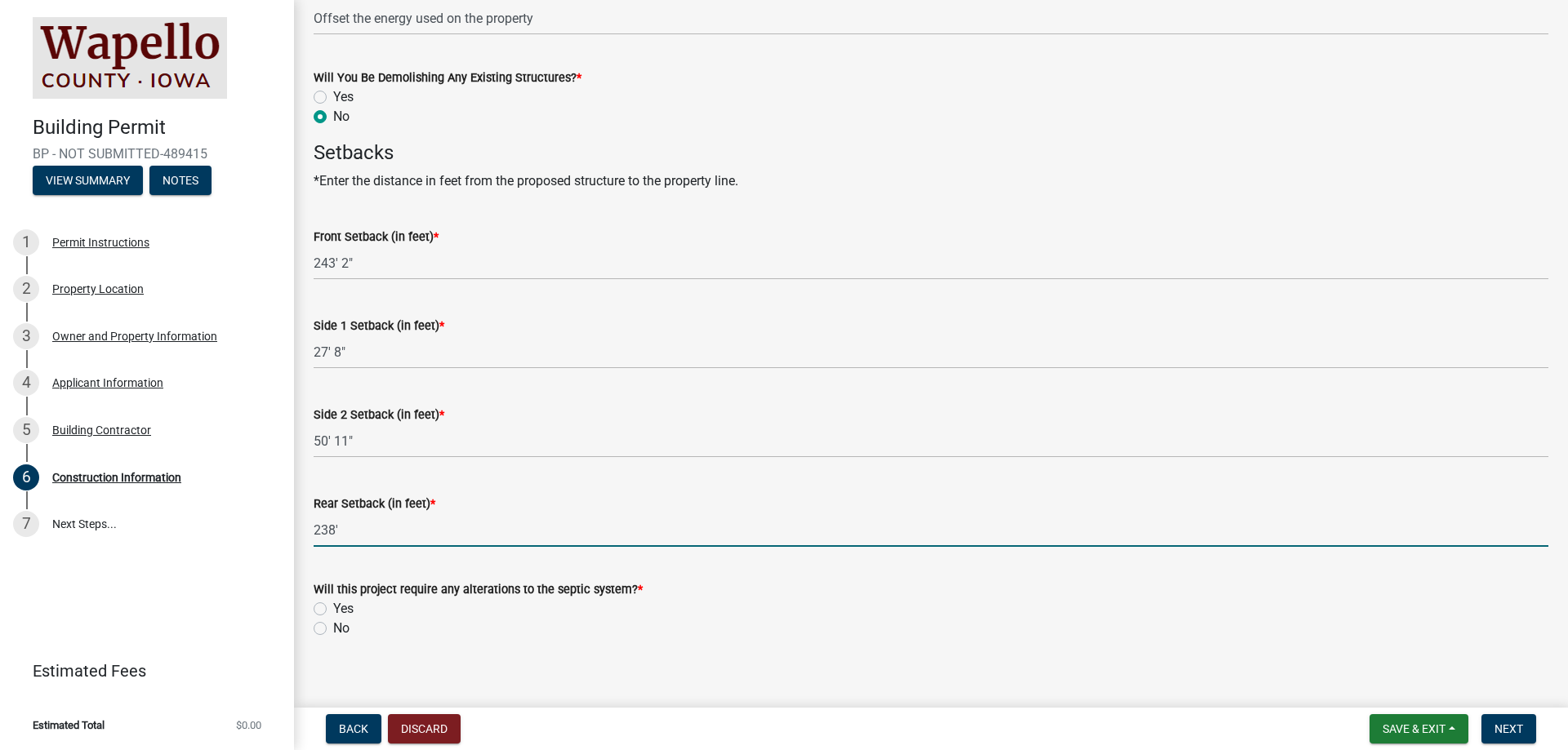
scroll to position [786, 0]
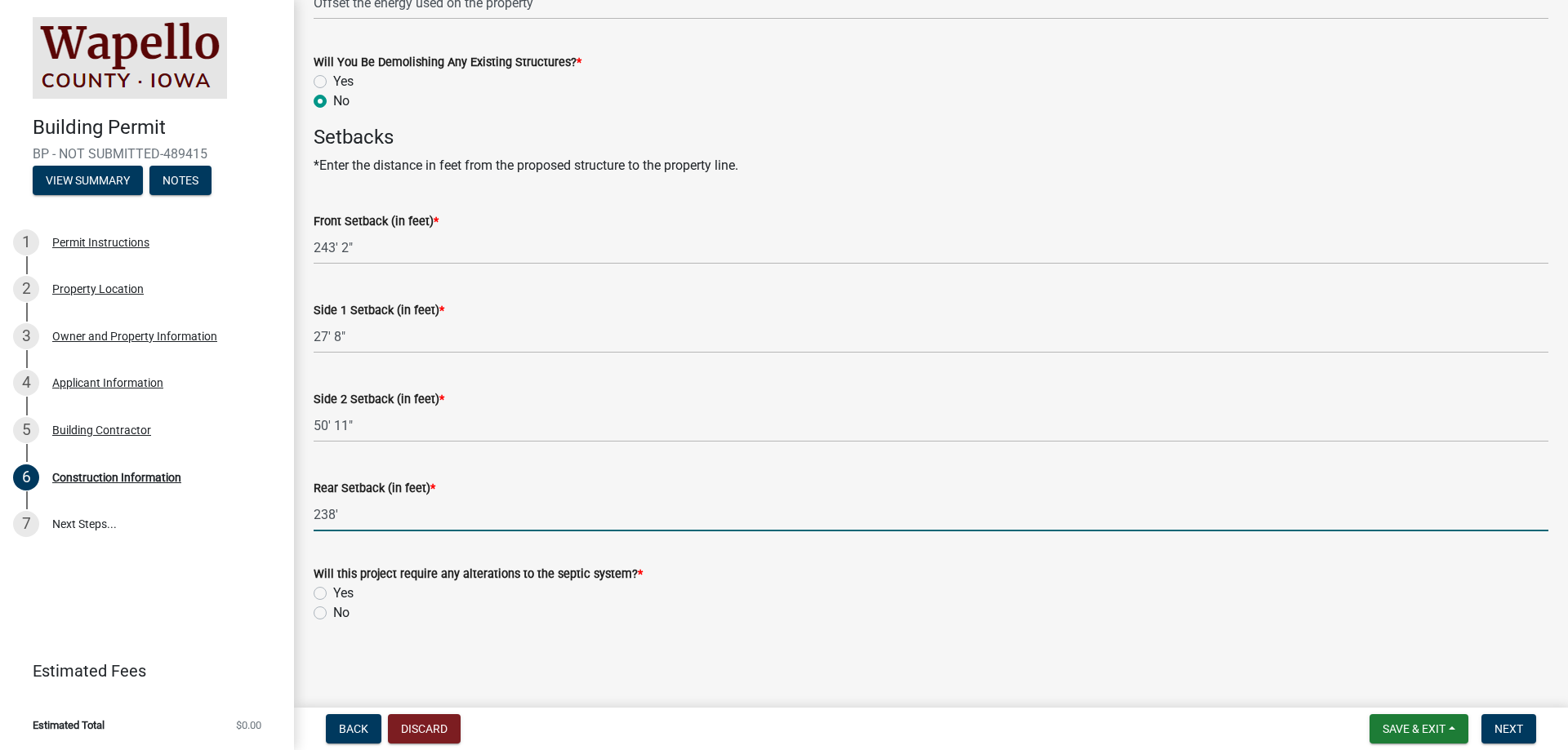
type input "238'"
click at [333, 612] on label "No" at bounding box center [342, 613] width 17 height 19
click at [333, 612] on input "No" at bounding box center [338, 609] width 11 height 11
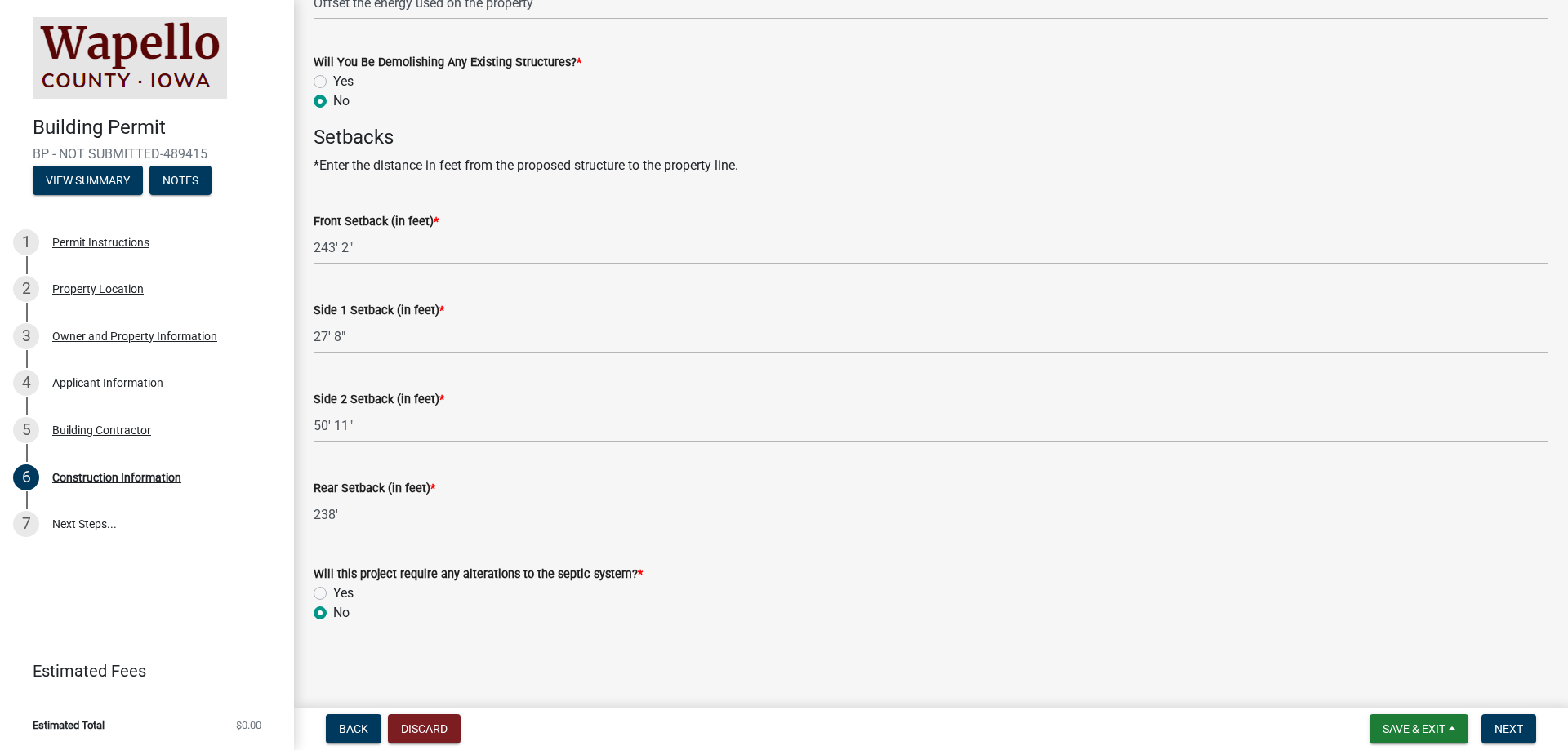
radio input "true"
click at [1514, 722] on span "Next" at bounding box center [1509, 729] width 28 height 13
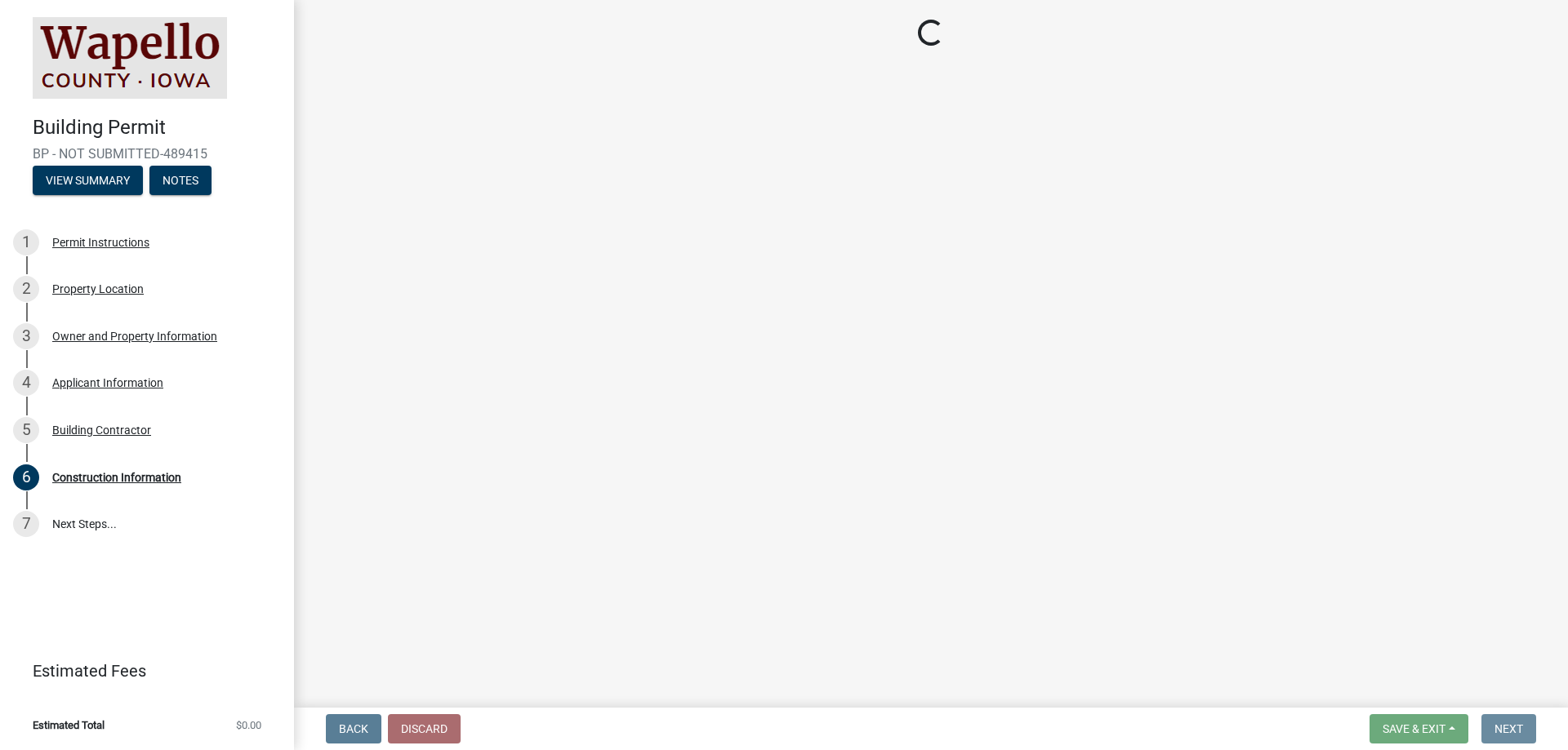
scroll to position [0, 0]
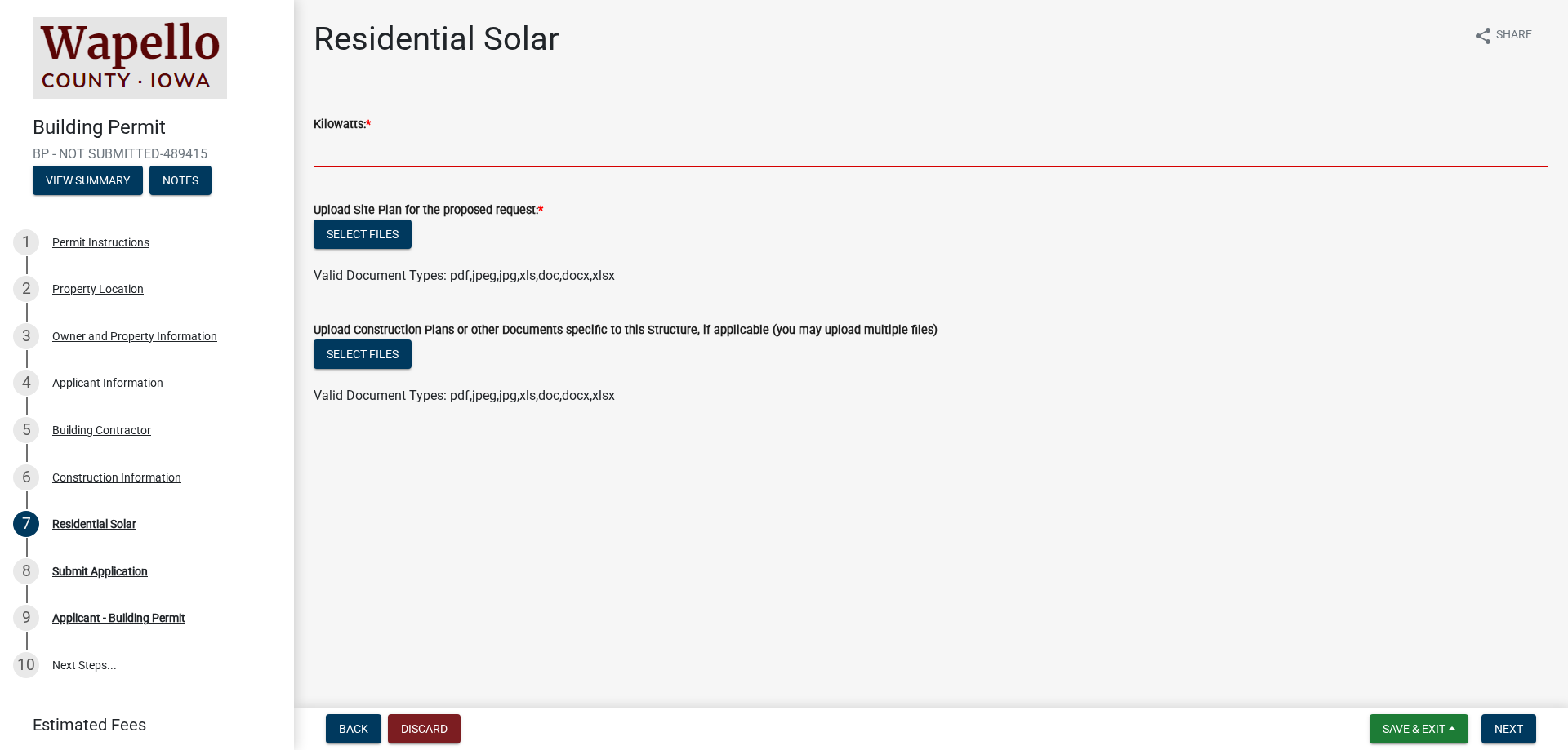
click at [345, 152] on input "Kilowatts: *" at bounding box center [931, 151] width 1235 height 33
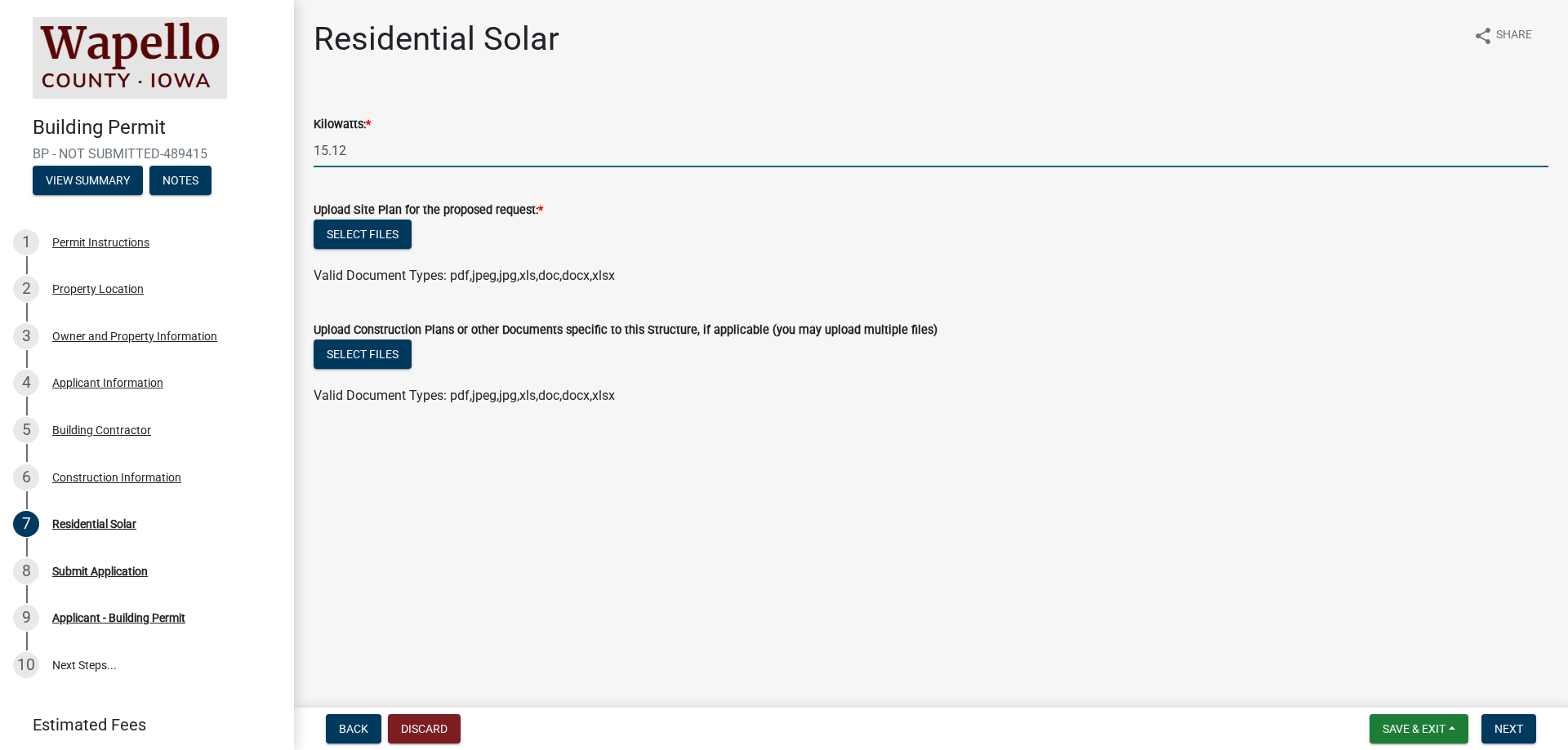
click at [398, 306] on form "Upload Construction Plans or other Documents specific to this Structure, if app…" at bounding box center [931, 353] width 1235 height 105
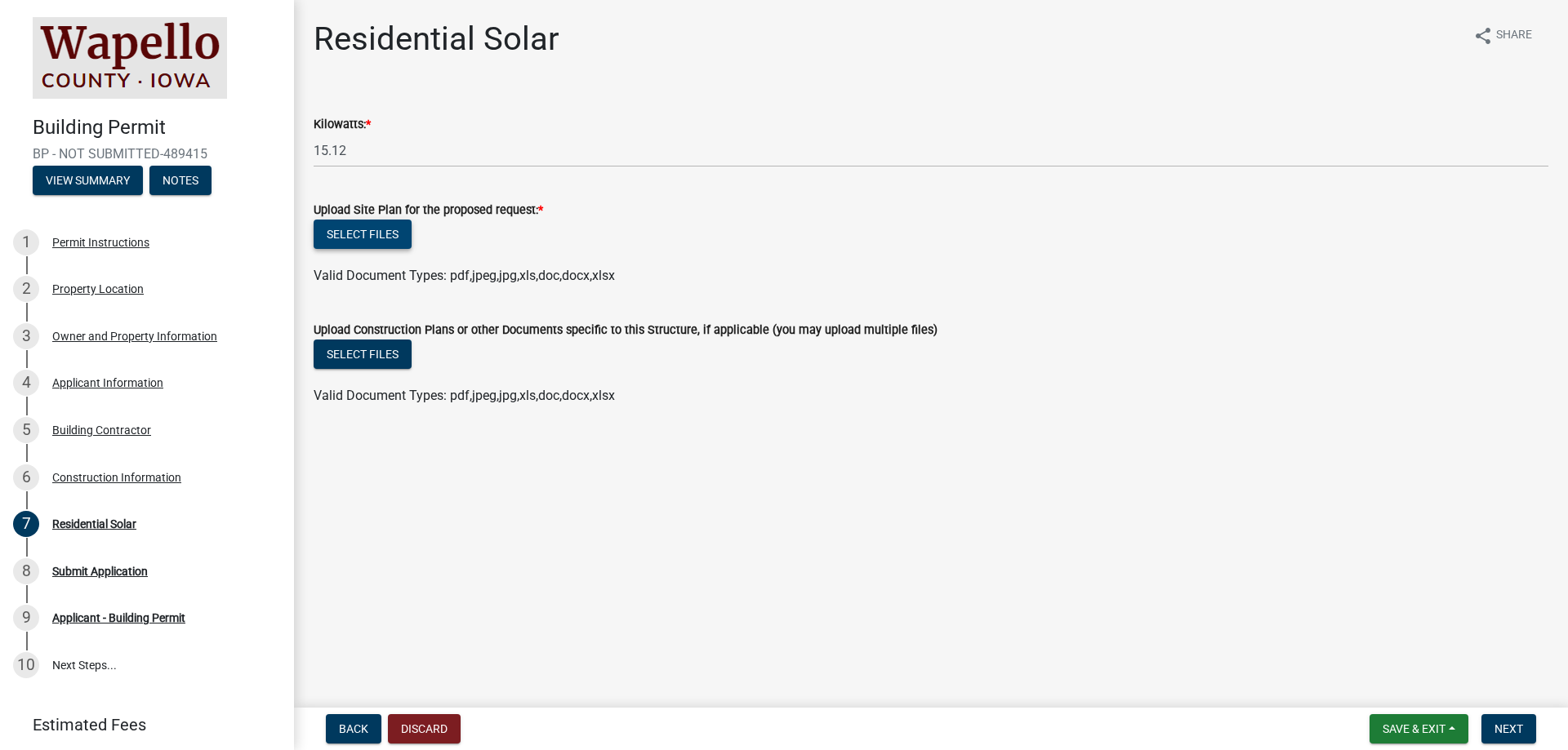
click at [361, 238] on button "Select files" at bounding box center [362, 234] width 98 height 29
click at [307, 223] on div "Select files Valid Document Types: pdf,jpeg,jpg,xls,doc,docx,xlsx" at bounding box center [931, 252] width 1260 height 66
click at [338, 232] on button "Select files" at bounding box center [362, 234] width 98 height 29
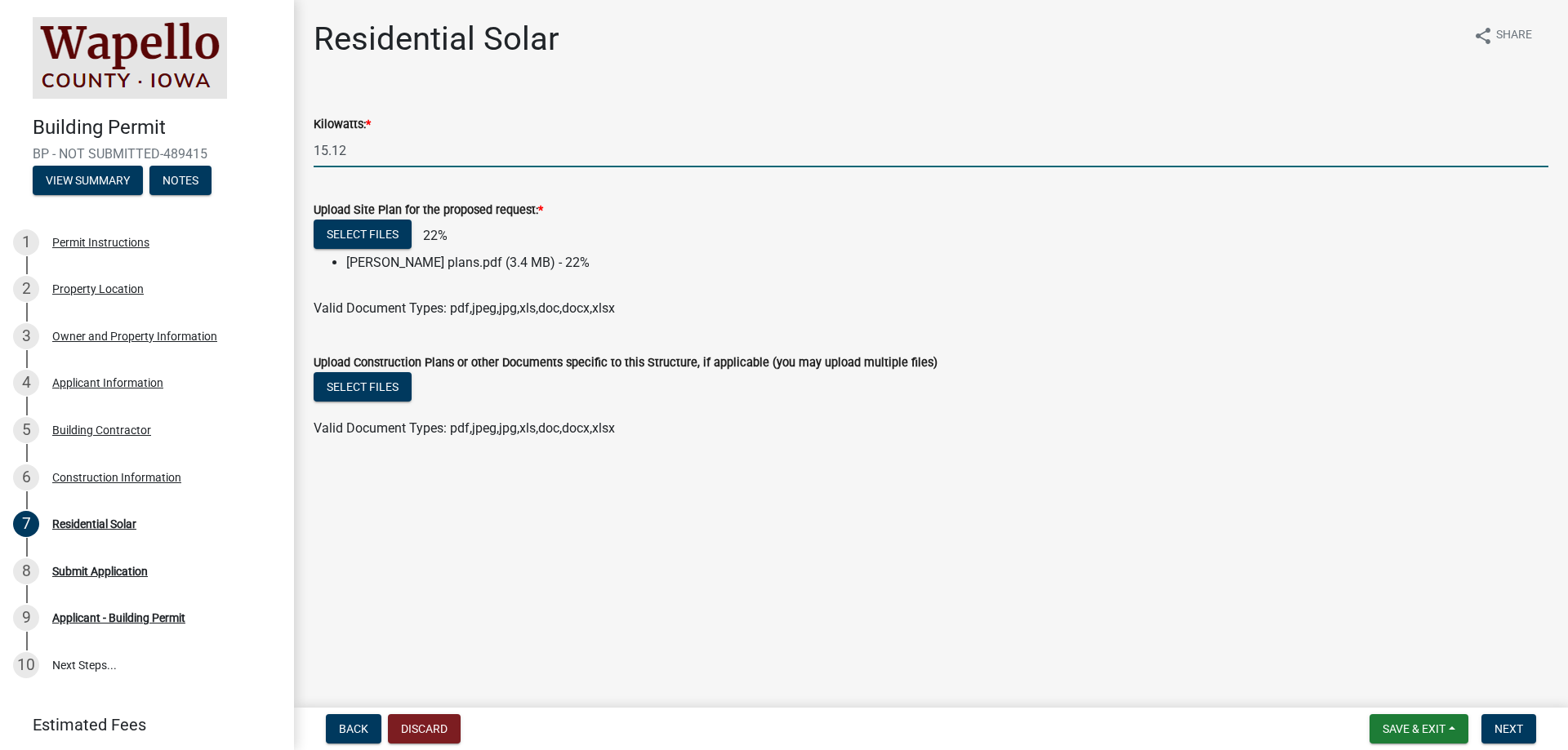
click at [361, 150] on input "15.12" at bounding box center [931, 151] width 1235 height 33
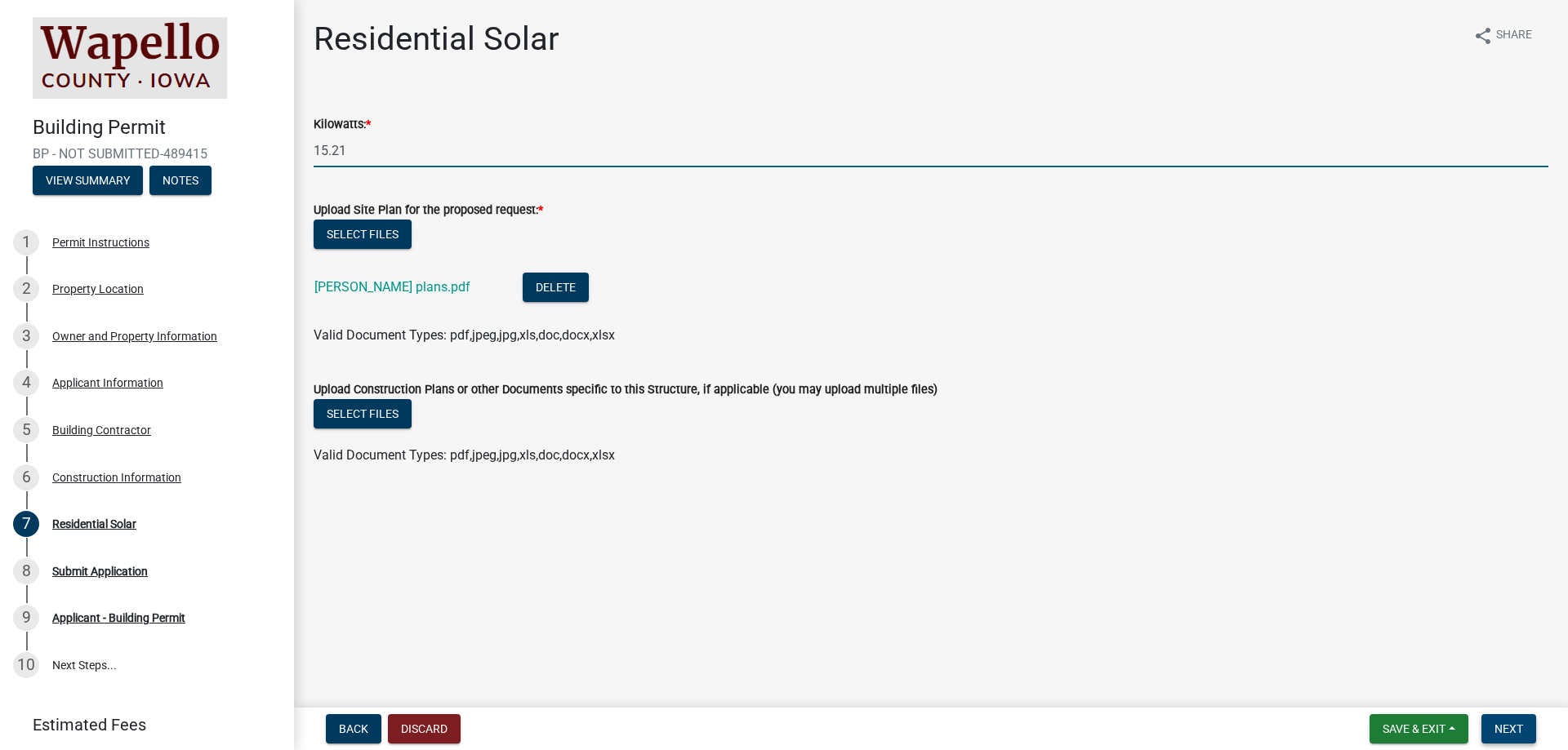
type input "15.21"
click at [1504, 727] on span "Next" at bounding box center [1509, 729] width 28 height 13
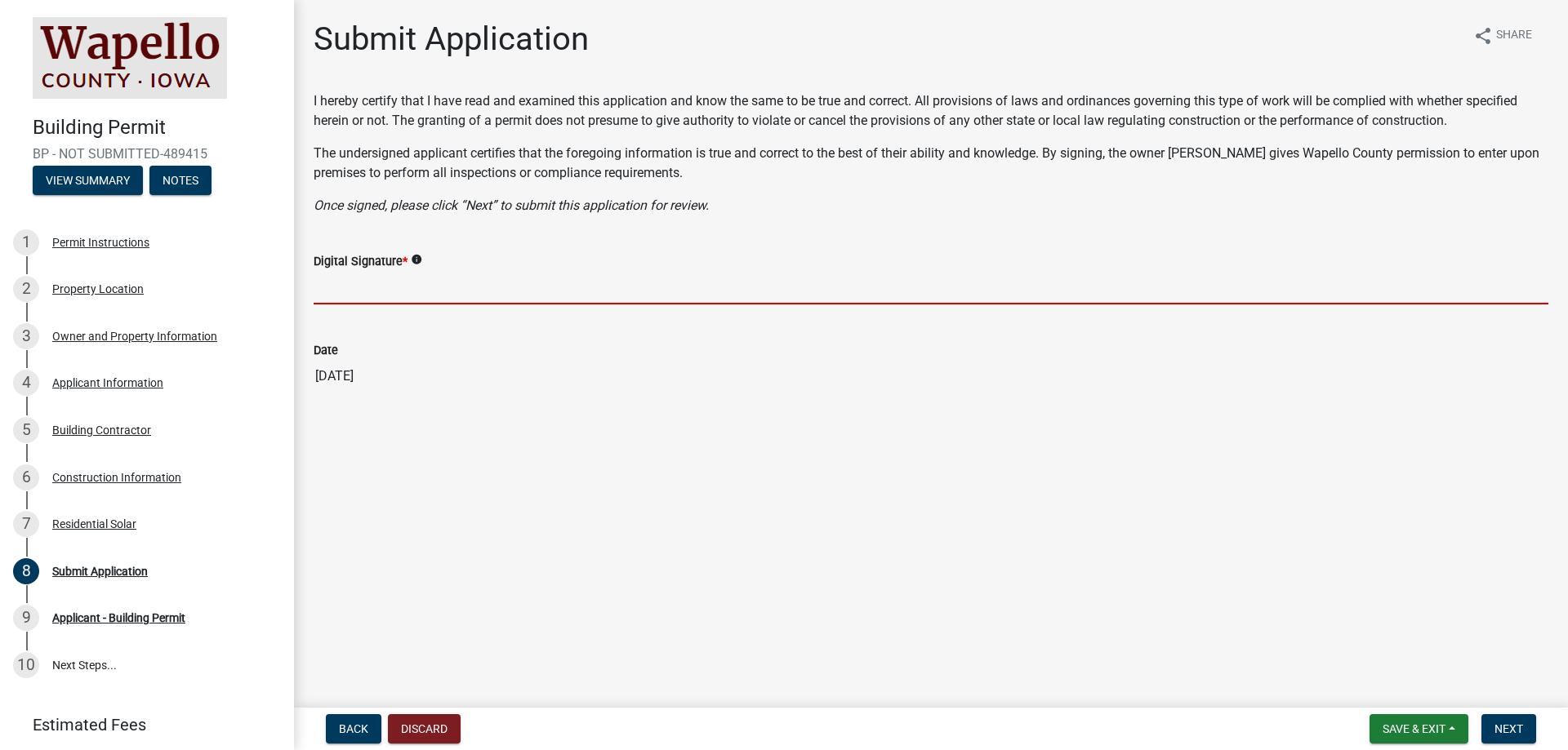
click at [318, 296] on input "Digital Signature *" at bounding box center [931, 288] width 1235 height 33
type input "[PERSON_NAME]"
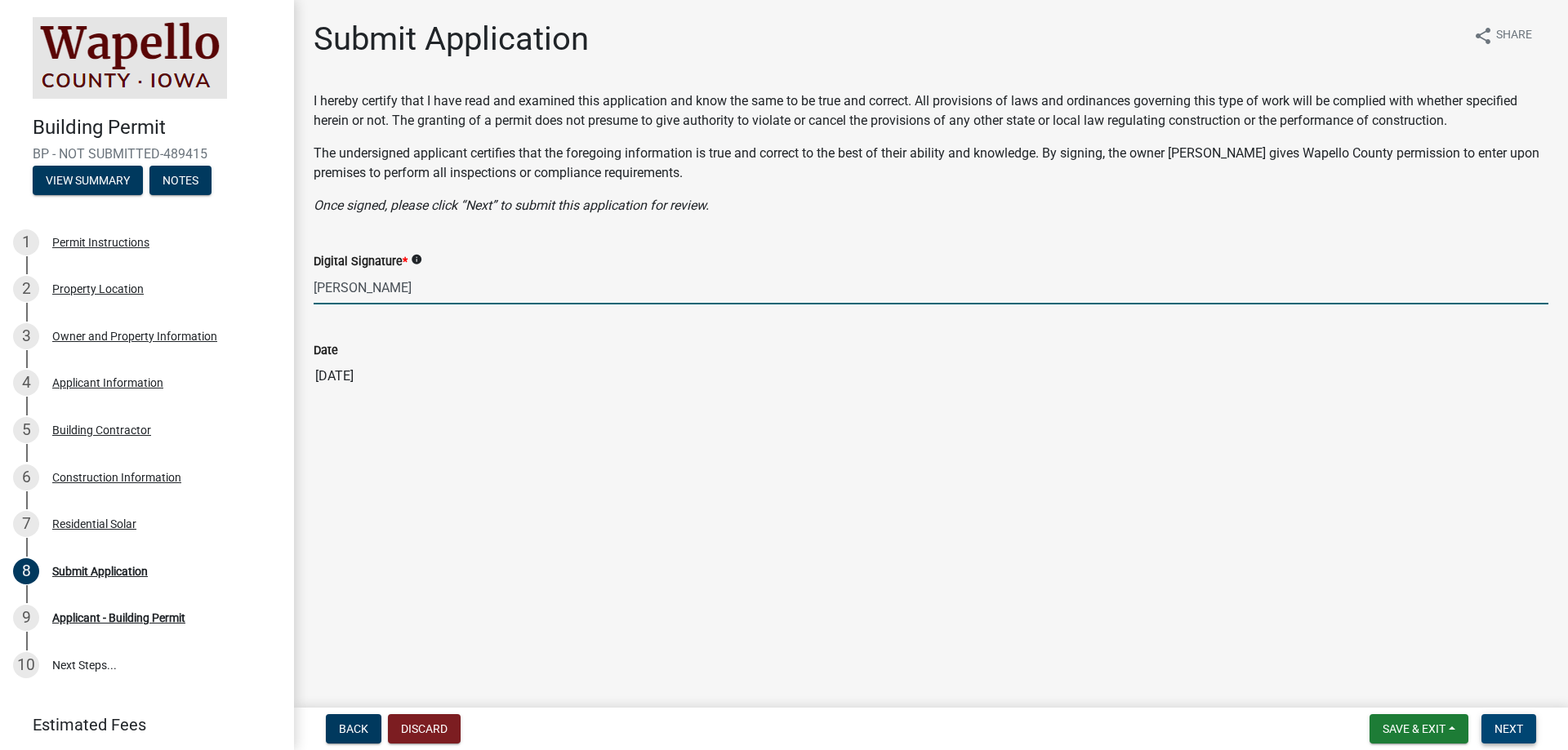
click at [1519, 727] on span "Next" at bounding box center [1509, 729] width 28 height 13
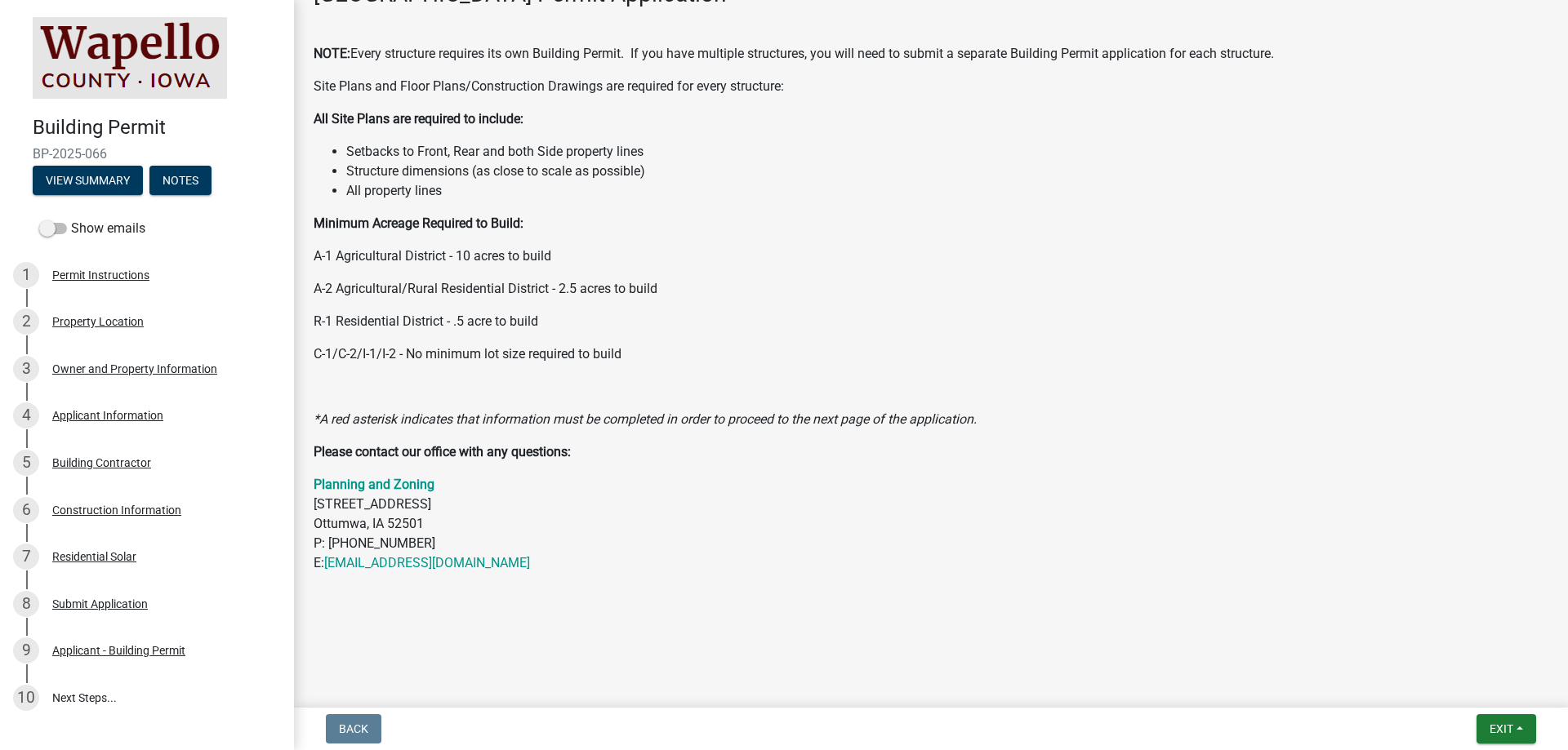
scroll to position [267, 0]
